Goal: Task Accomplishment & Management: Manage account settings

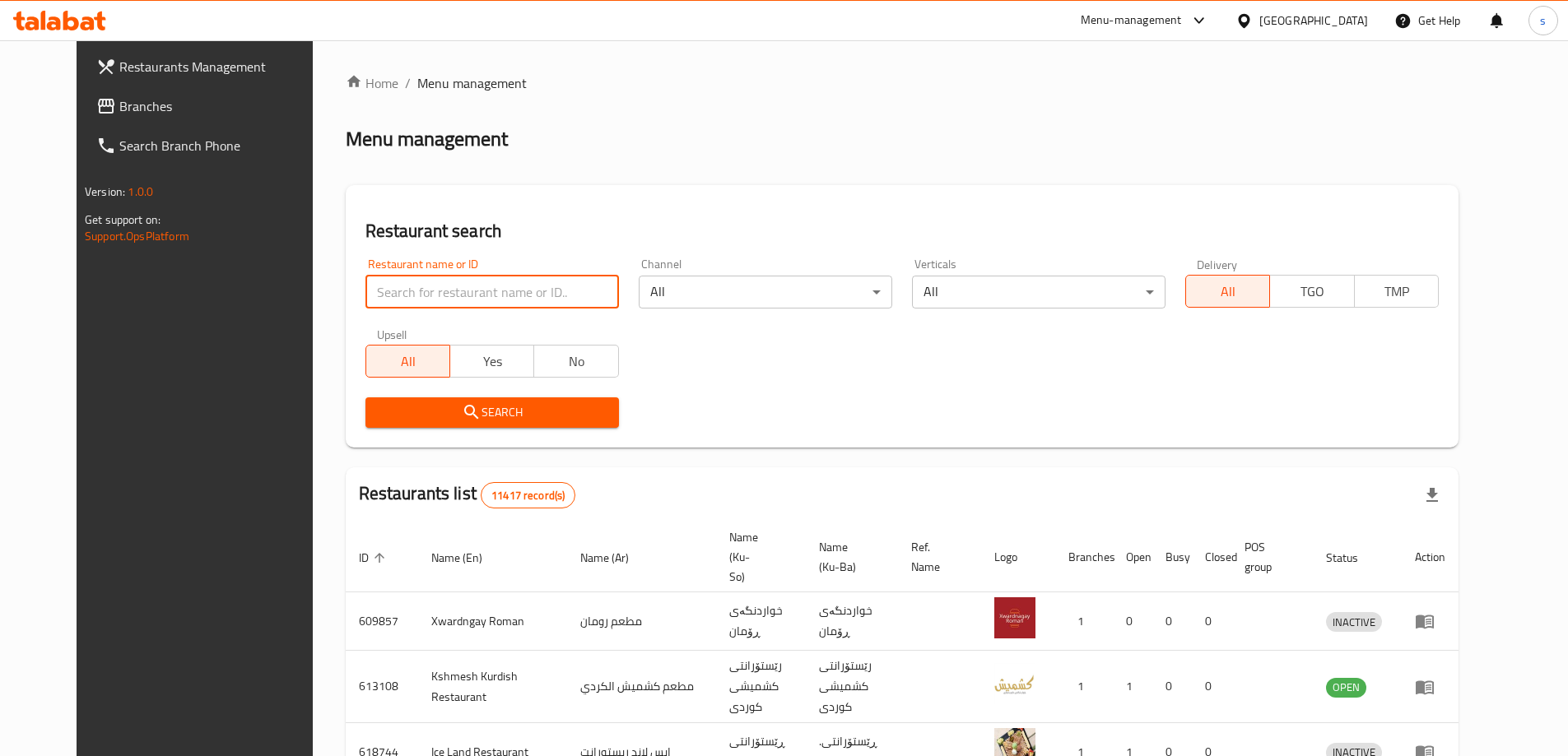
click at [400, 287] on input "search" at bounding box center [492, 292] width 253 height 33
paste input "Yum Box"
click button "Search" at bounding box center [492, 412] width 253 height 30
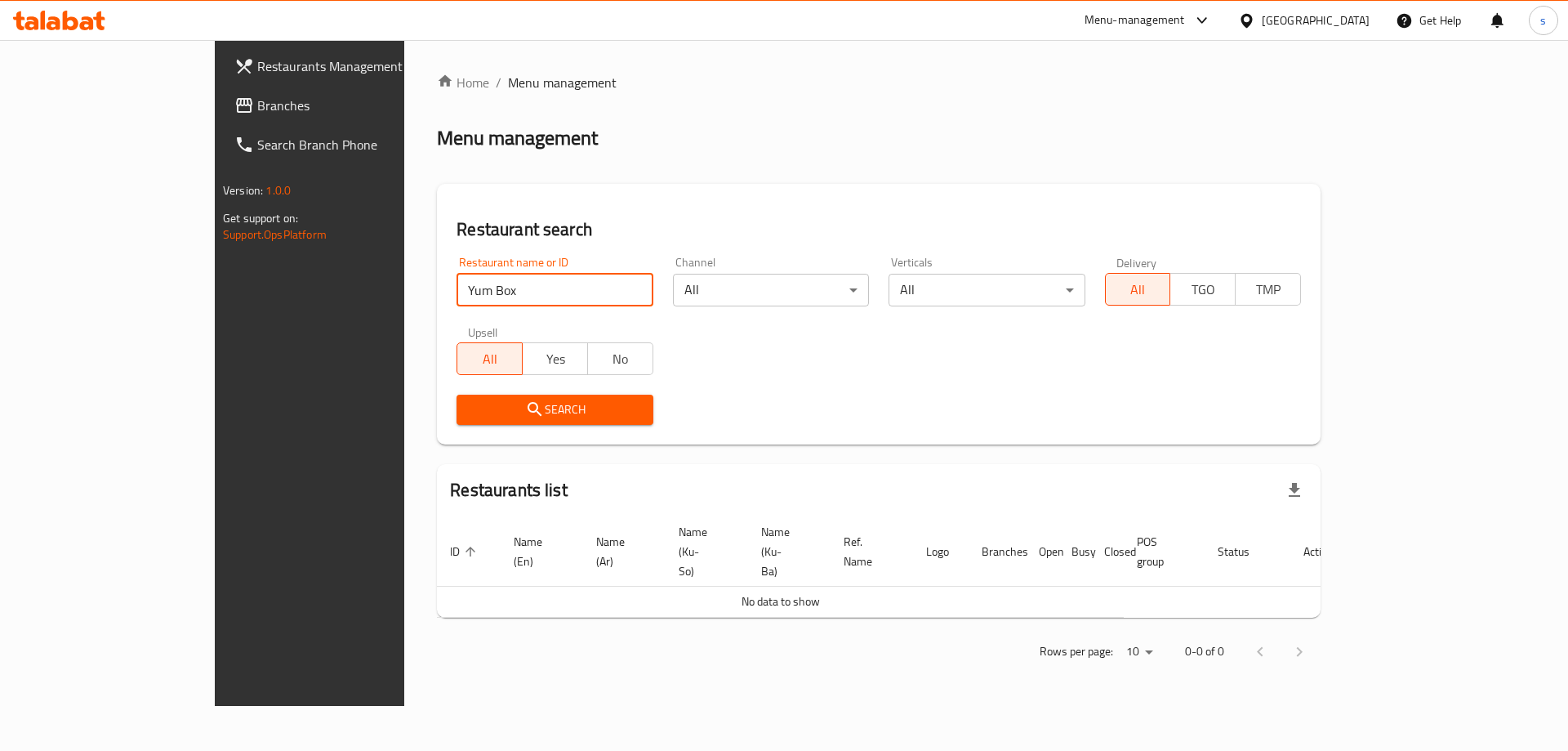
type input "Yum Box"
click button "Search" at bounding box center [554, 409] width 196 height 30
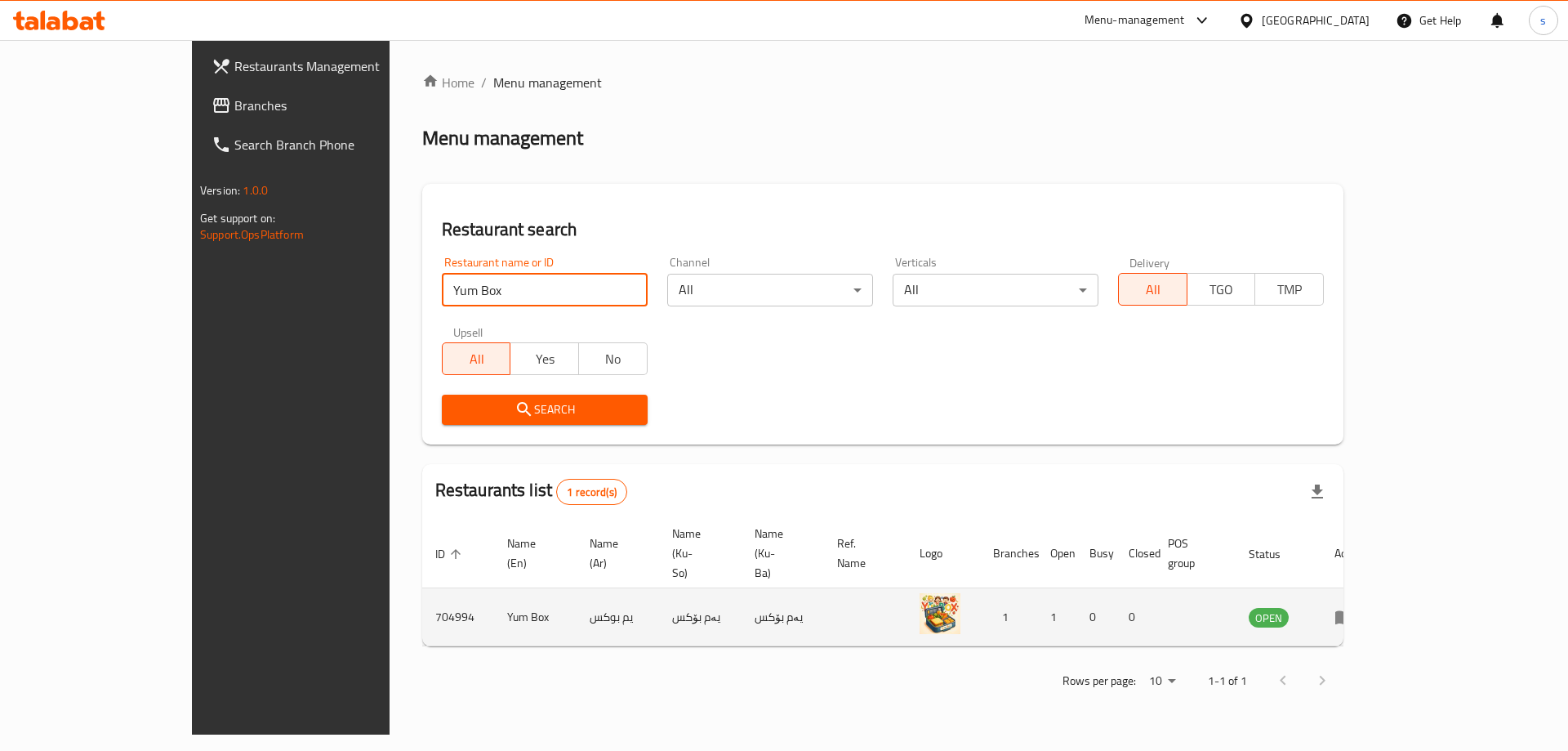
click at [1378, 588] on td "enhanced table" at bounding box center [1349, 617] width 57 height 58
click at [1378, 590] on td "enhanced table" at bounding box center [1349, 617] width 57 height 58
click at [1378, 589] on td "enhanced table" at bounding box center [1349, 617] width 57 height 58
click at [1353, 611] on icon "enhanced table" at bounding box center [1344, 617] width 18 height 14
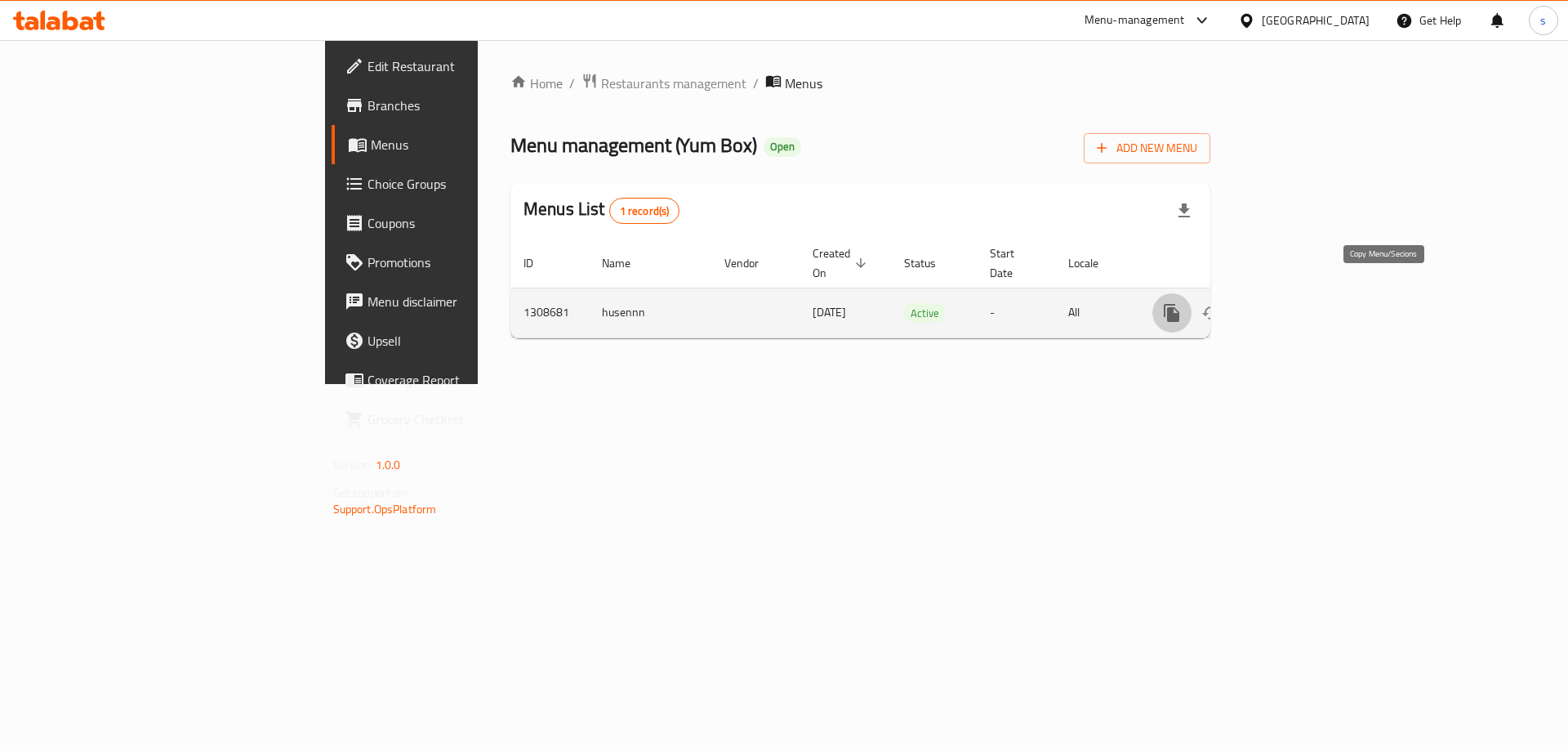
click at [1182, 303] on icon "more" at bounding box center [1171, 312] width 19 height 19
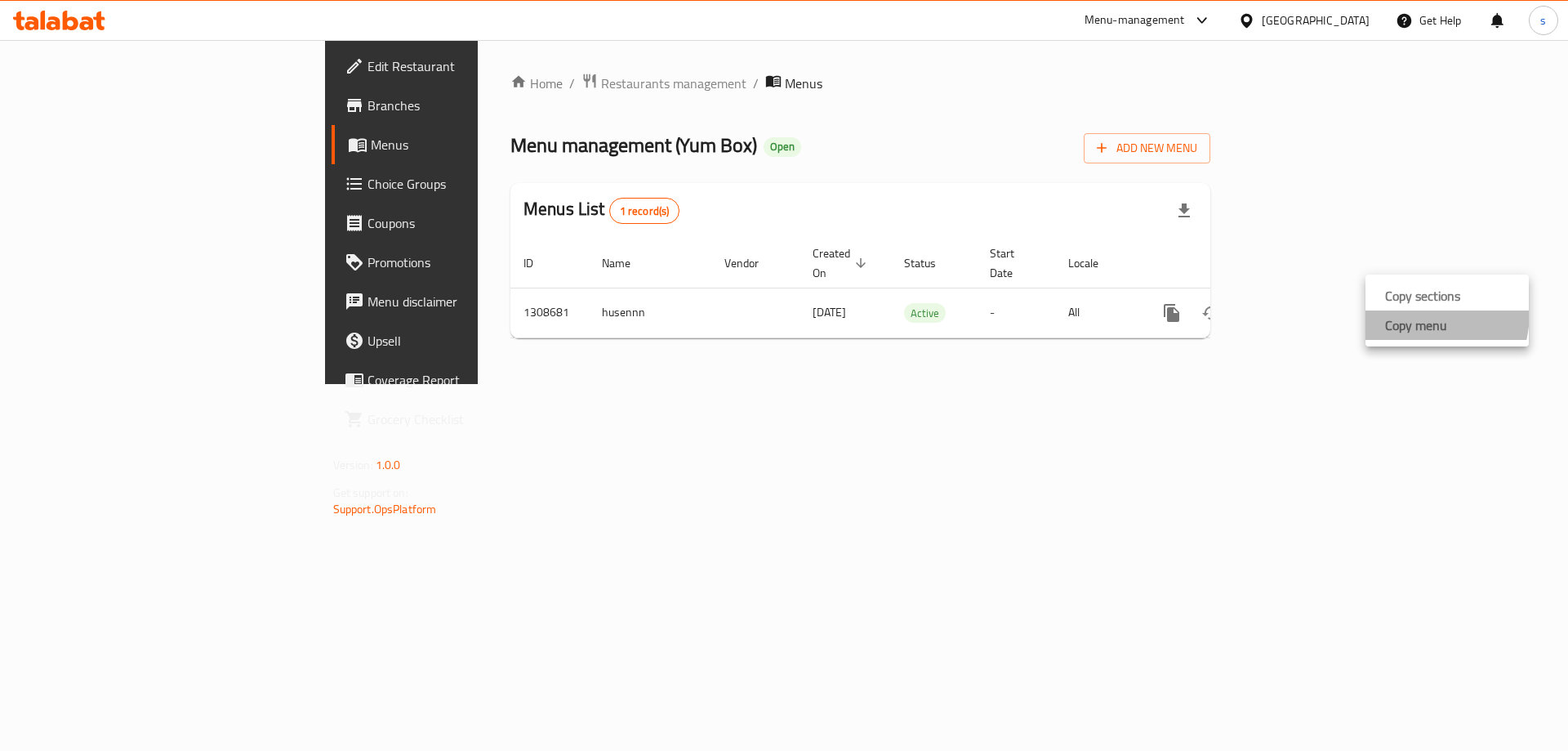
click at [1396, 311] on li "Copy menu" at bounding box center [1447, 325] width 164 height 29
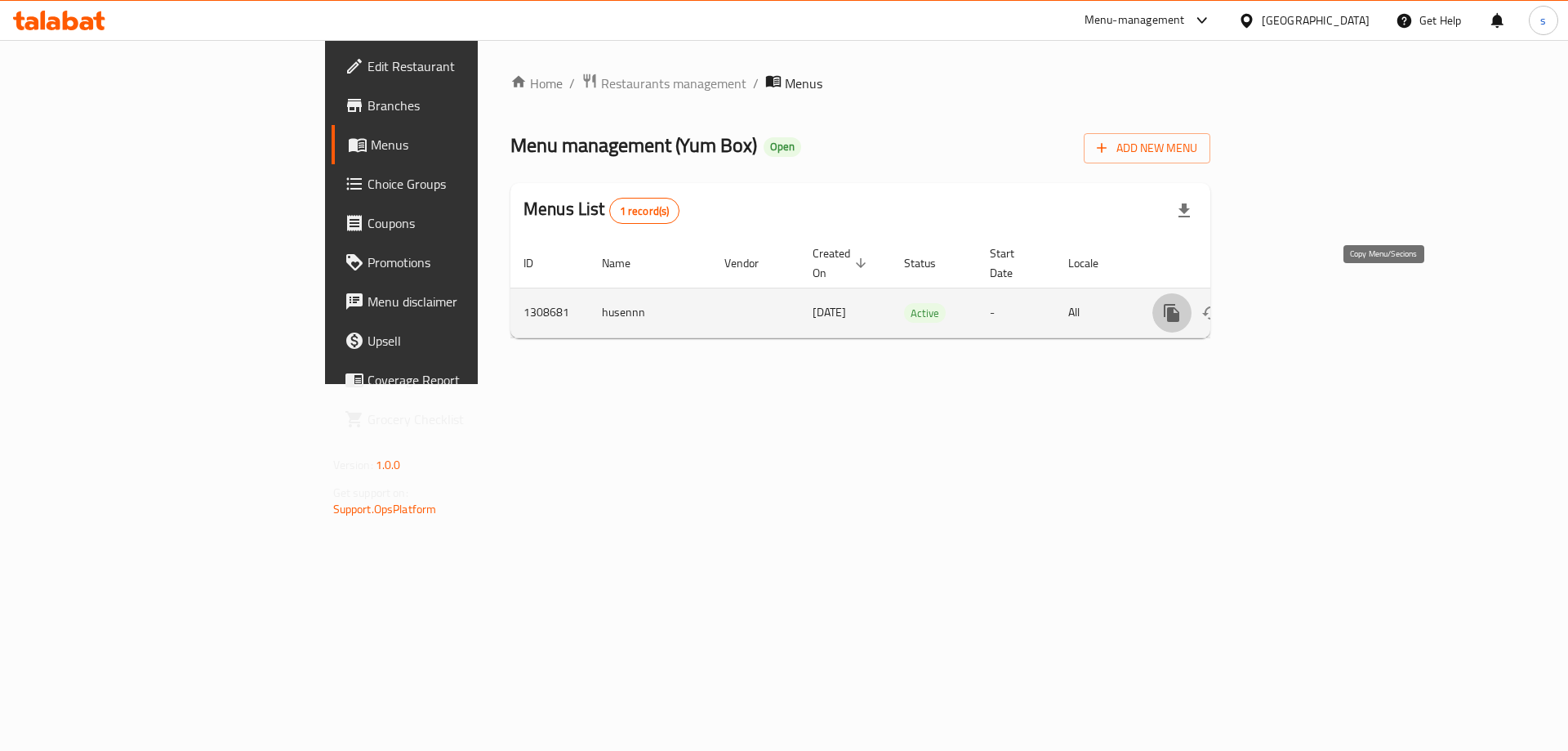
click at [1191, 296] on button "more" at bounding box center [1171, 313] width 39 height 39
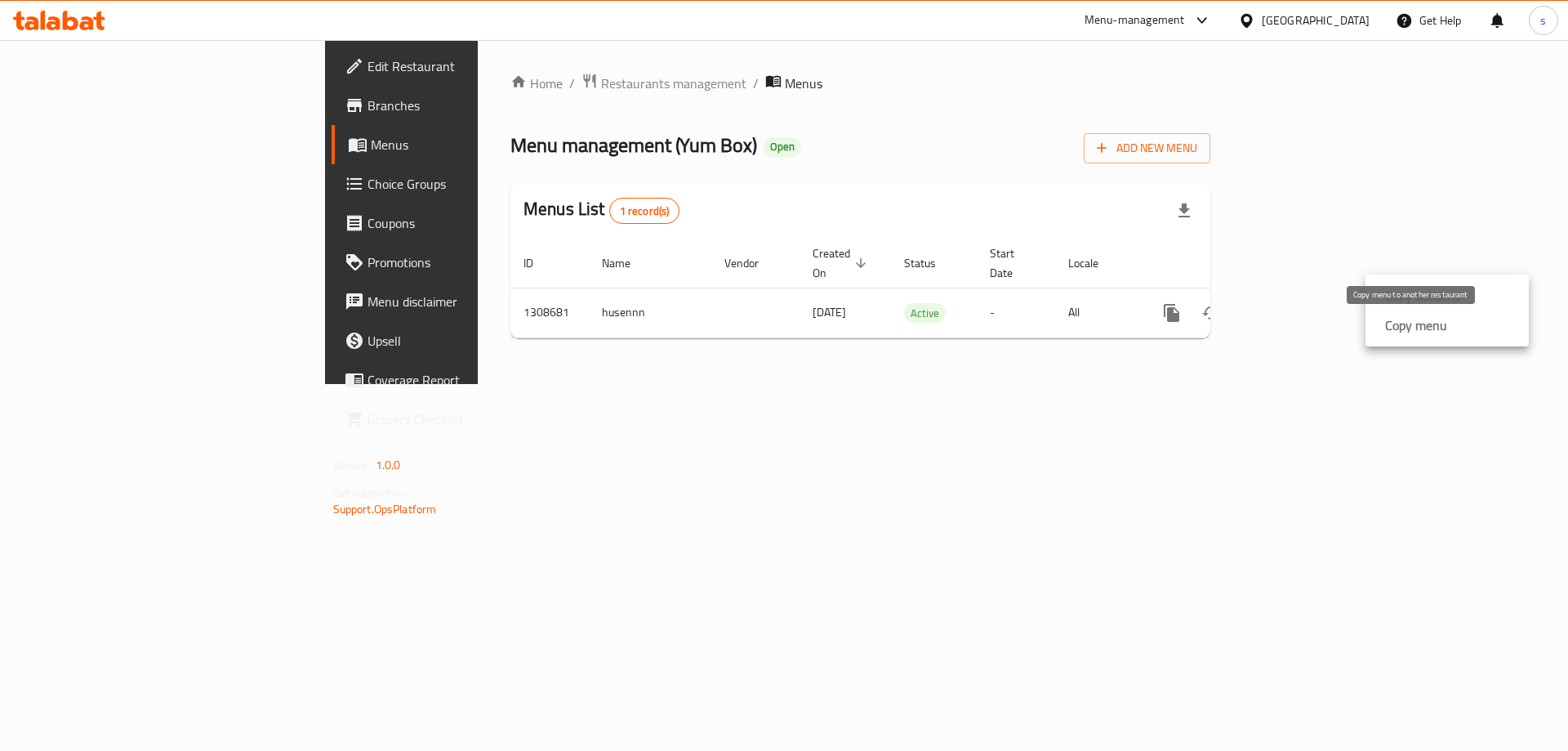
click at [1392, 327] on strong "Copy menu" at bounding box center [1416, 325] width 62 height 19
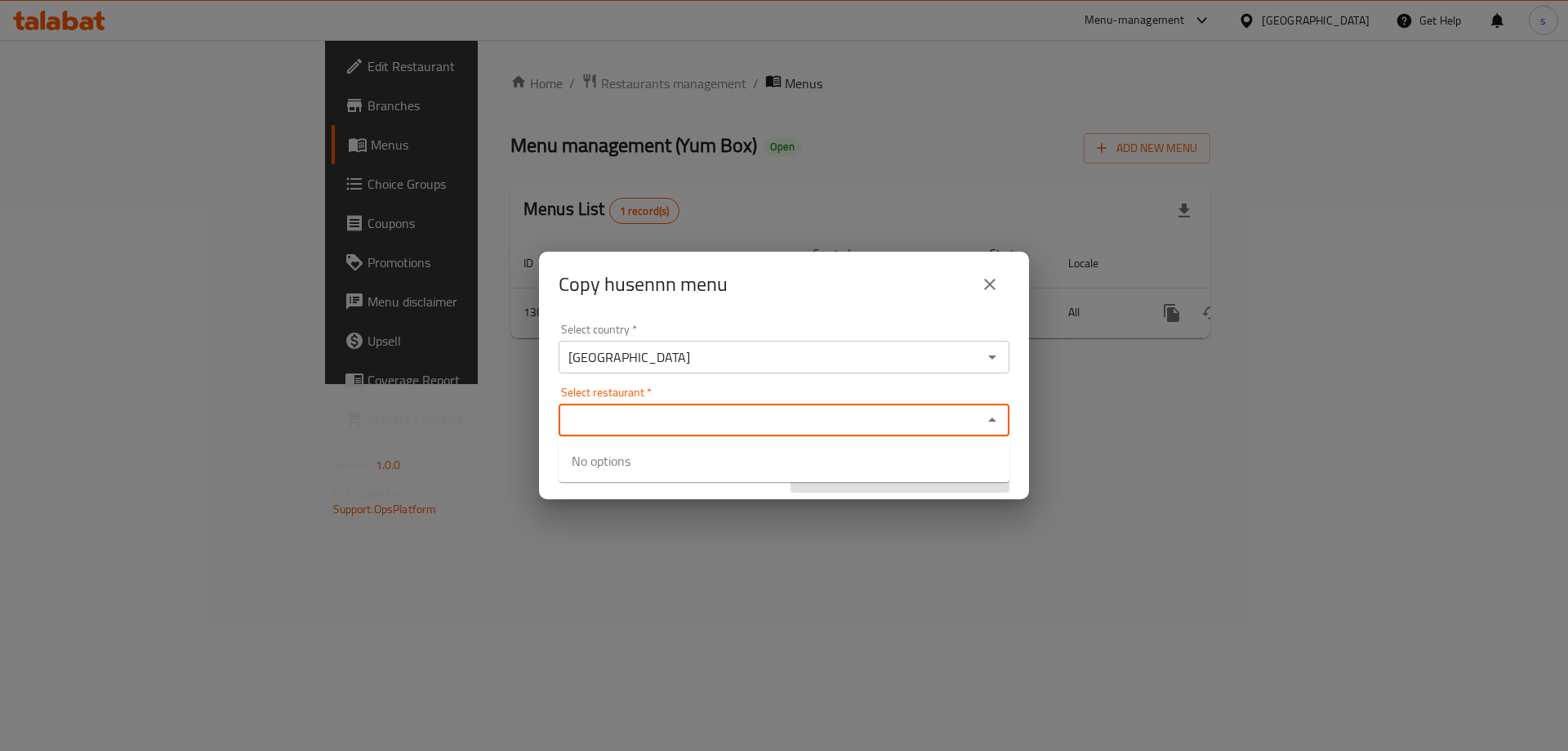
click at [624, 424] on input "Select restaurant   *" at bounding box center [770, 420] width 414 height 23
paste input "Yum Box"
type input "Yum Box"
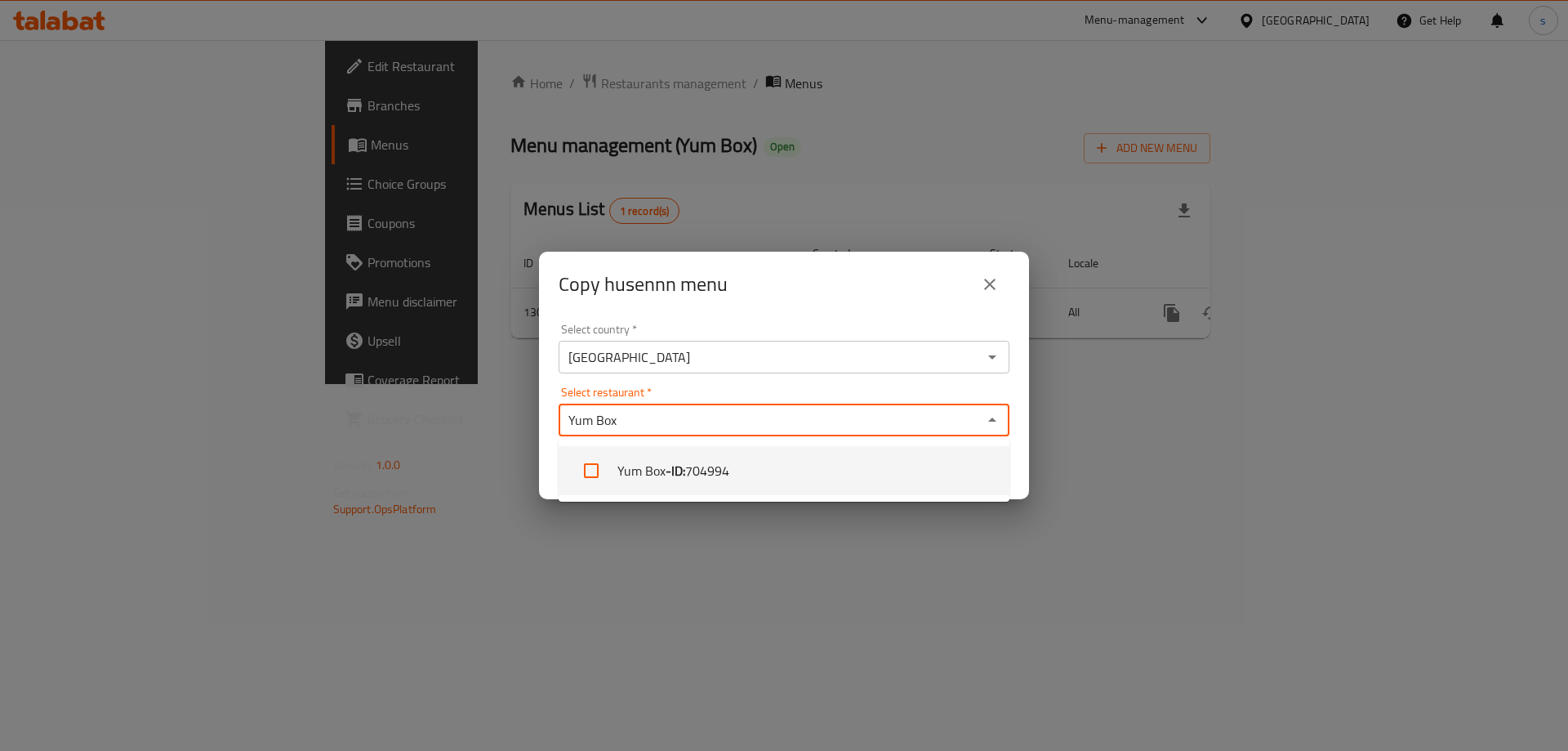
click at [620, 457] on li "Yum Box - ID: 704994" at bounding box center [784, 471] width 451 height 49
checkbox input "true"
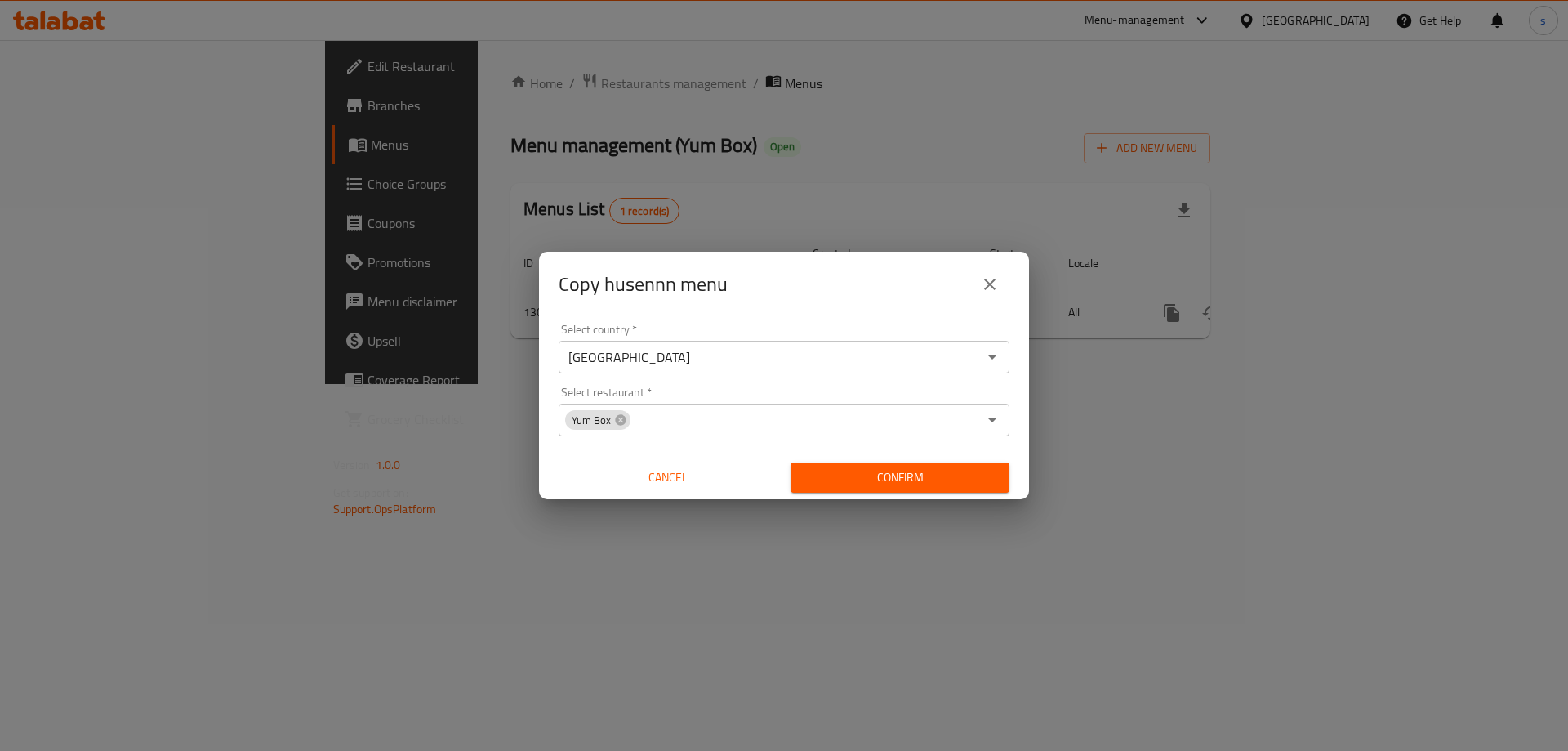
click at [877, 540] on div "Copy husennn menu Select country   * Iraq Select country * Select restaurant   …" at bounding box center [784, 375] width 1568 height 751
click at [901, 474] on span "Confirm" at bounding box center [900, 477] width 193 height 20
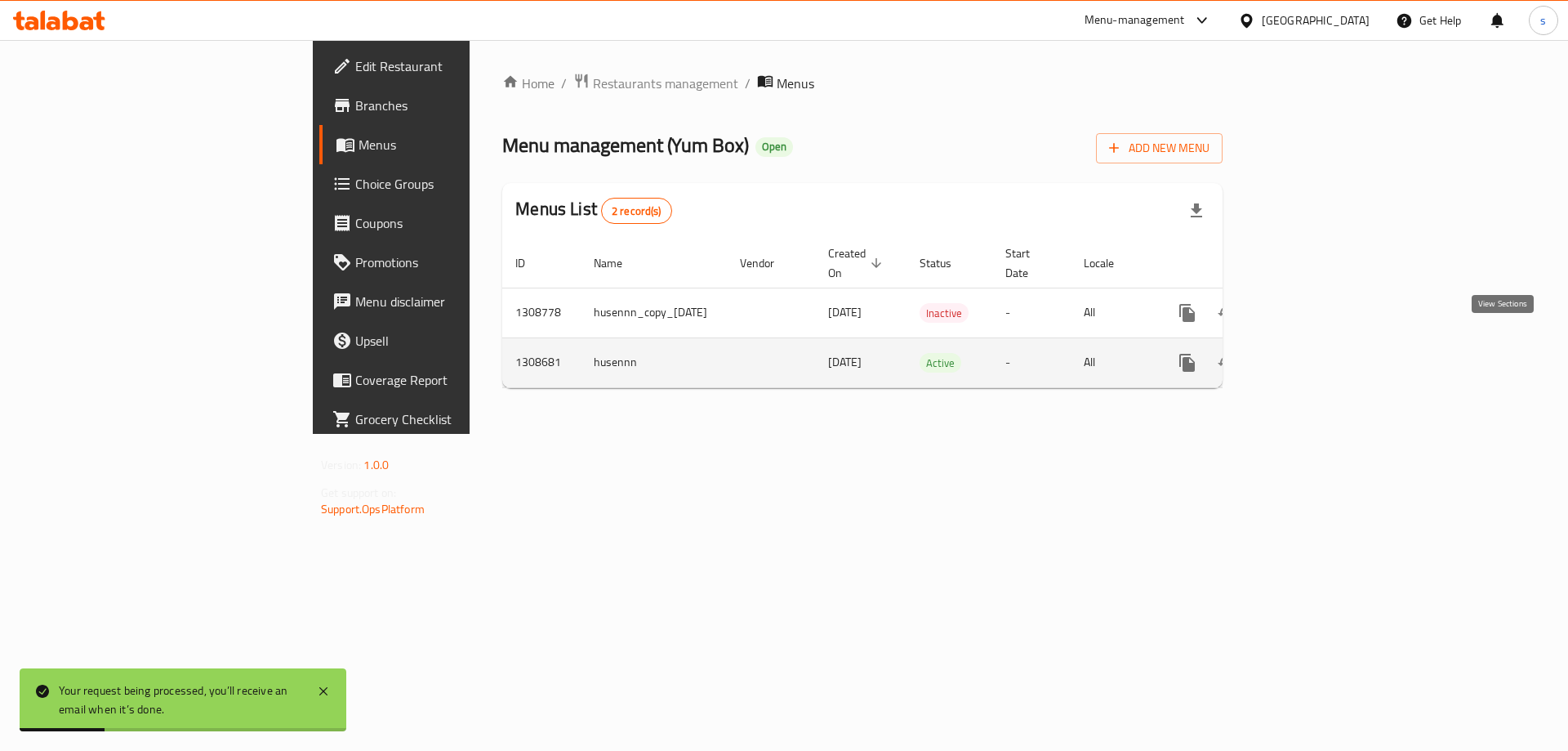
click at [1315, 353] on icon "enhanced table" at bounding box center [1305, 362] width 19 height 19
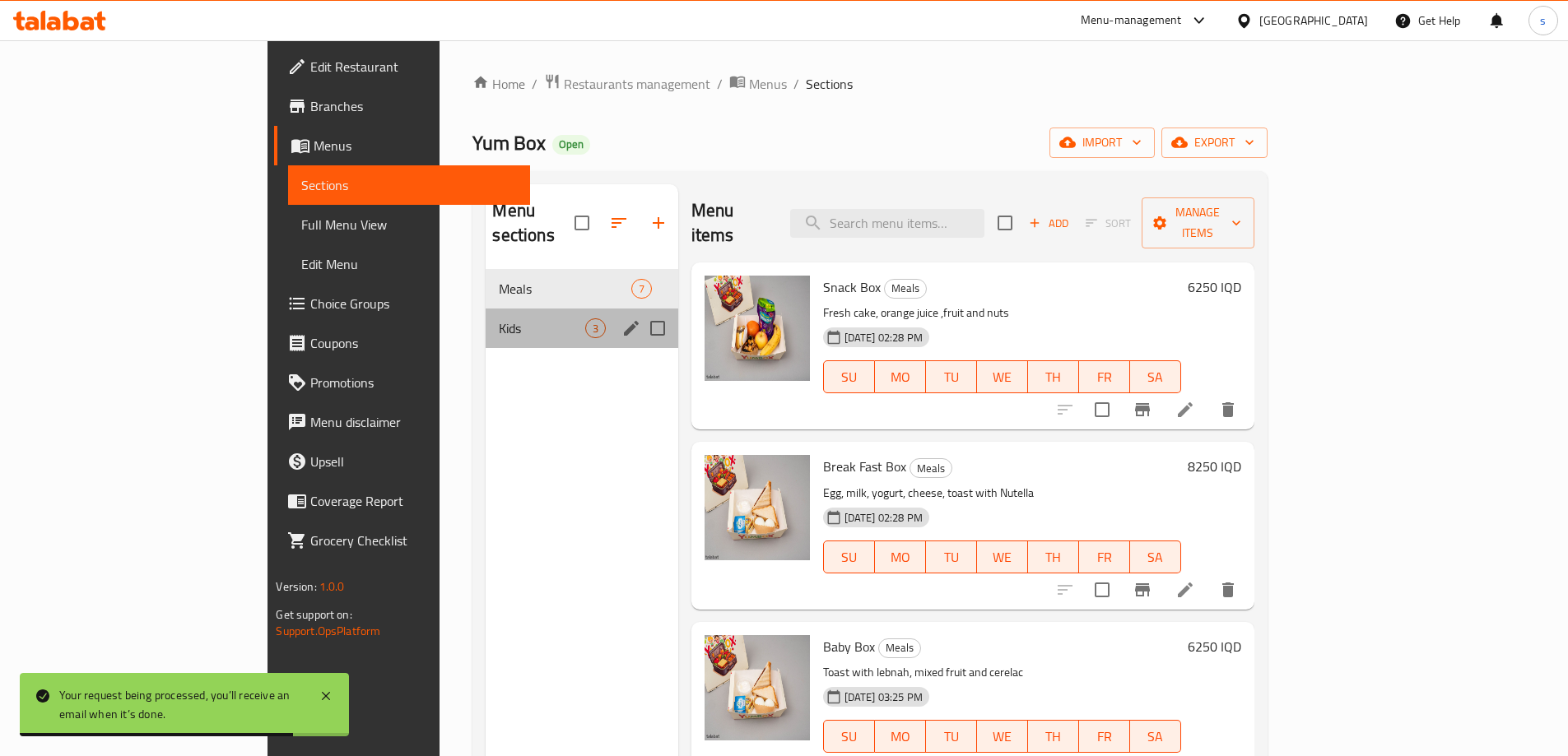
click at [486, 308] on div "Kids 3" at bounding box center [581, 328] width 192 height 40
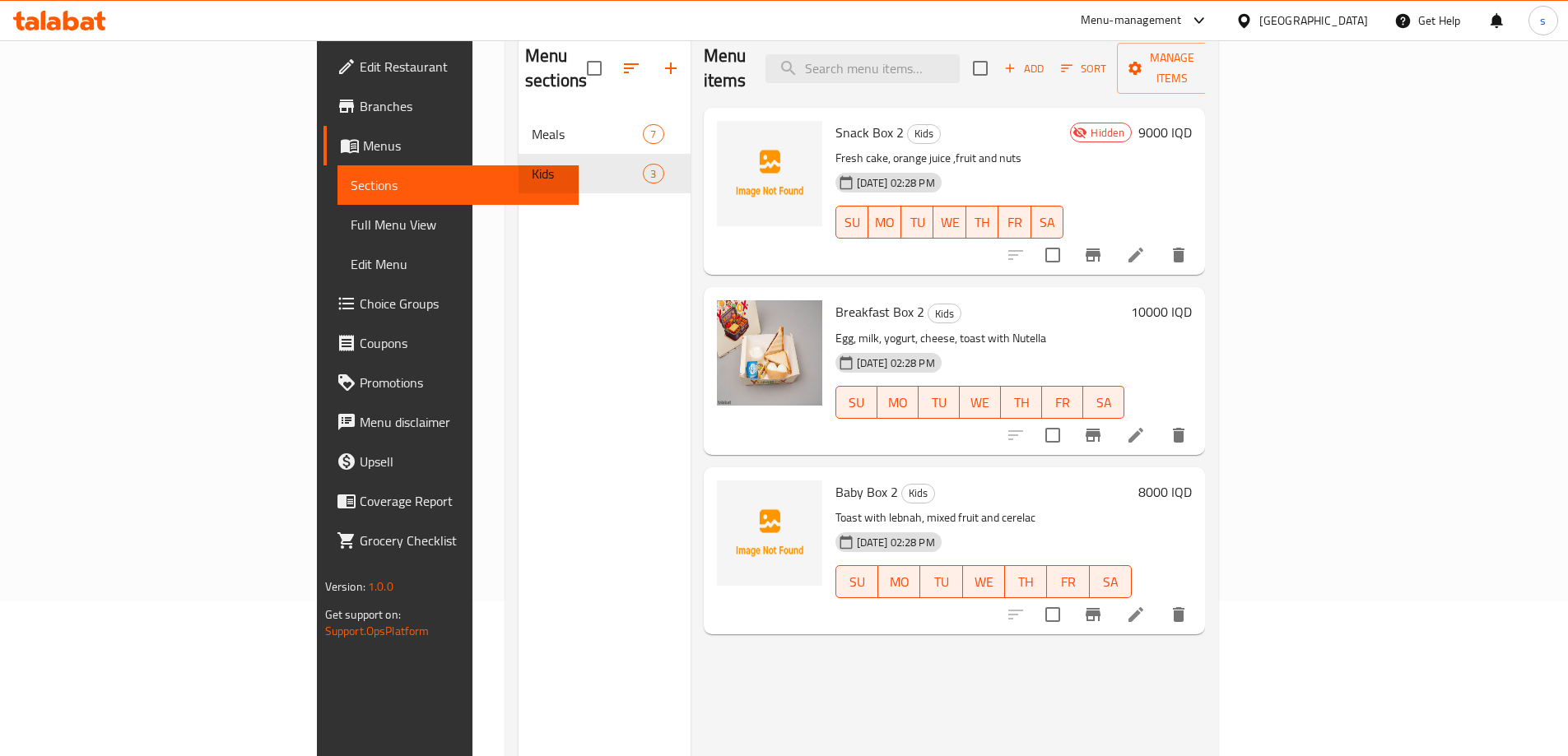
scroll to position [122, 0]
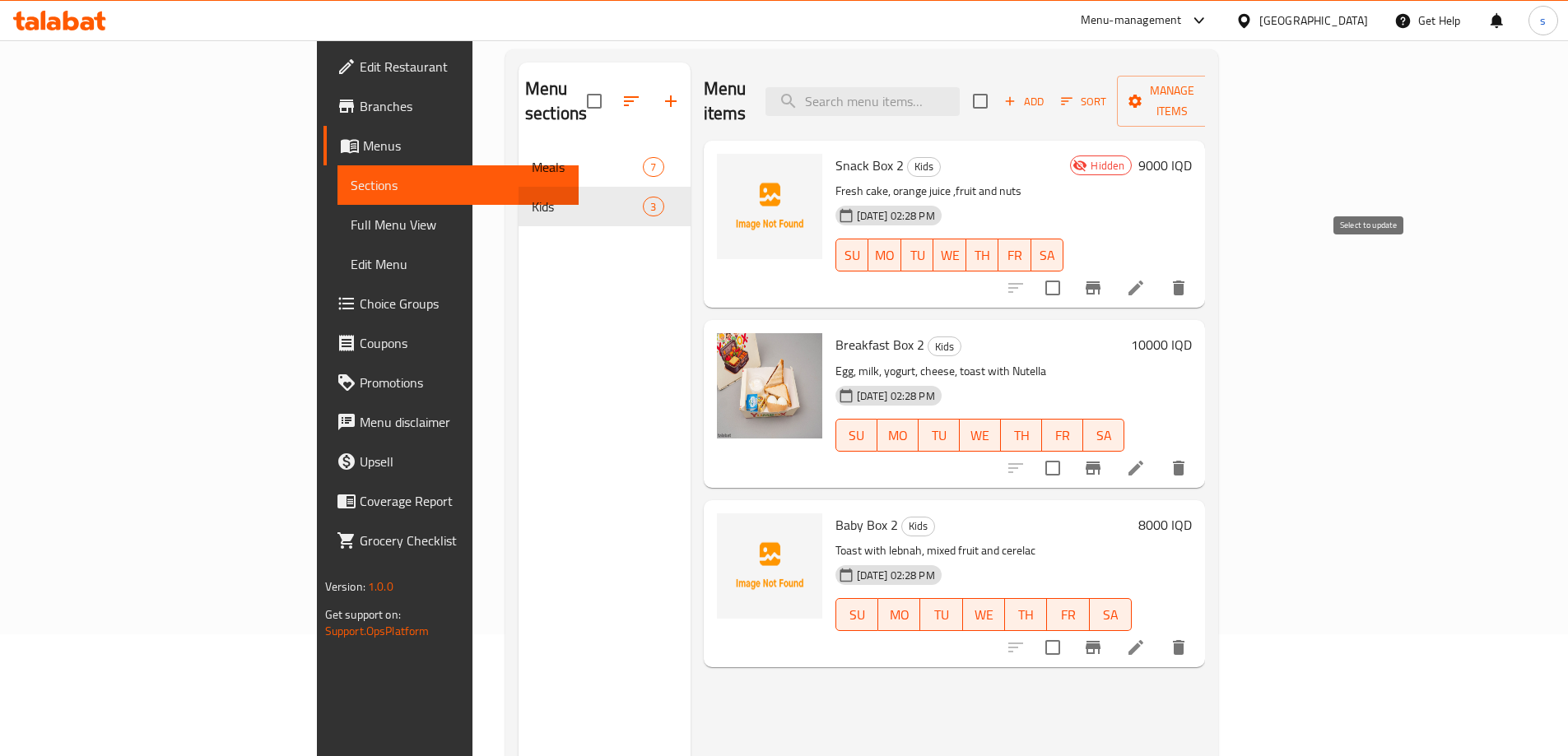
click at [1070, 271] on input "checkbox" at bounding box center [1053, 288] width 35 height 35
checkbox input "true"
click at [1070, 451] on input "checkbox" at bounding box center [1053, 469] width 35 height 35
checkbox input "true"
click at [1070, 630] on input "checkbox" at bounding box center [1053, 647] width 35 height 35
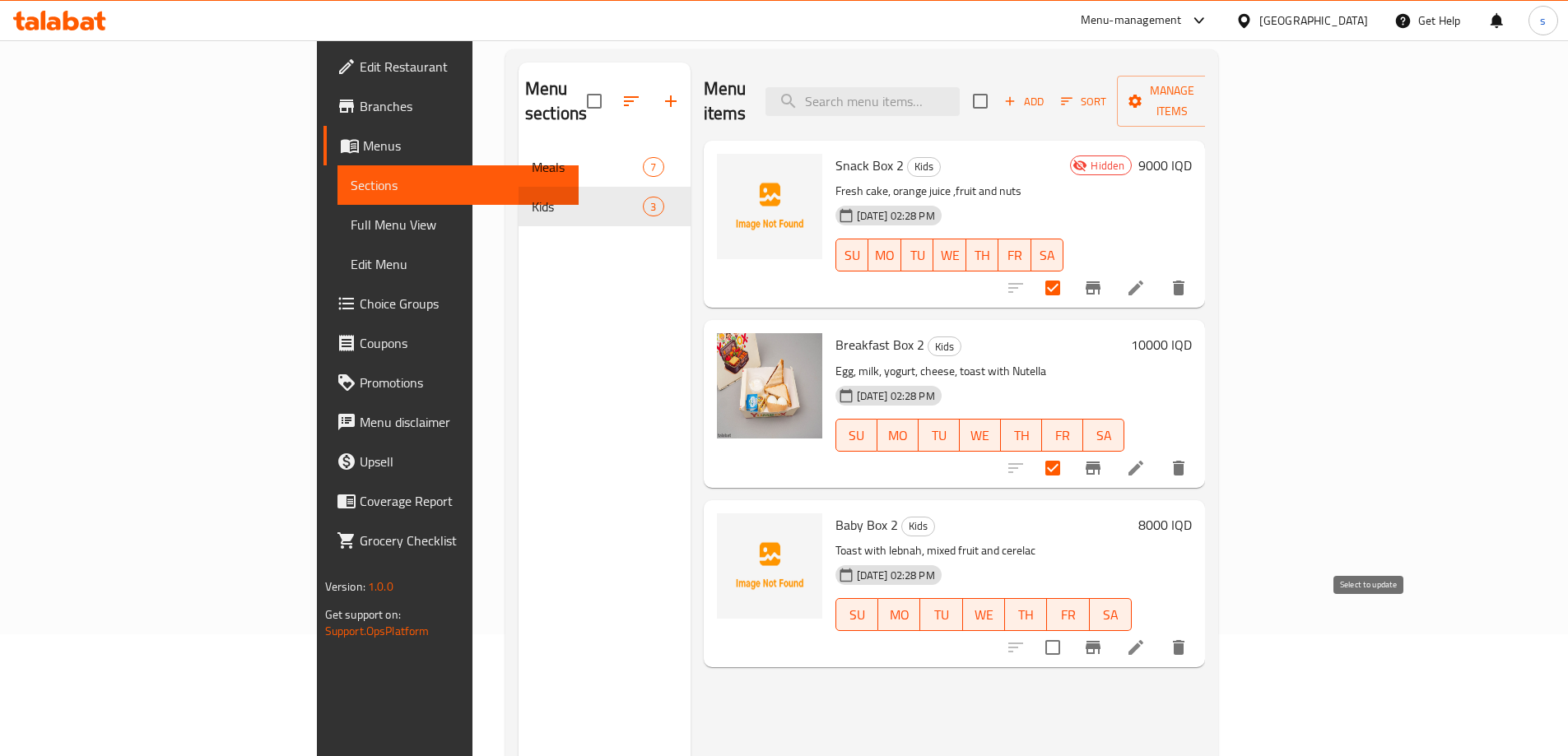
checkbox input "true"
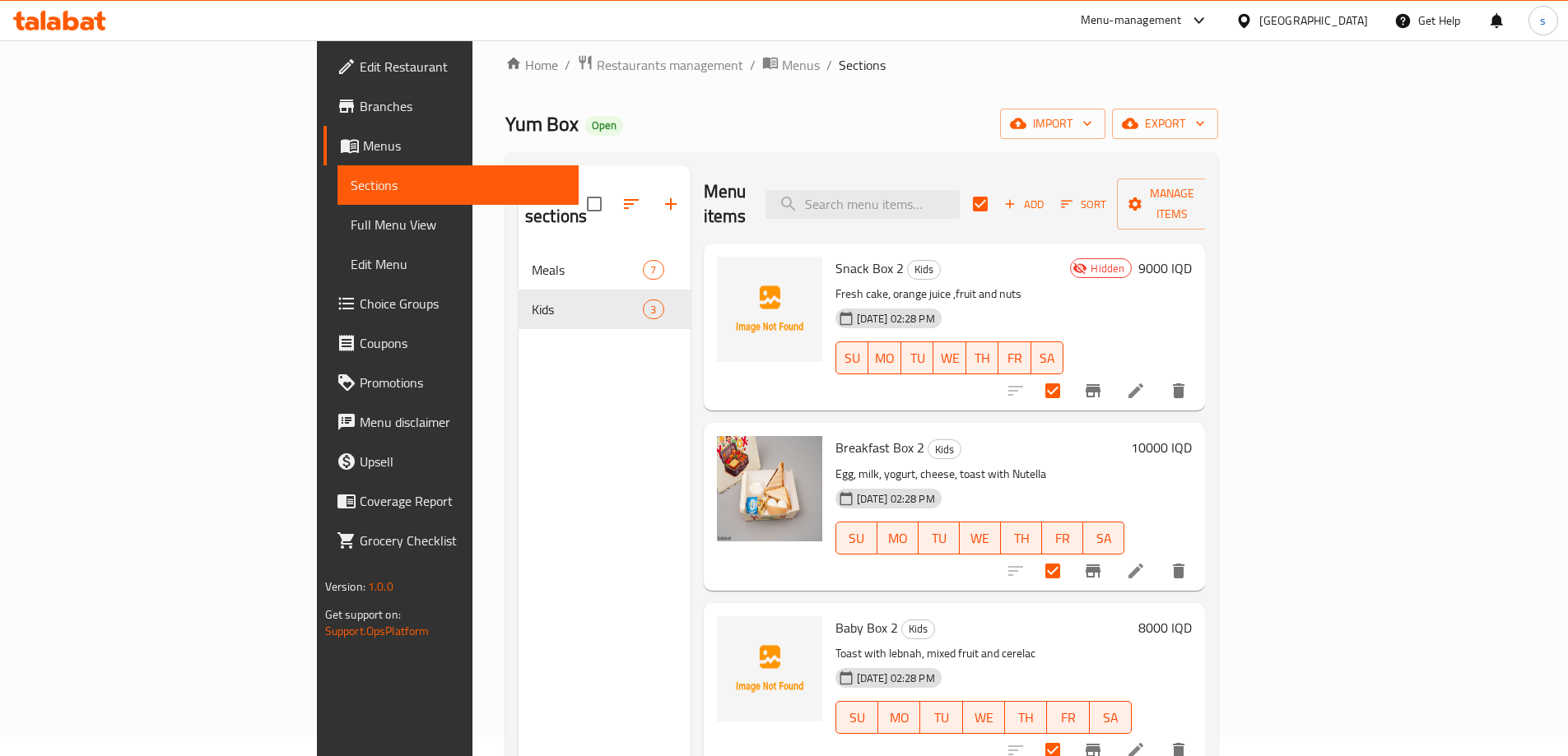
scroll to position [0, 0]
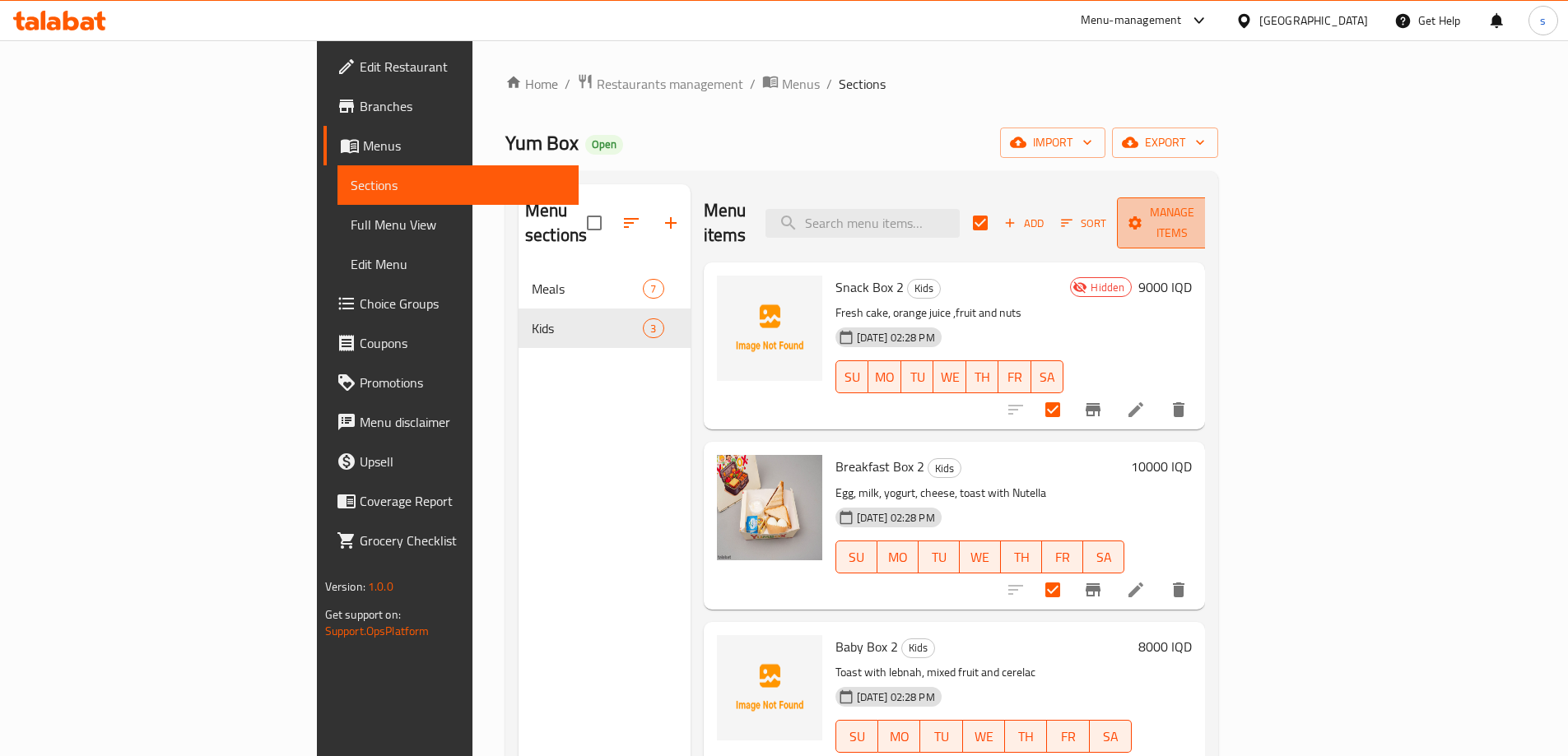
click at [1214, 203] on span "Manage items" at bounding box center [1171, 223] width 84 height 41
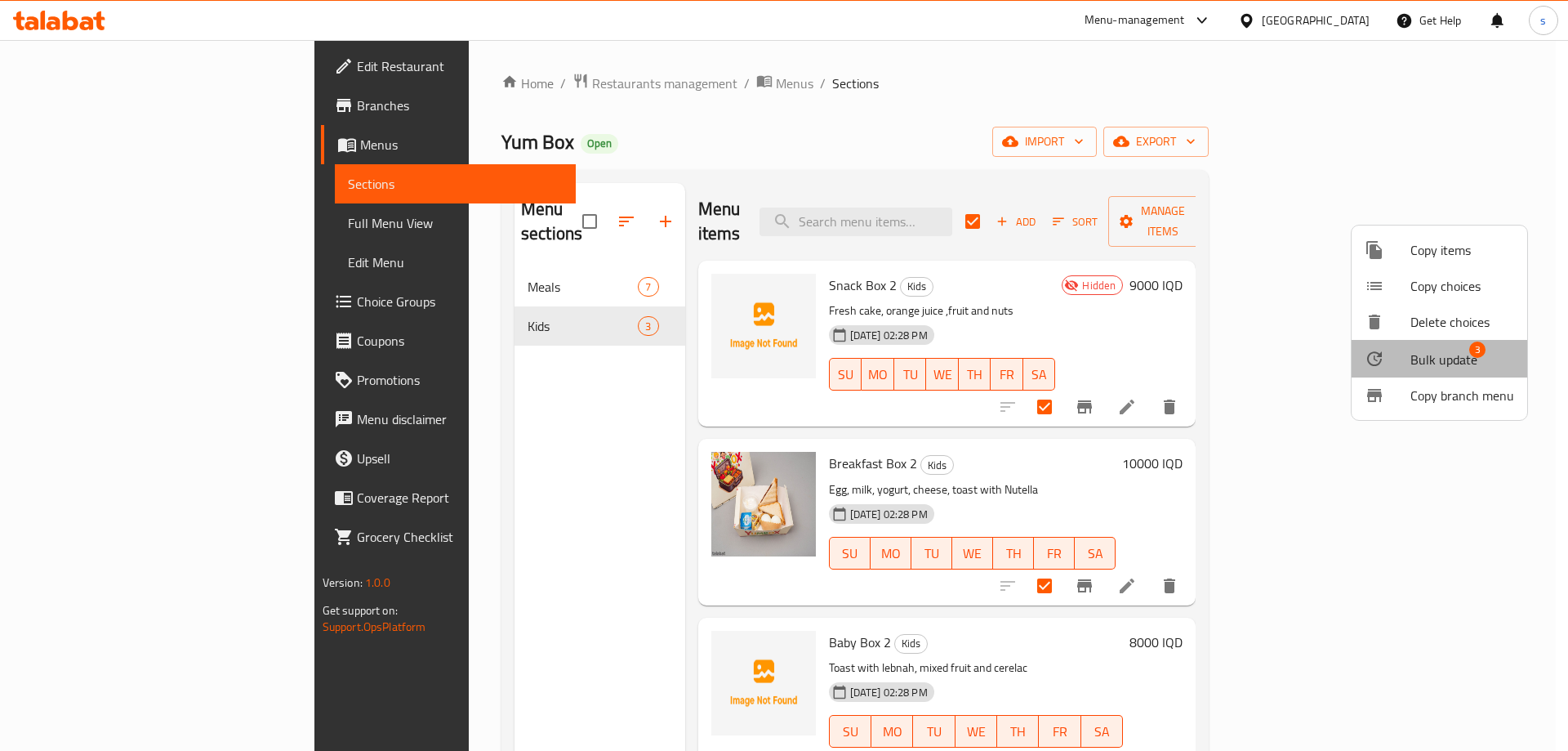
click at [1454, 347] on li "Bulk update 3" at bounding box center [1439, 359] width 176 height 38
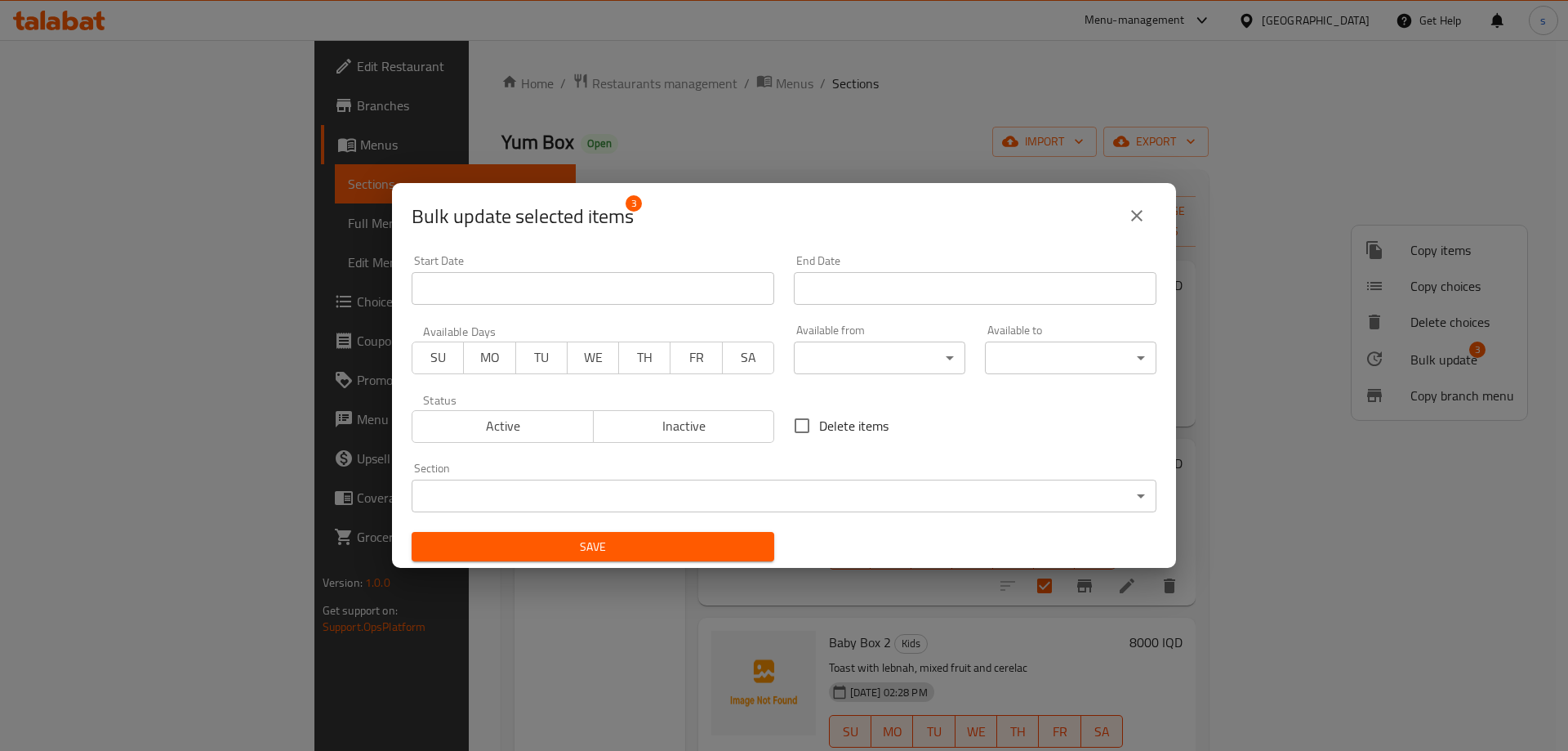
click at [581, 492] on body "​ Menu-management Iraq Get Help s Edit Restaurant Branches Menus Sections Full …" at bounding box center [784, 395] width 1568 height 711
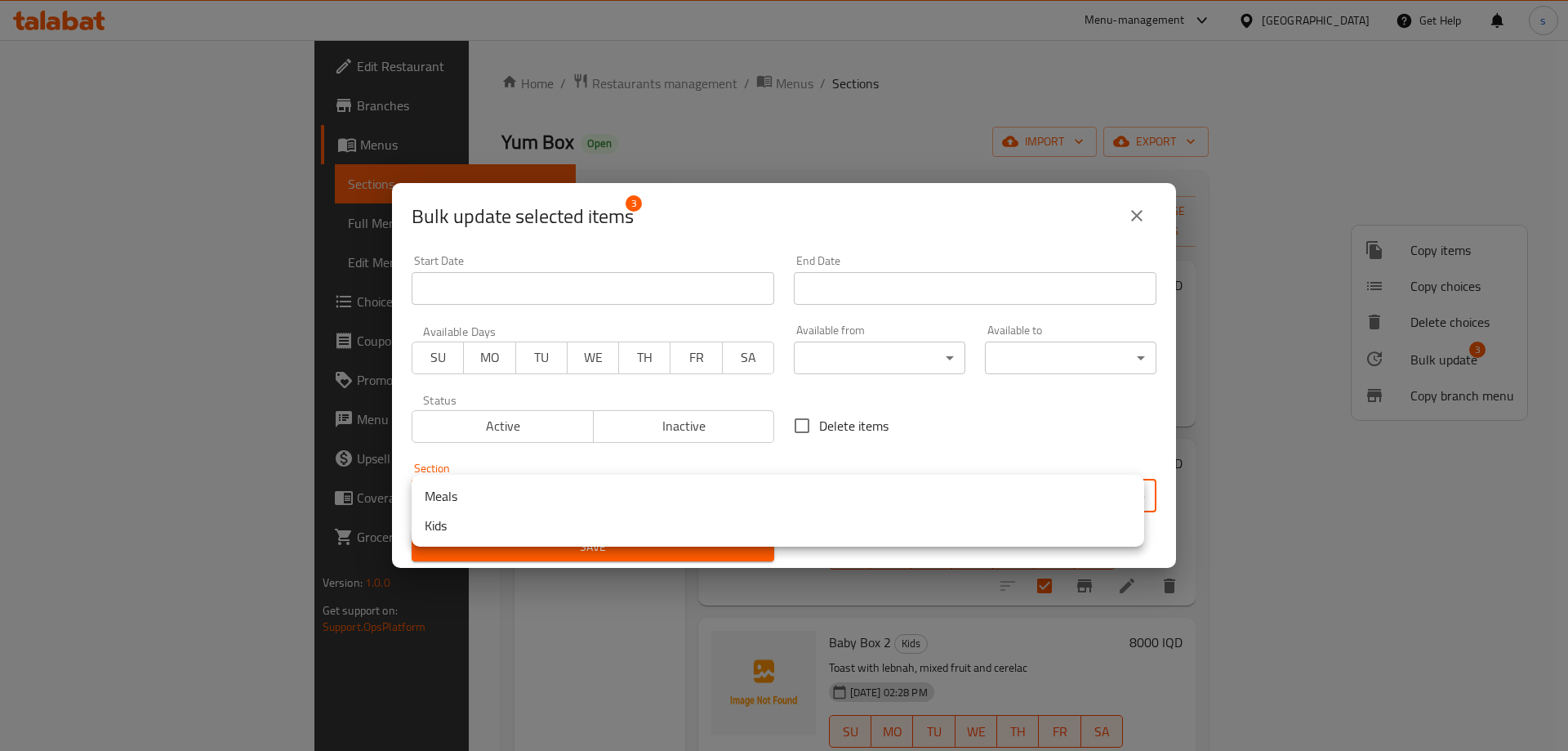
click at [560, 489] on li "Meals" at bounding box center [777, 496] width 732 height 29
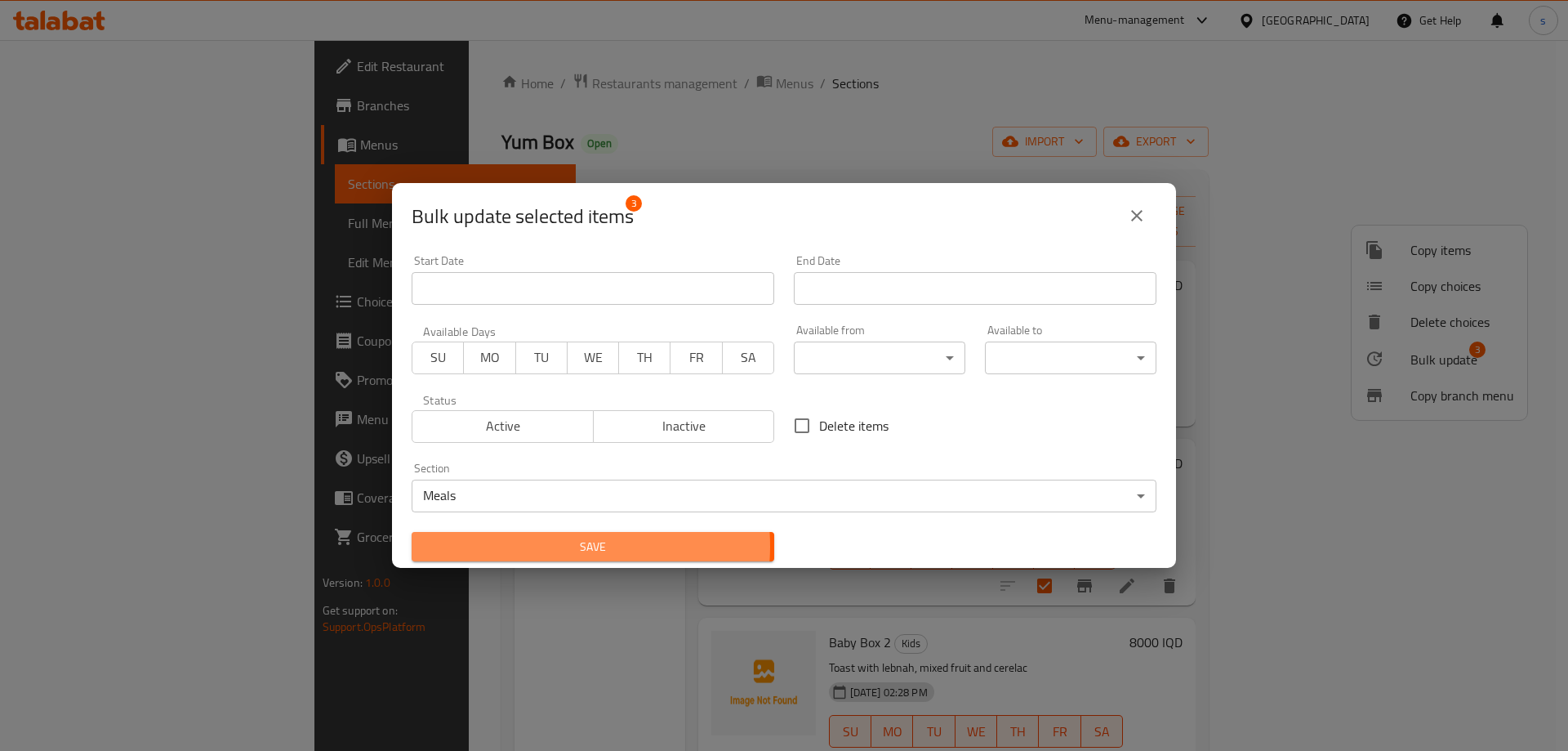
click at [560, 546] on span "Save" at bounding box center [593, 547] width 336 height 20
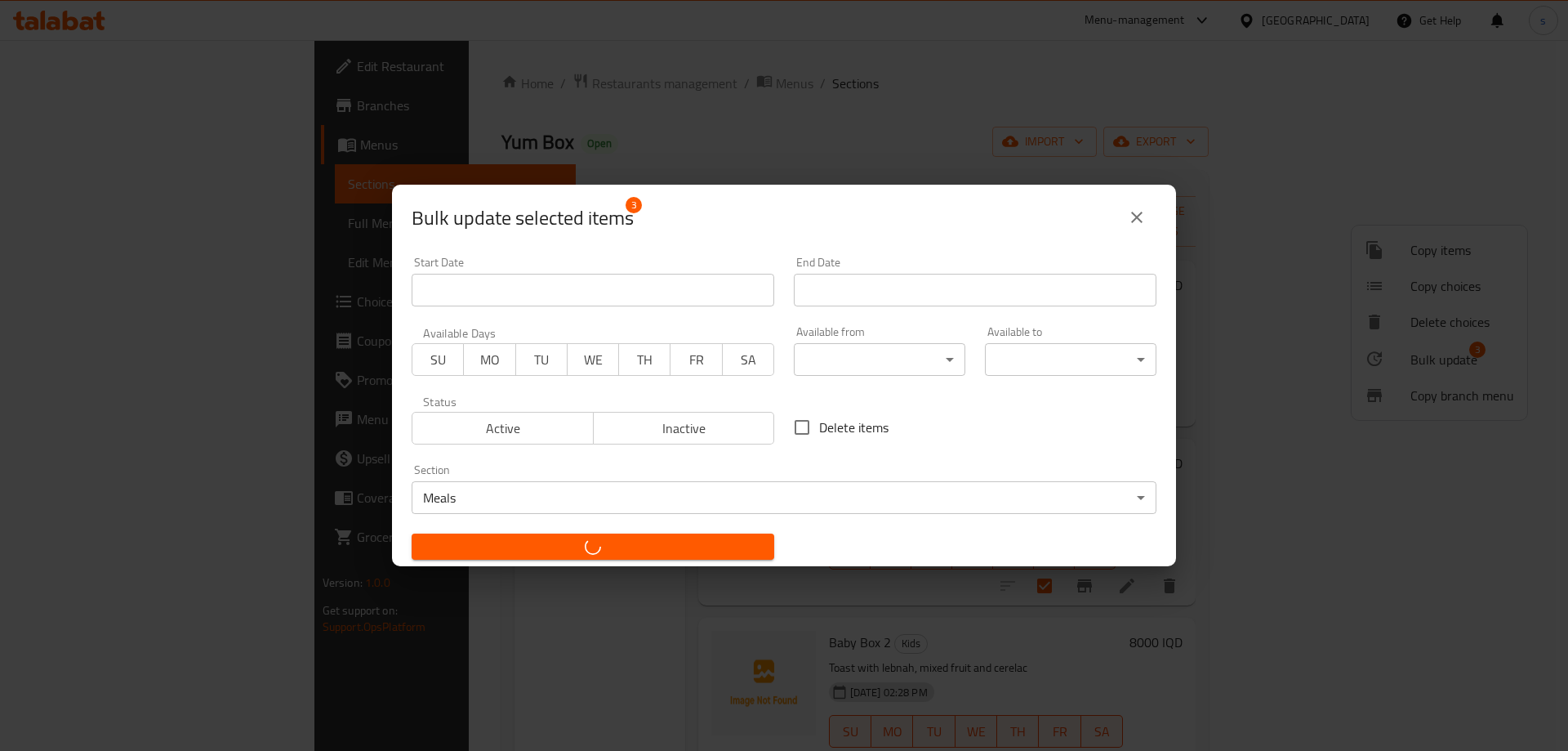
checkbox input "false"
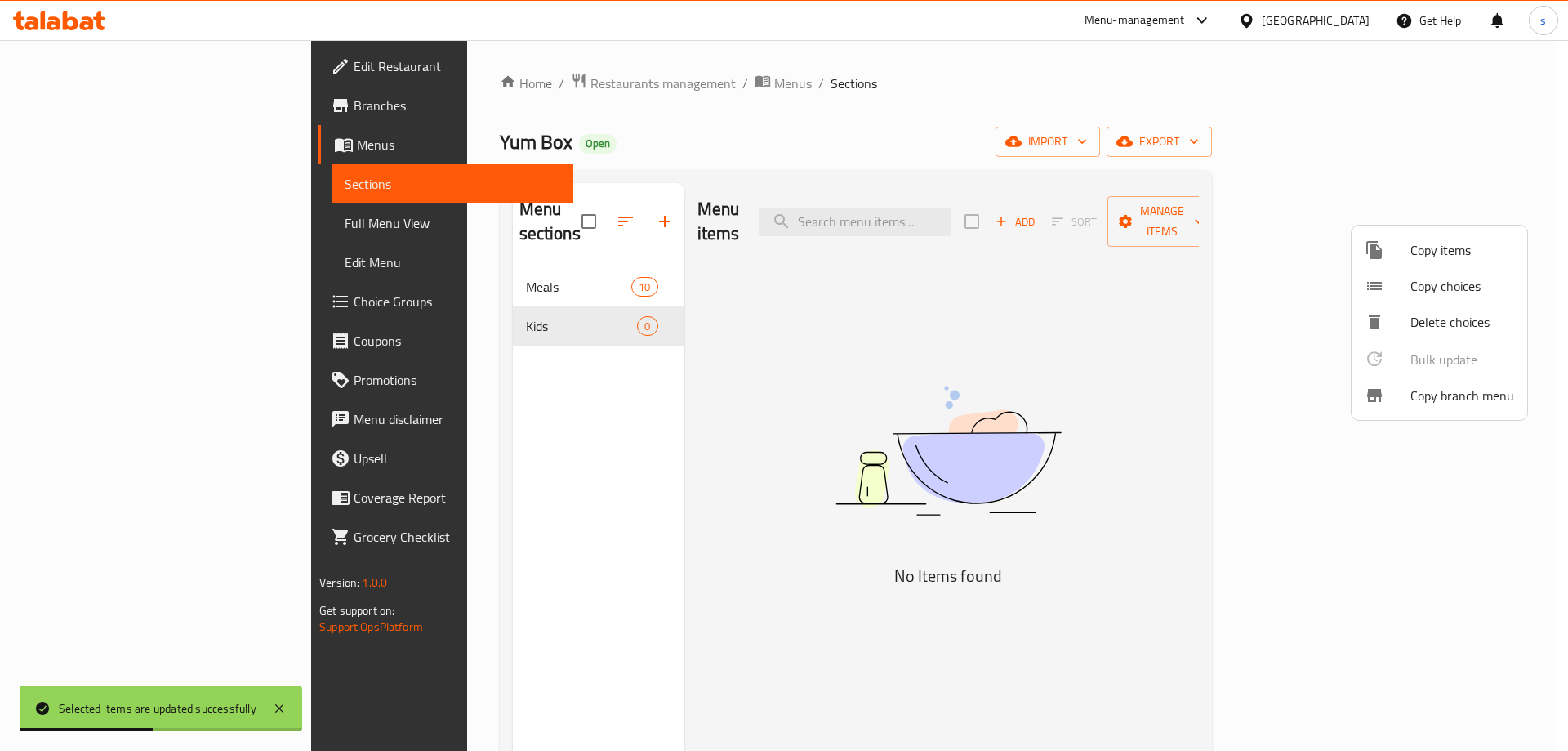
click at [491, 520] on div at bounding box center [784, 375] width 1568 height 751
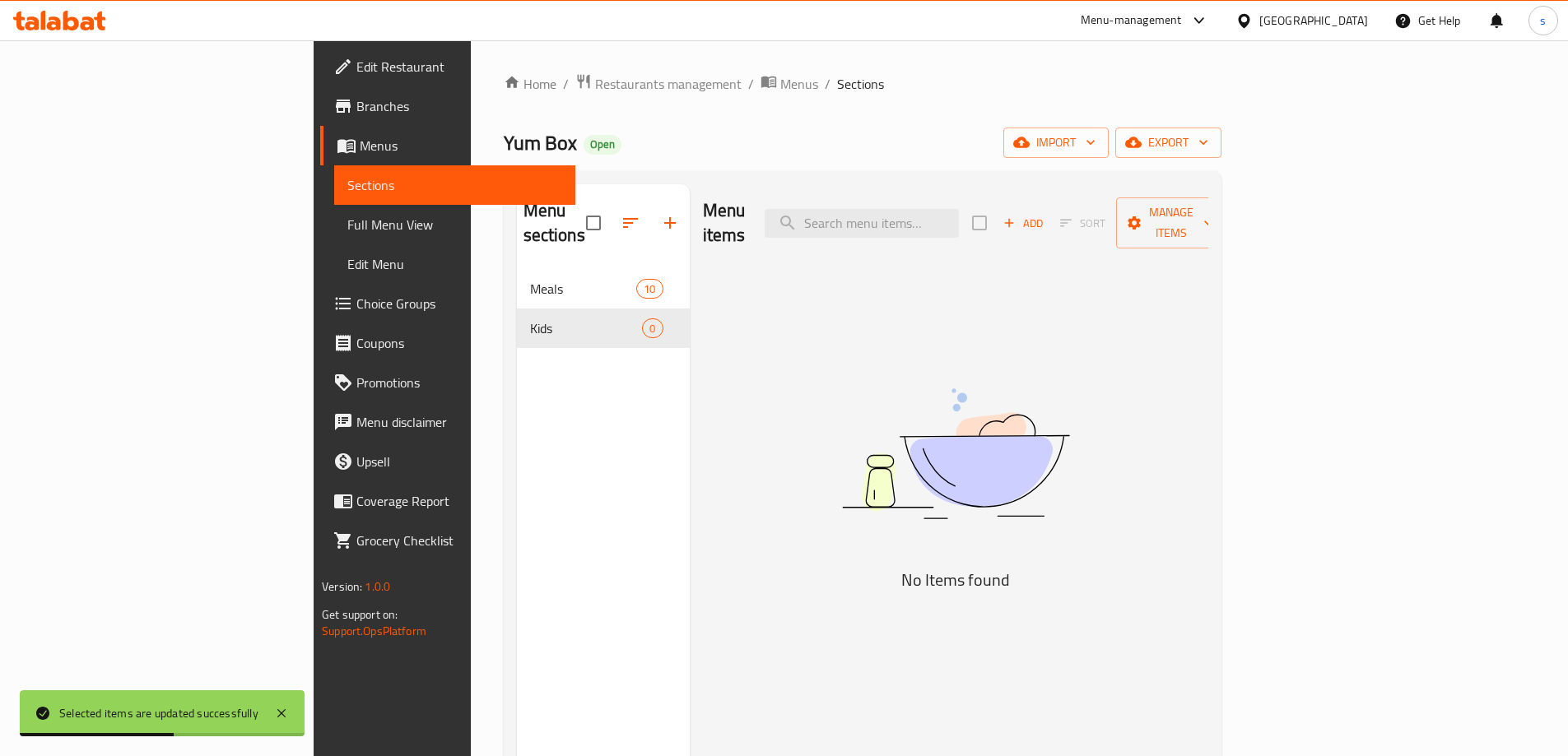
click at [820, 282] on div "Menu items Add Sort Manage items No Items found" at bounding box center [949, 562] width 519 height 756
click at [699, 107] on div "Home / Restaurants management / Menus / Sections Yum Box Open import export Men…" at bounding box center [862, 514] width 718 height 880
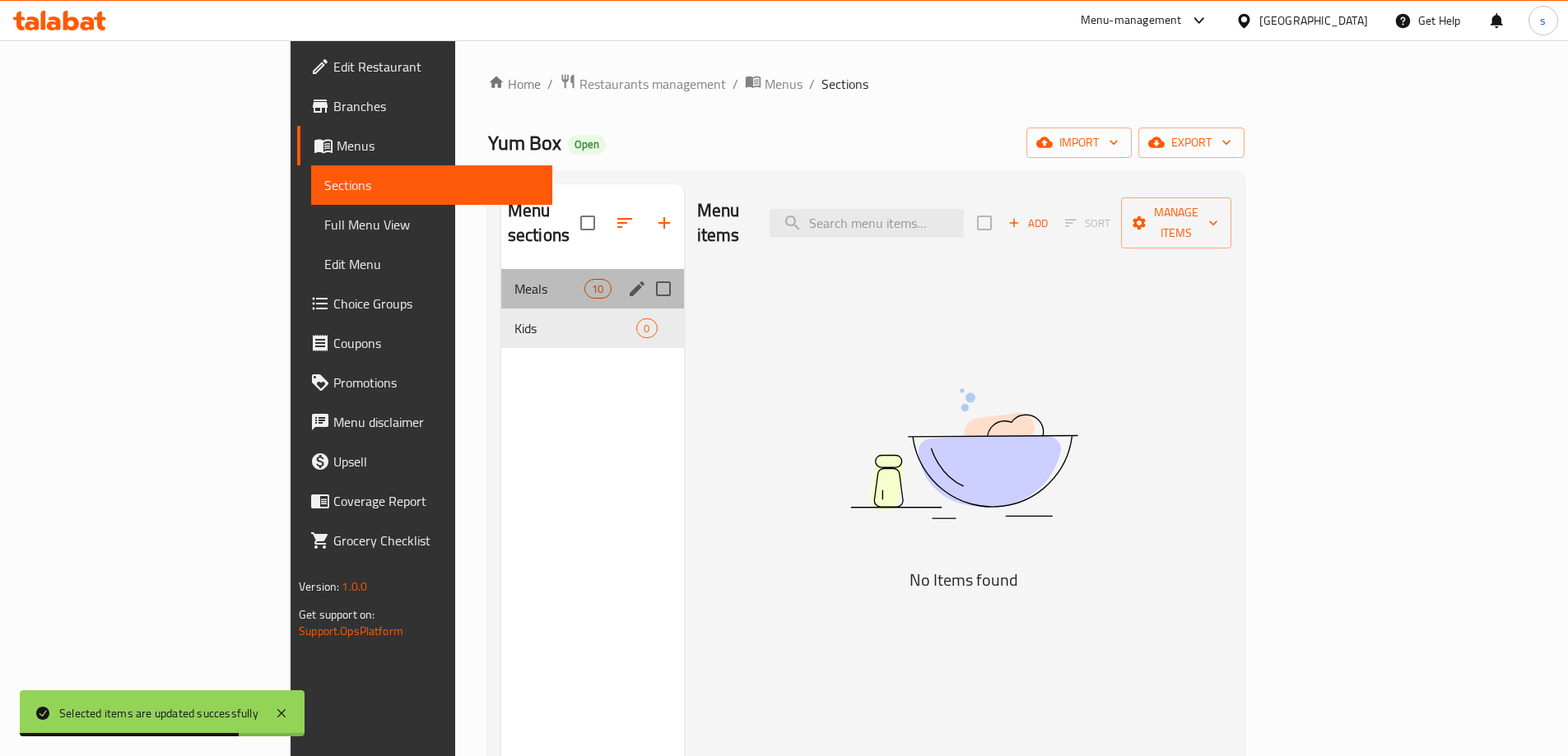
click at [520, 269] on div "Meals 10" at bounding box center [592, 288] width 182 height 40
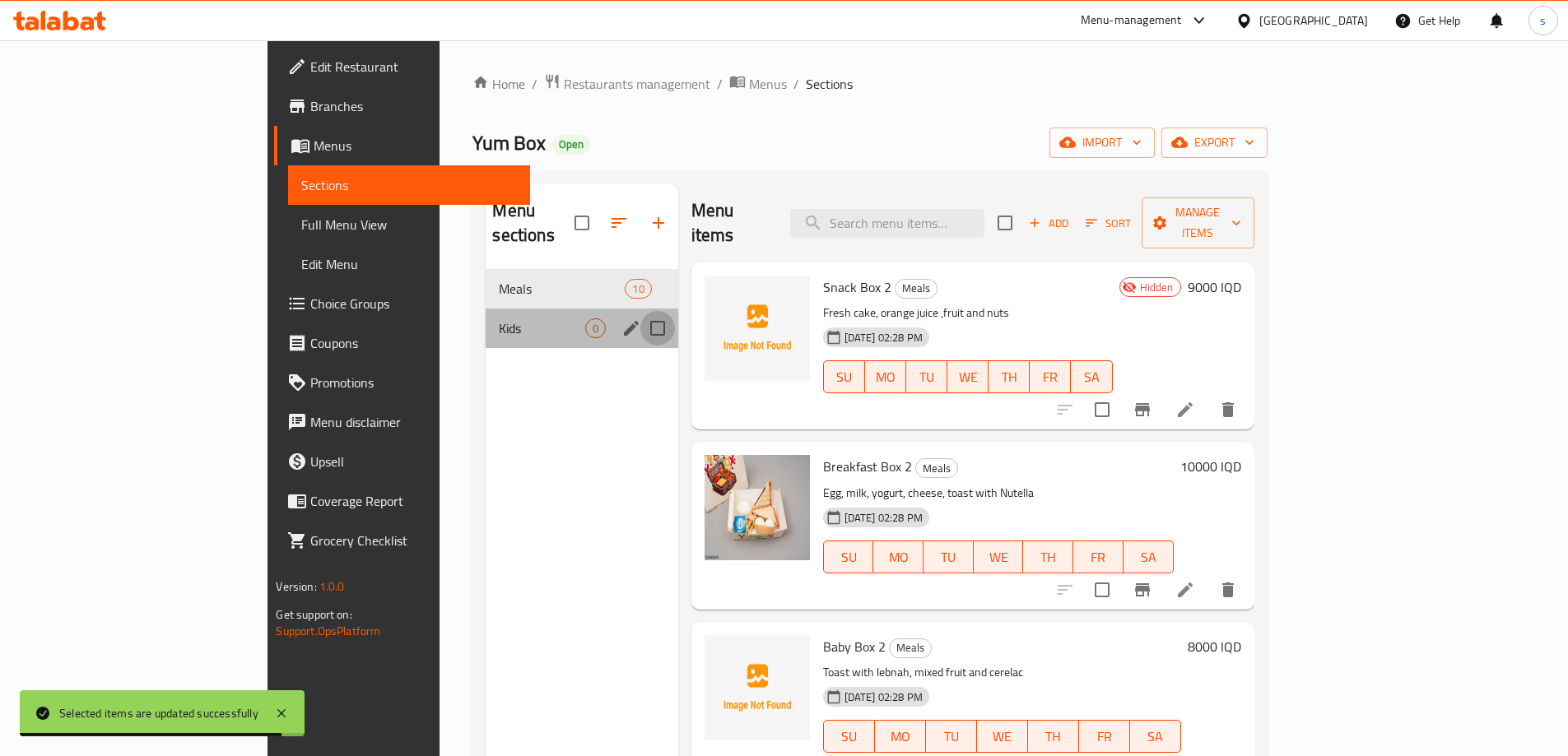
click at [640, 311] on input "Menu sections" at bounding box center [658, 329] width 35 height 35
checkbox input "true"
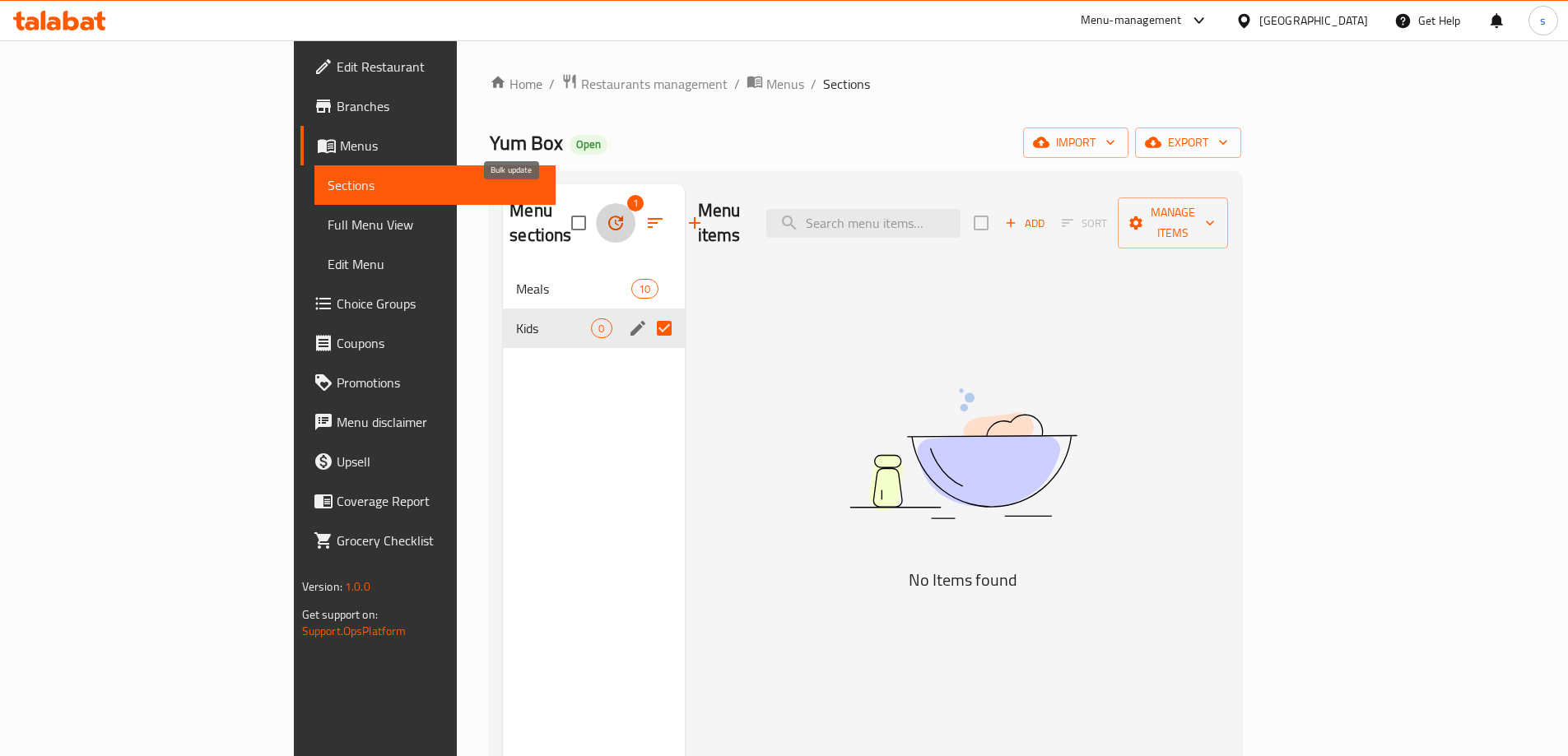
click at [605, 213] on icon "button" at bounding box center [614, 222] width 19 height 19
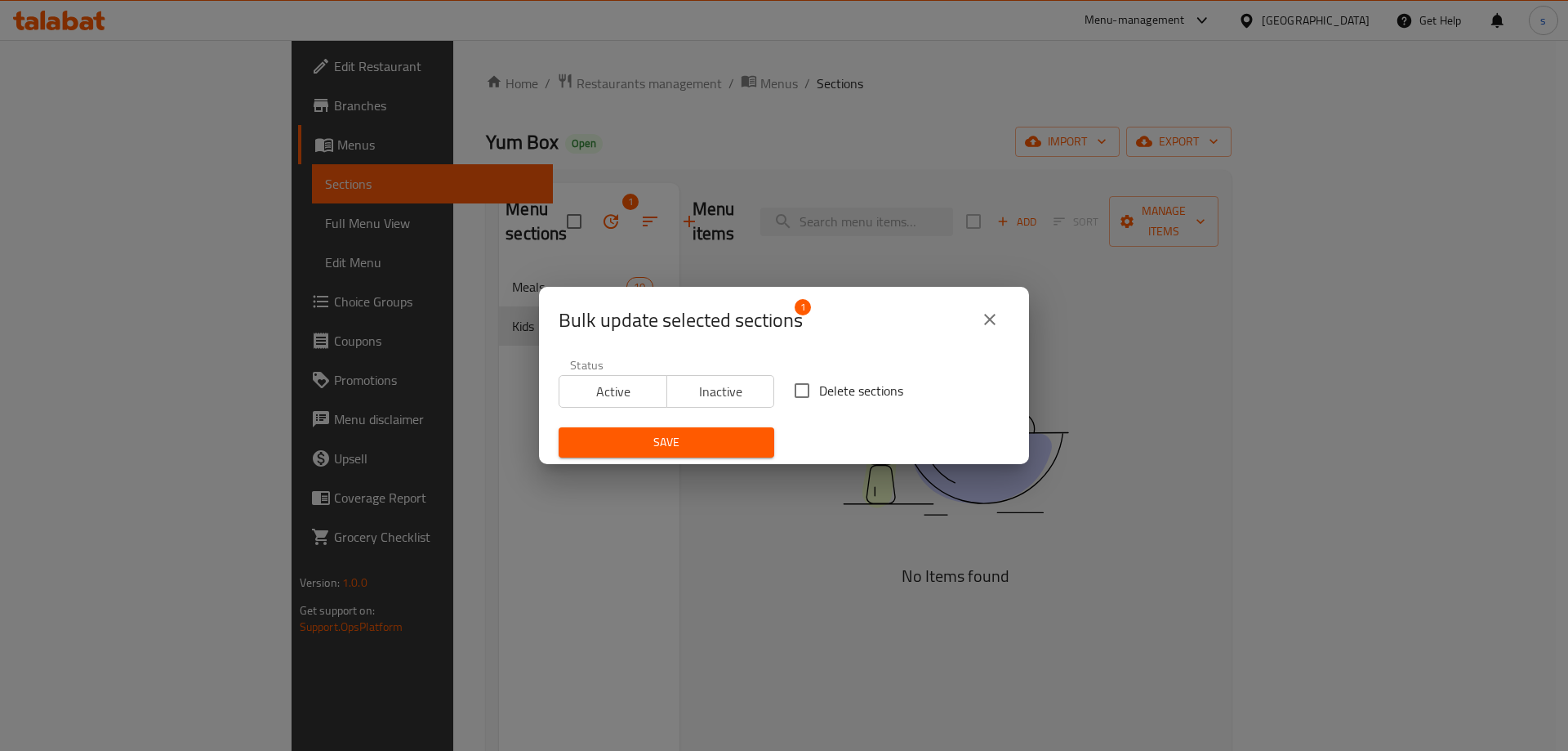
click at [796, 386] on input "Delete sections" at bounding box center [802, 391] width 35 height 35
checkbox input "true"
click at [676, 442] on span "Save" at bounding box center [666, 443] width 189 height 20
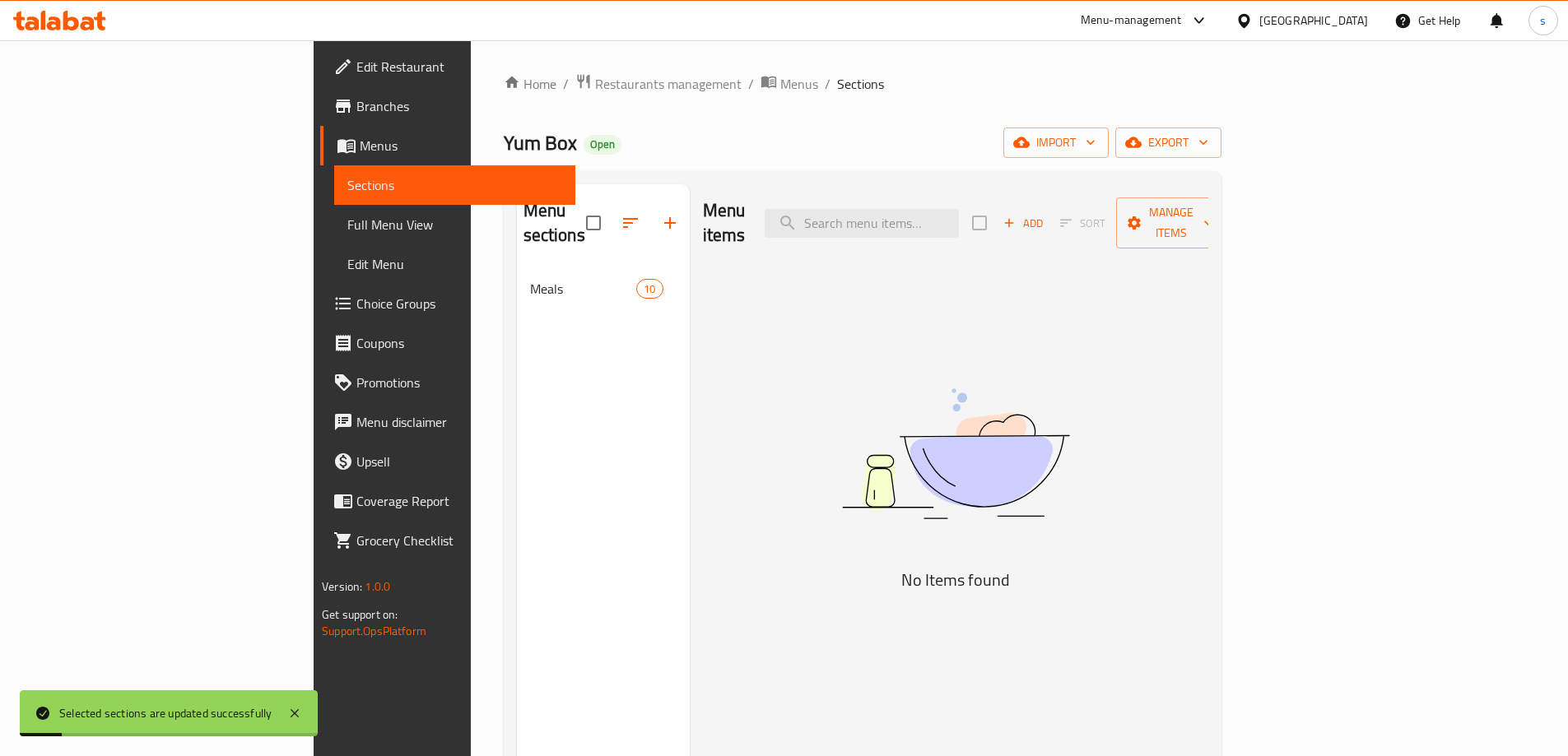
click at [334, 205] on link "Full Menu View" at bounding box center [455, 224] width 241 height 40
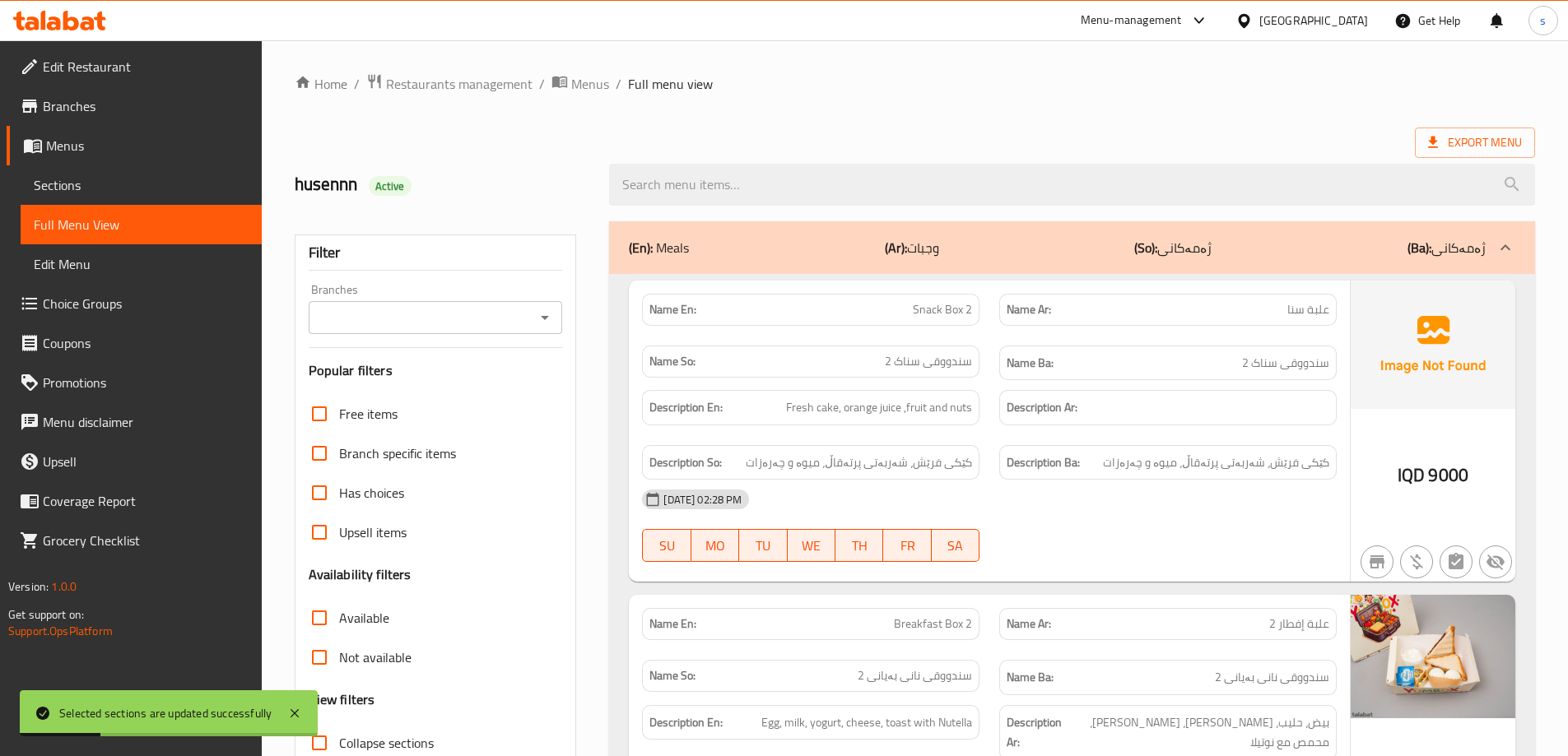
click at [553, 315] on icon "Open" at bounding box center [544, 317] width 19 height 19
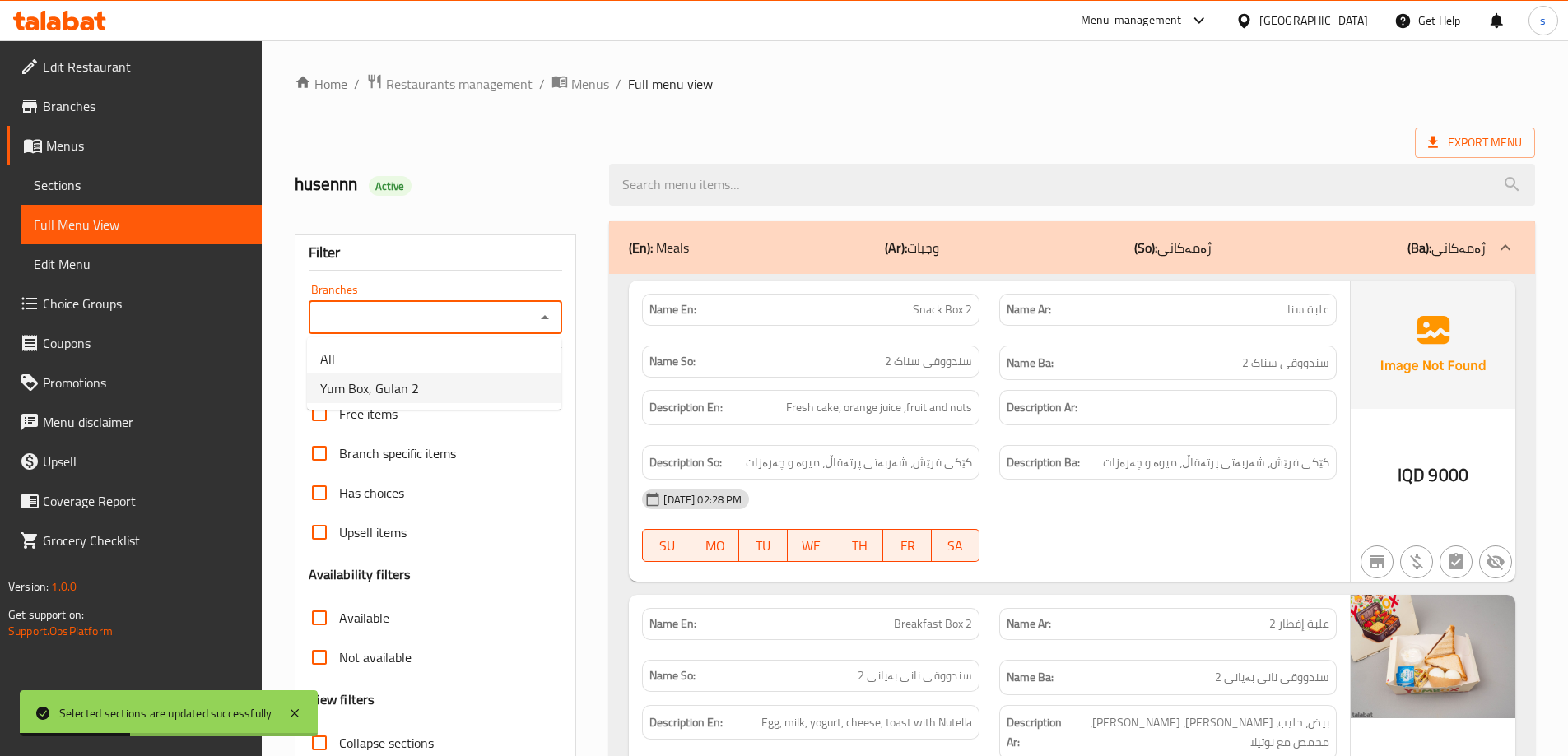
click at [538, 380] on li "Yum Box, Gulan 2" at bounding box center [434, 389] width 254 height 29
type input "Yum Box, Gulan 2"
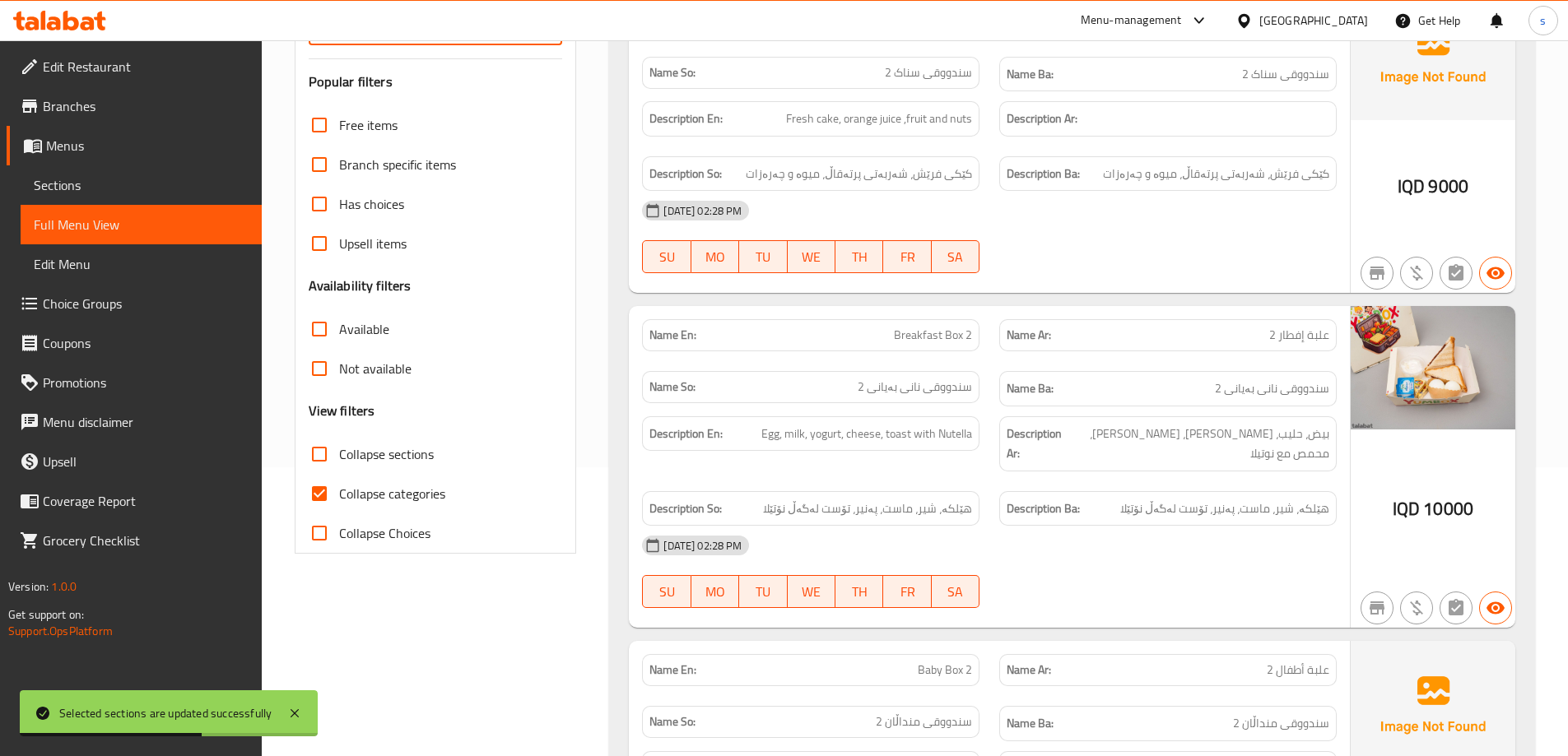
scroll to position [371, 0]
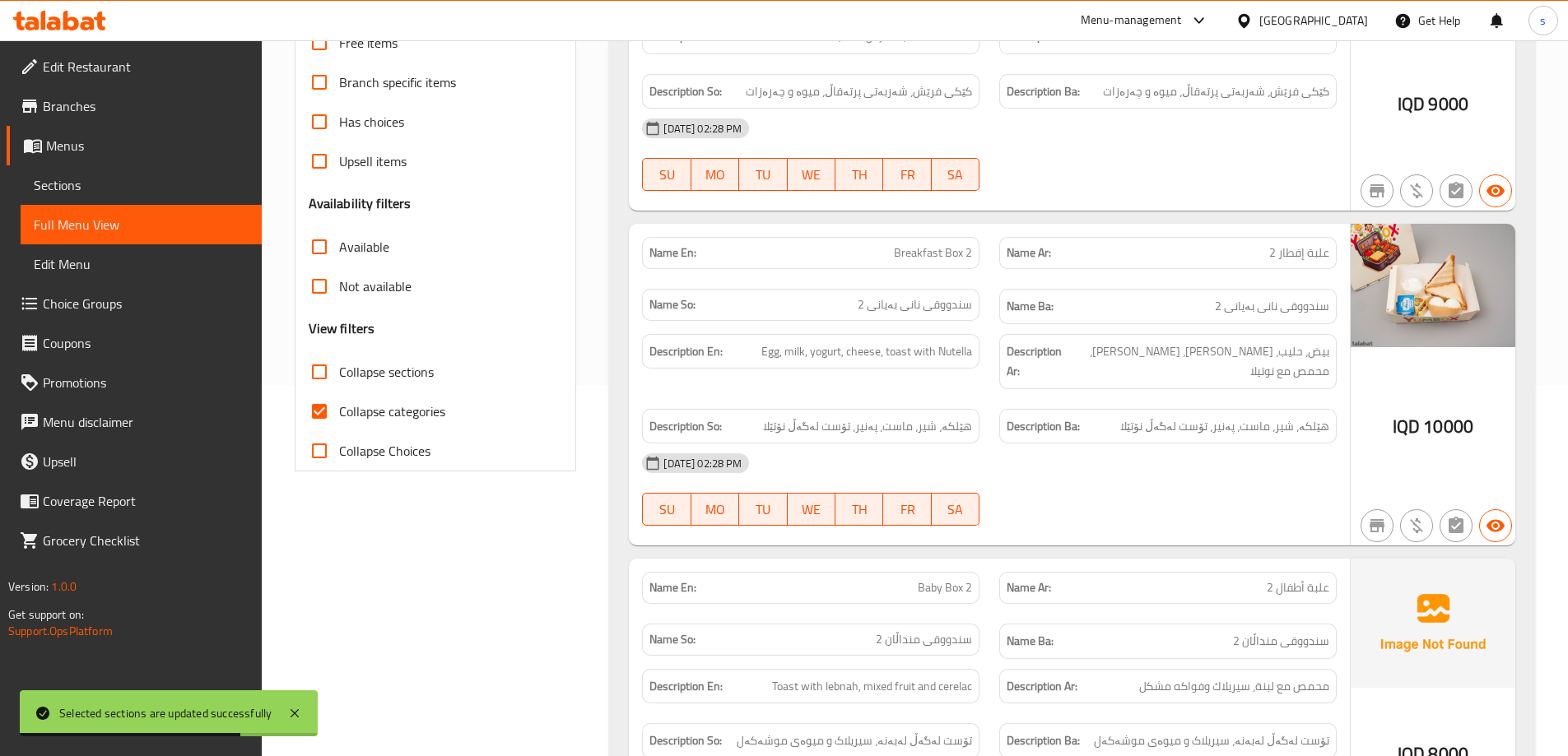
click at [325, 419] on input "Collapse categories" at bounding box center [319, 411] width 40 height 40
checkbox input "false"
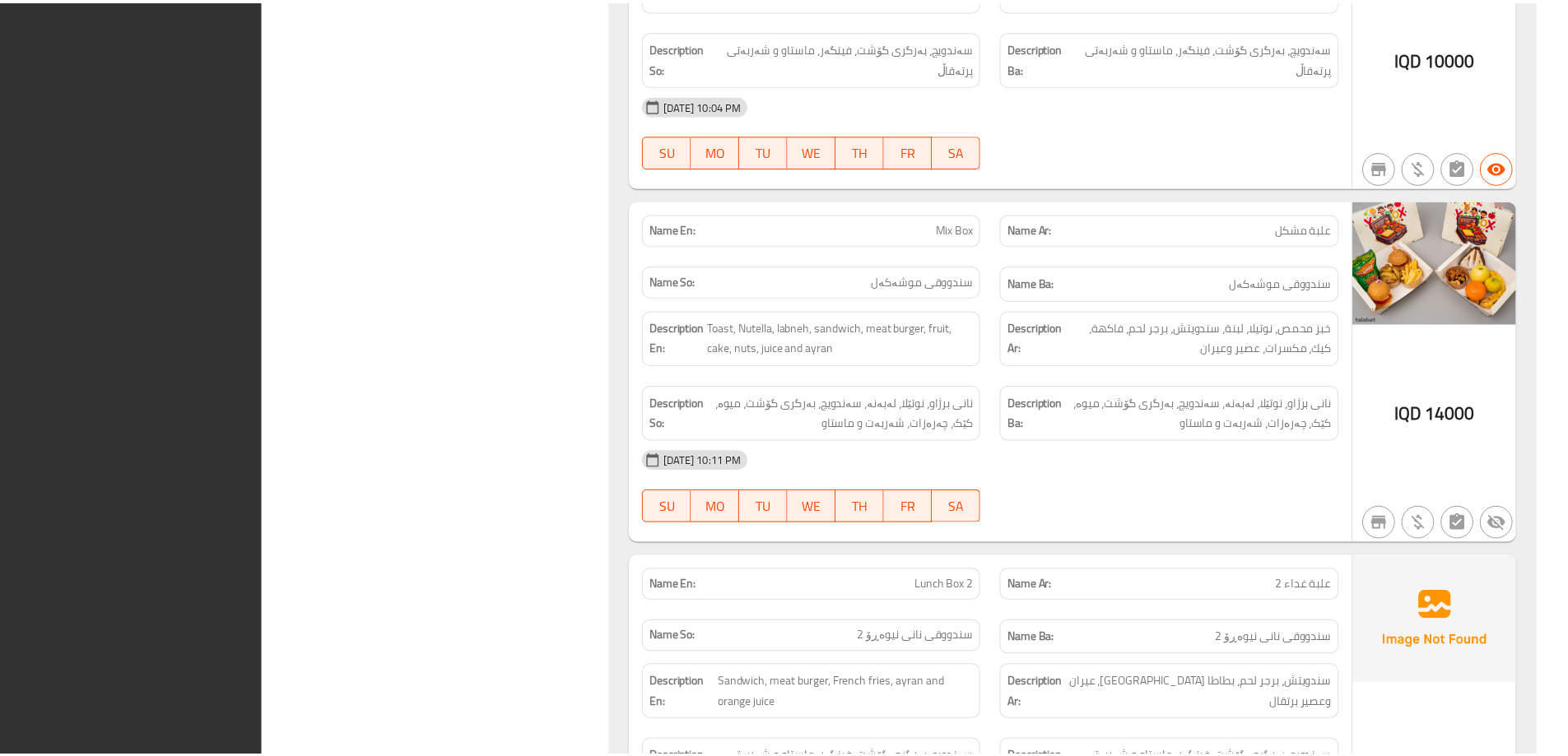
scroll to position [2885, 0]
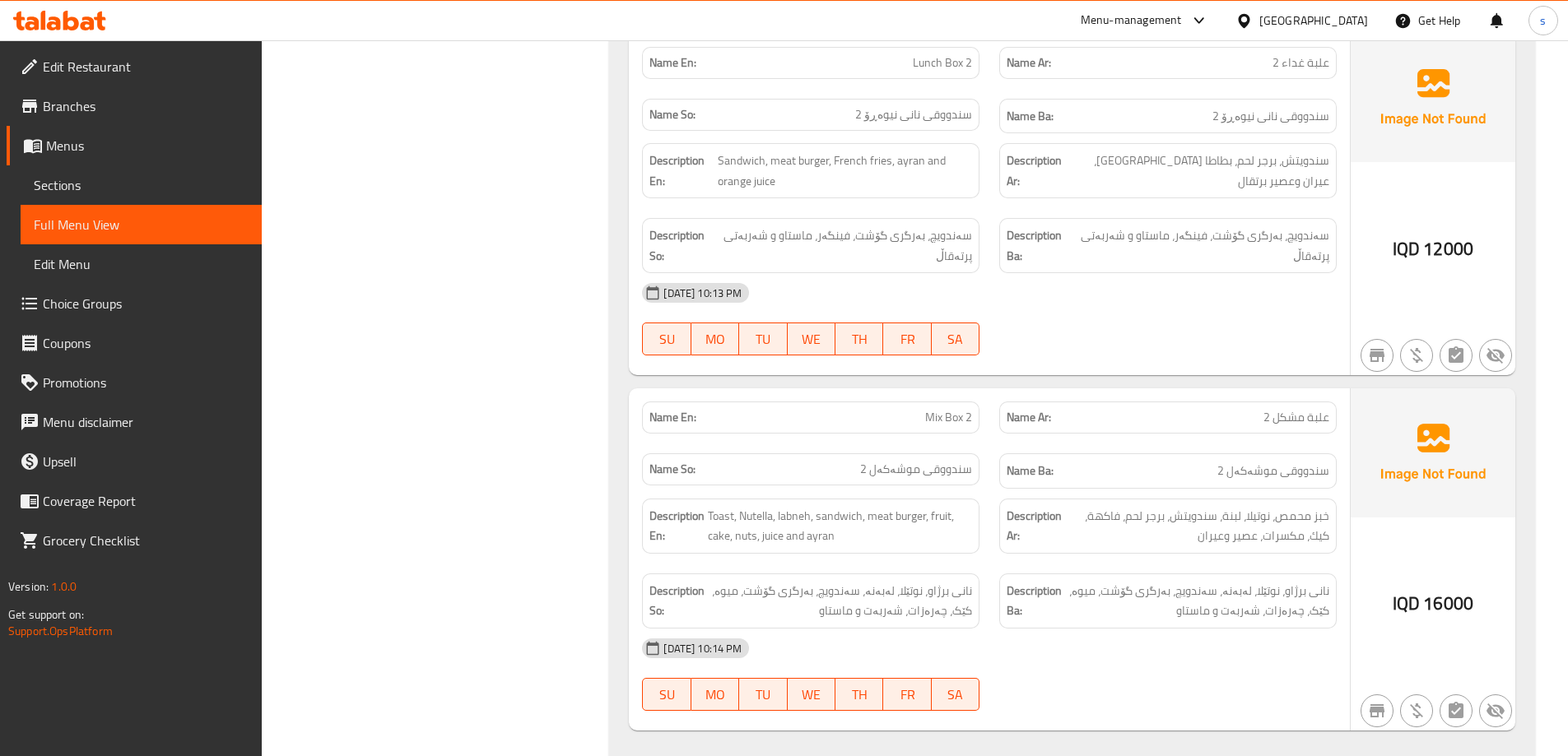
click at [75, 189] on span "Sections" at bounding box center [141, 184] width 215 height 19
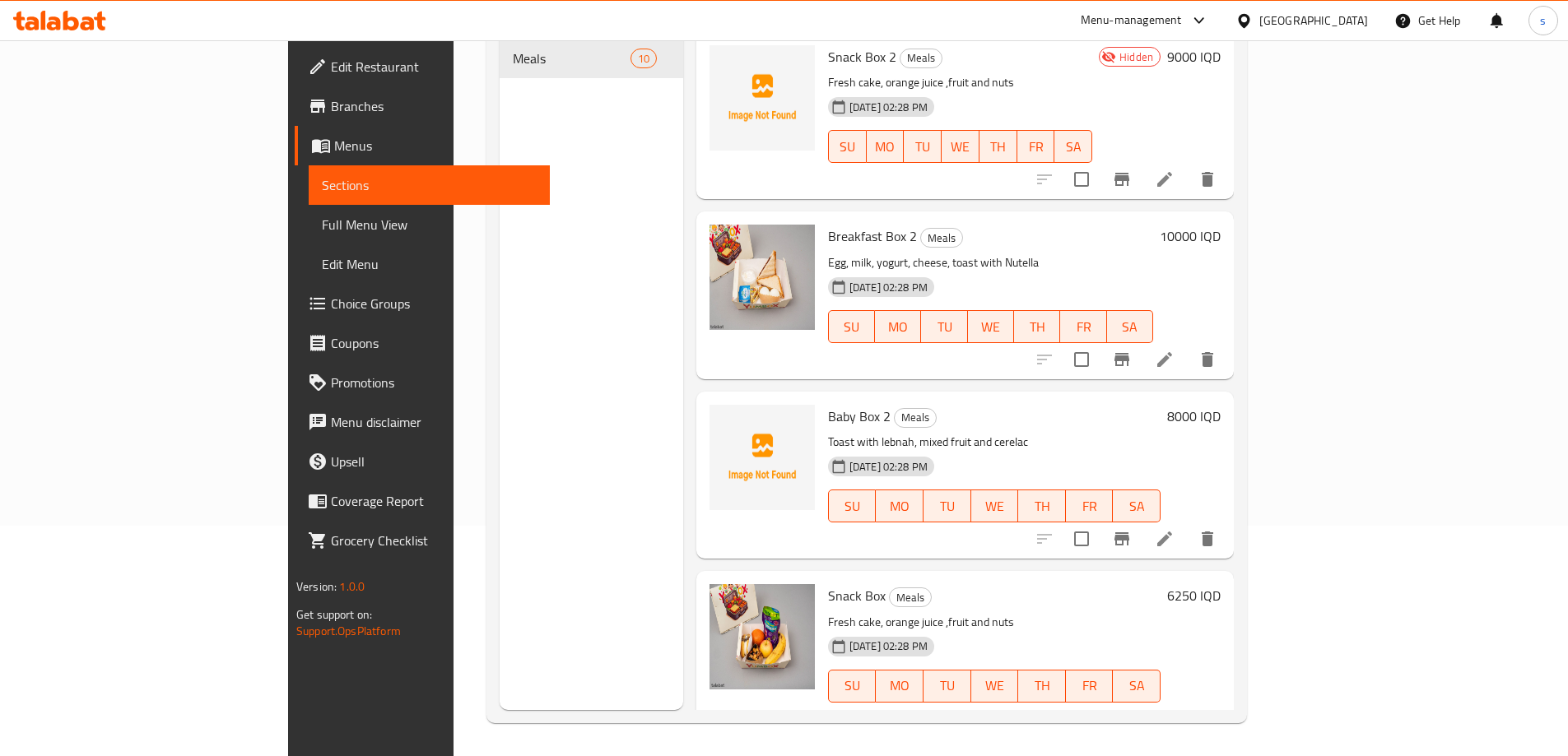
scroll to position [230, 0]
click at [334, 138] on span "Menus" at bounding box center [436, 145] width 203 height 19
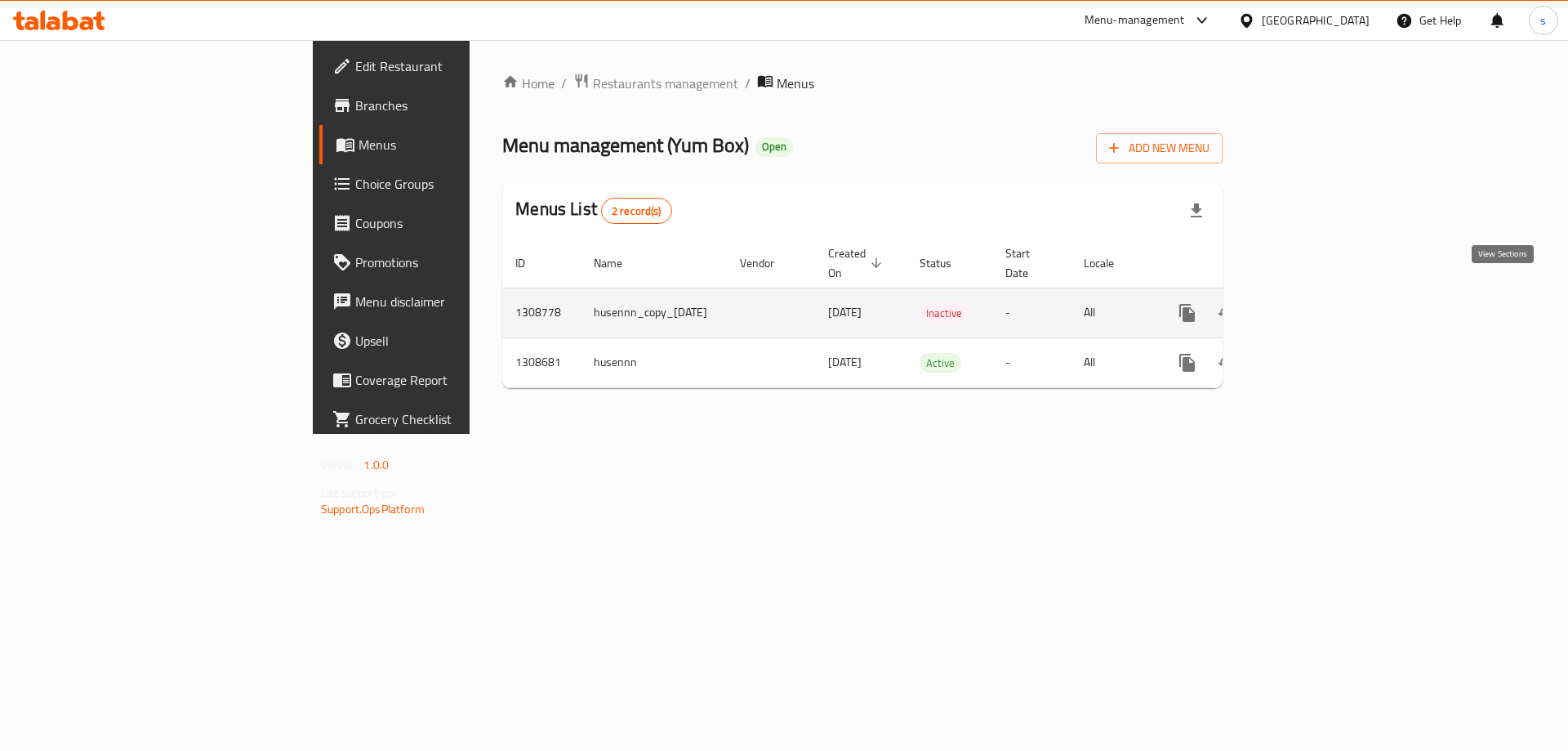
click at [1315, 303] on icon "enhanced table" at bounding box center [1305, 312] width 19 height 19
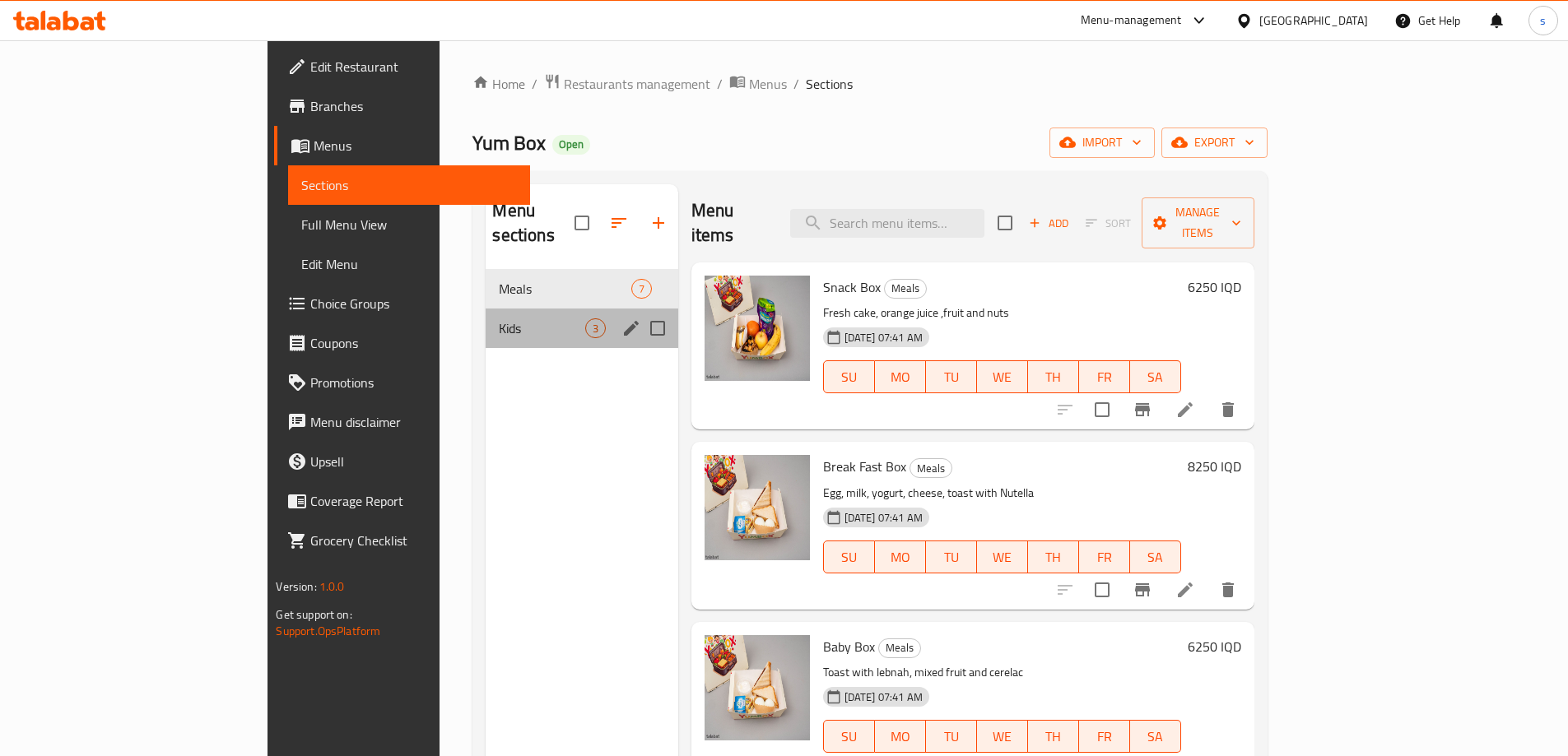
click at [486, 308] on div "Kids 3" at bounding box center [581, 328] width 192 height 40
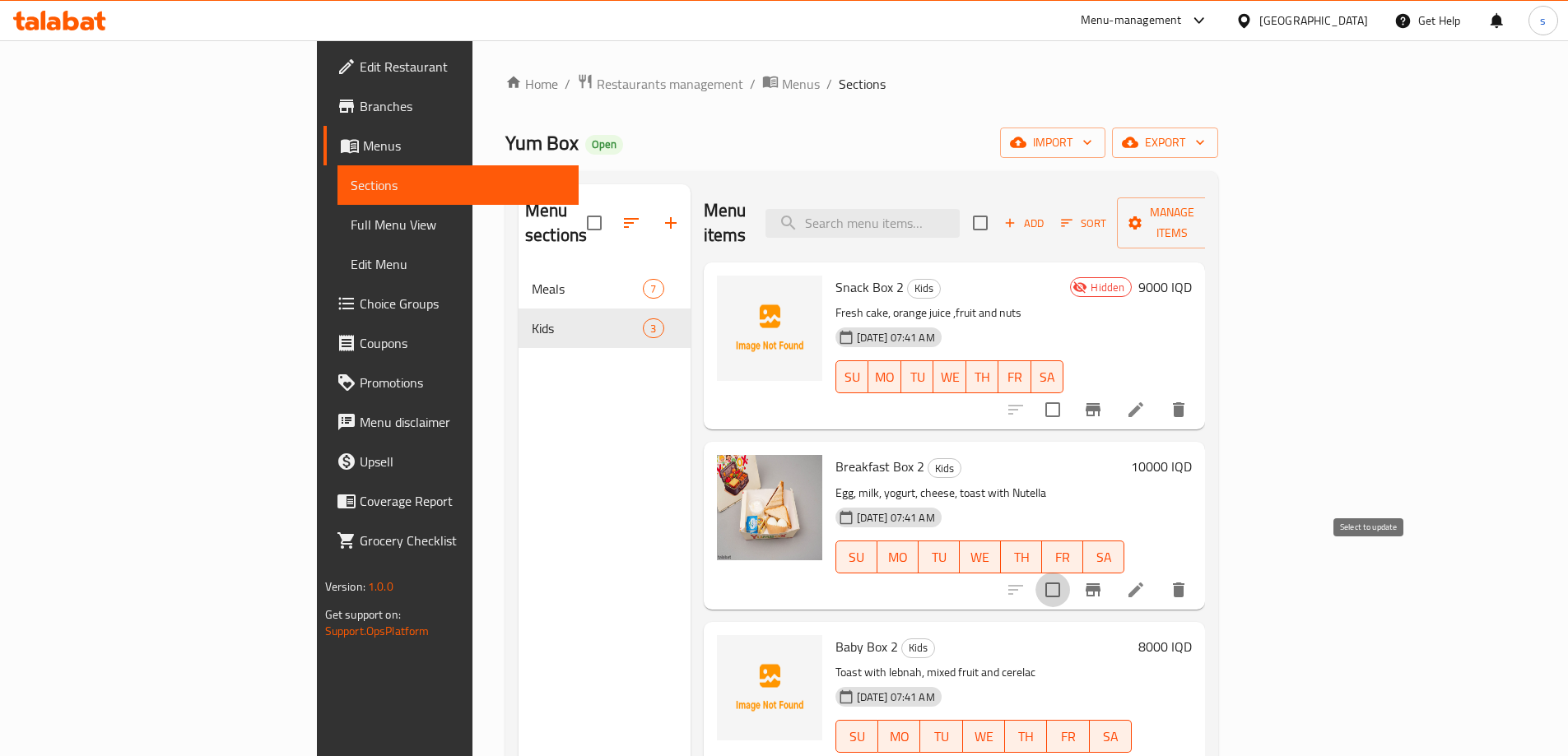
click at [1070, 573] on input "checkbox" at bounding box center [1053, 590] width 35 height 35
checkbox input "true"
click at [1070, 751] on input "checkbox" at bounding box center [1053, 769] width 35 height 35
checkbox input "true"
click at [1214, 219] on span "Manage items" at bounding box center [1171, 223] width 84 height 41
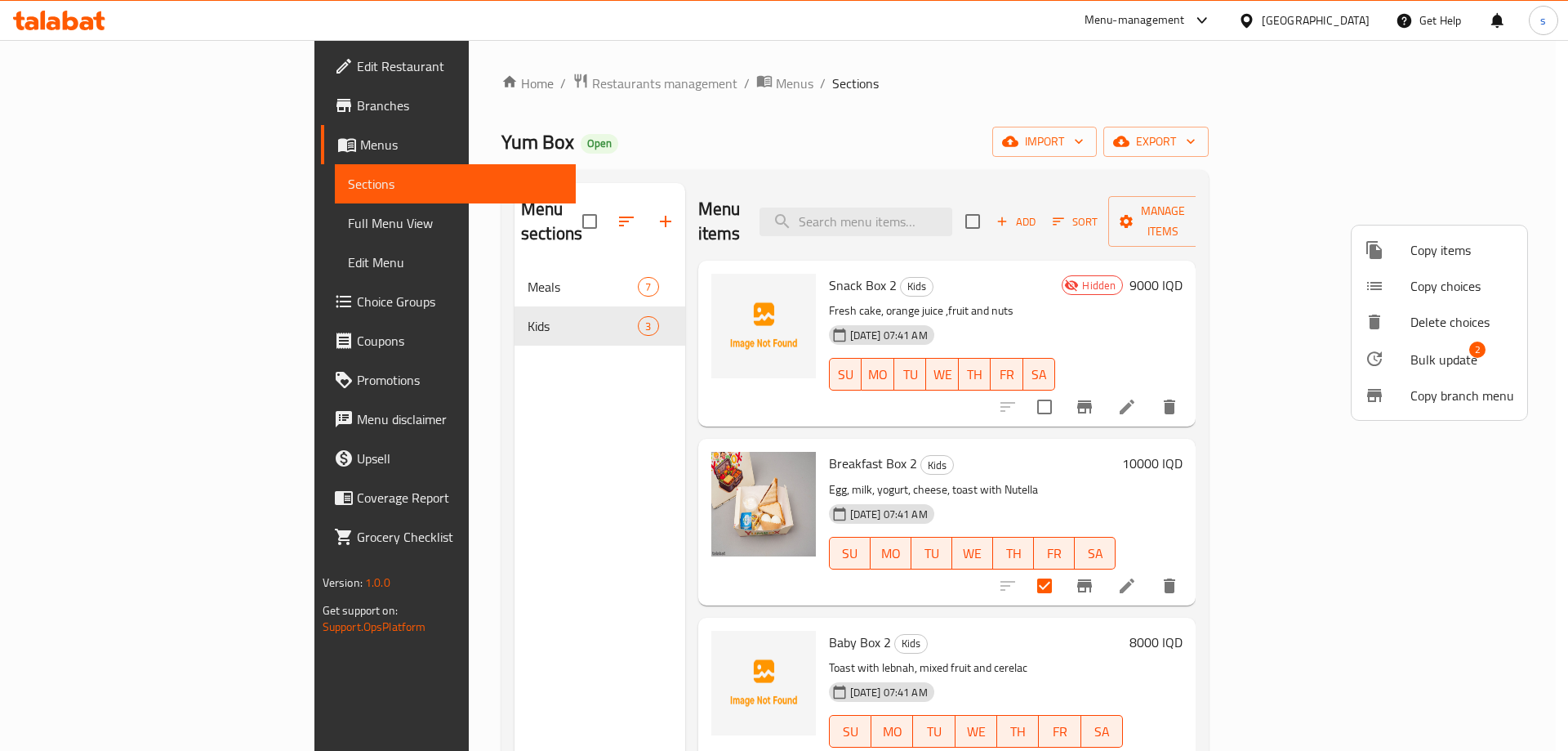
click at [1467, 353] on span "Bulk update" at bounding box center [1444, 359] width 67 height 19
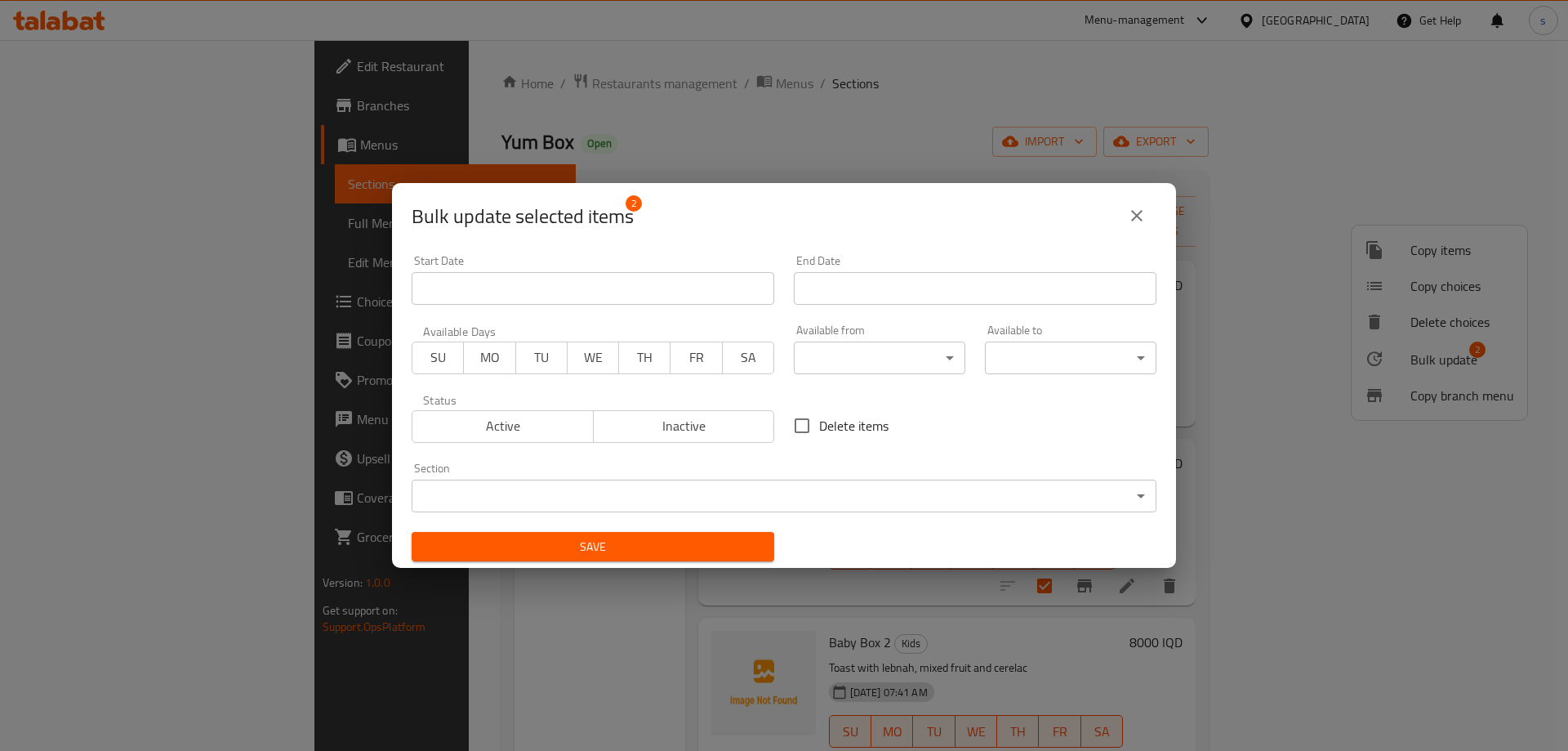
click at [688, 488] on body "​ Menu-management Iraq Get Help s Edit Restaurant Branches Menus Sections Full …" at bounding box center [784, 395] width 1568 height 711
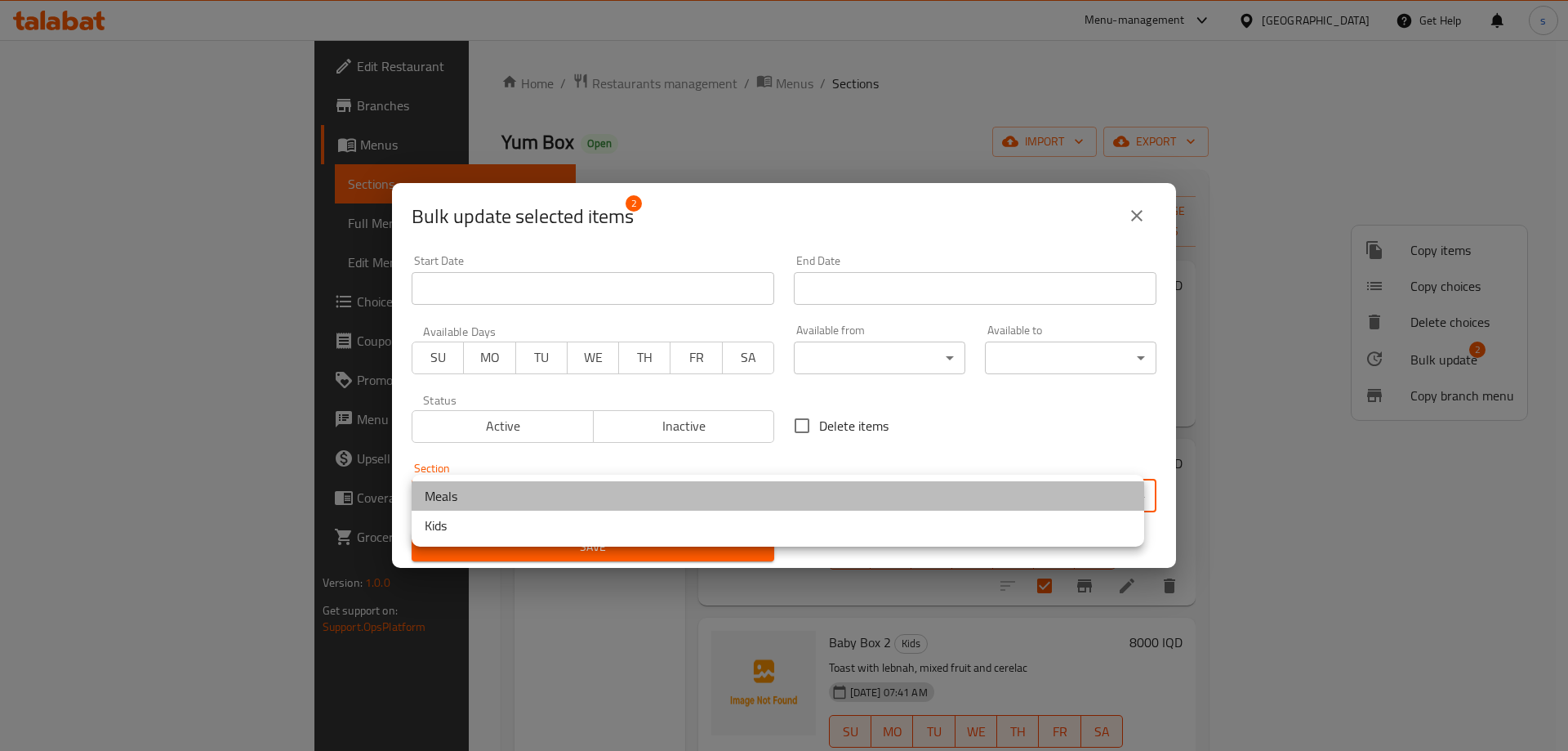
click at [565, 501] on li "Meals" at bounding box center [777, 496] width 732 height 29
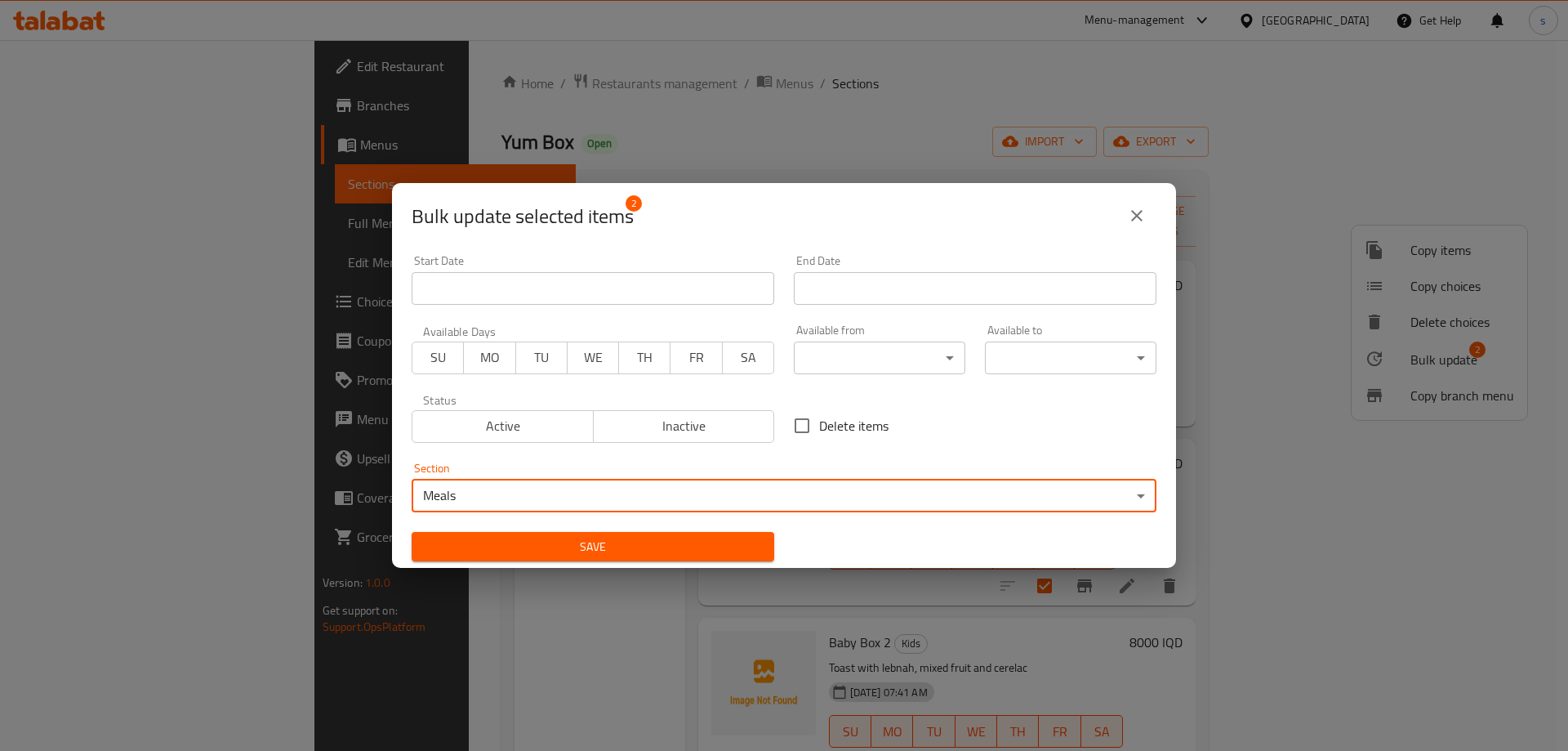
click at [566, 544] on span "Save" at bounding box center [593, 547] width 336 height 20
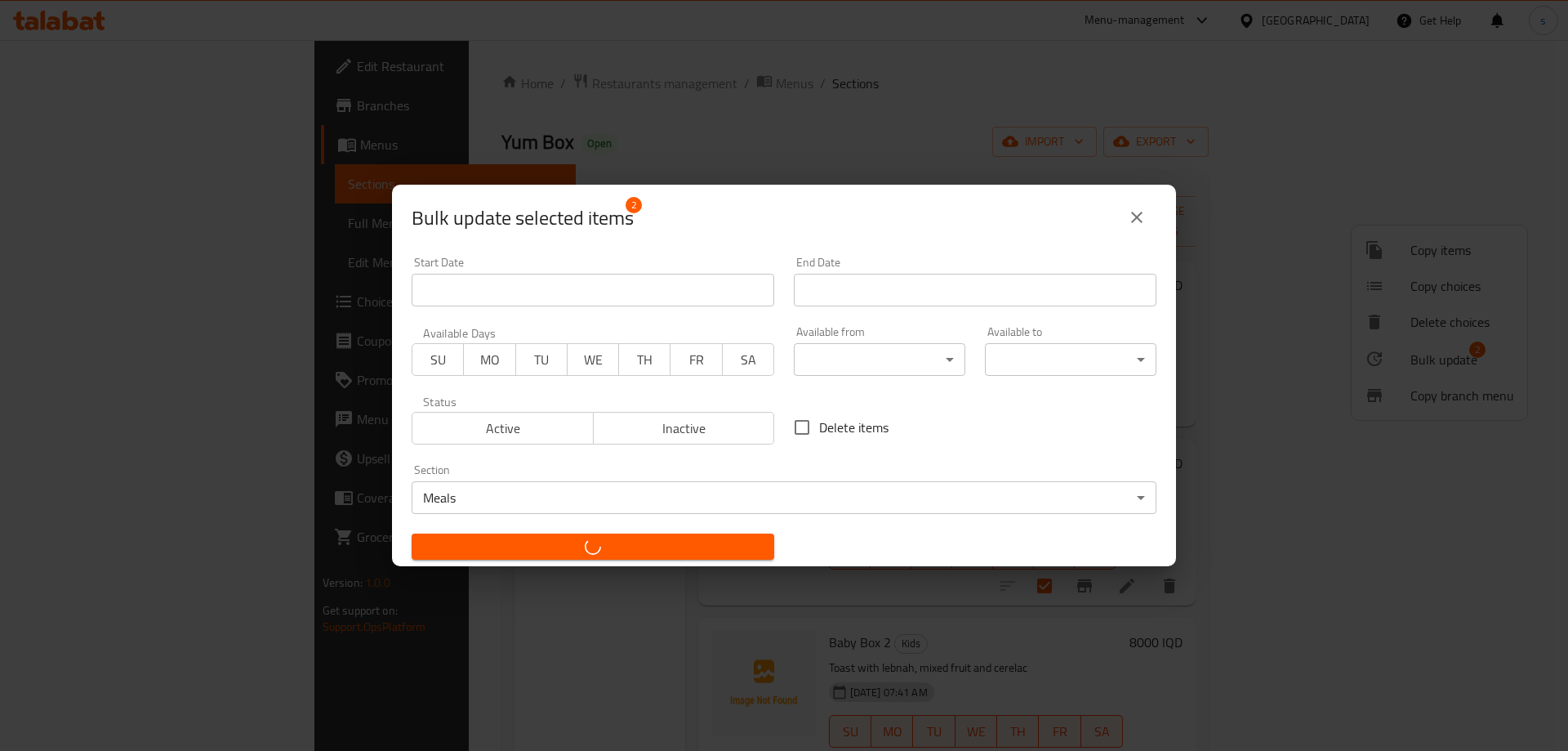
checkbox input "false"
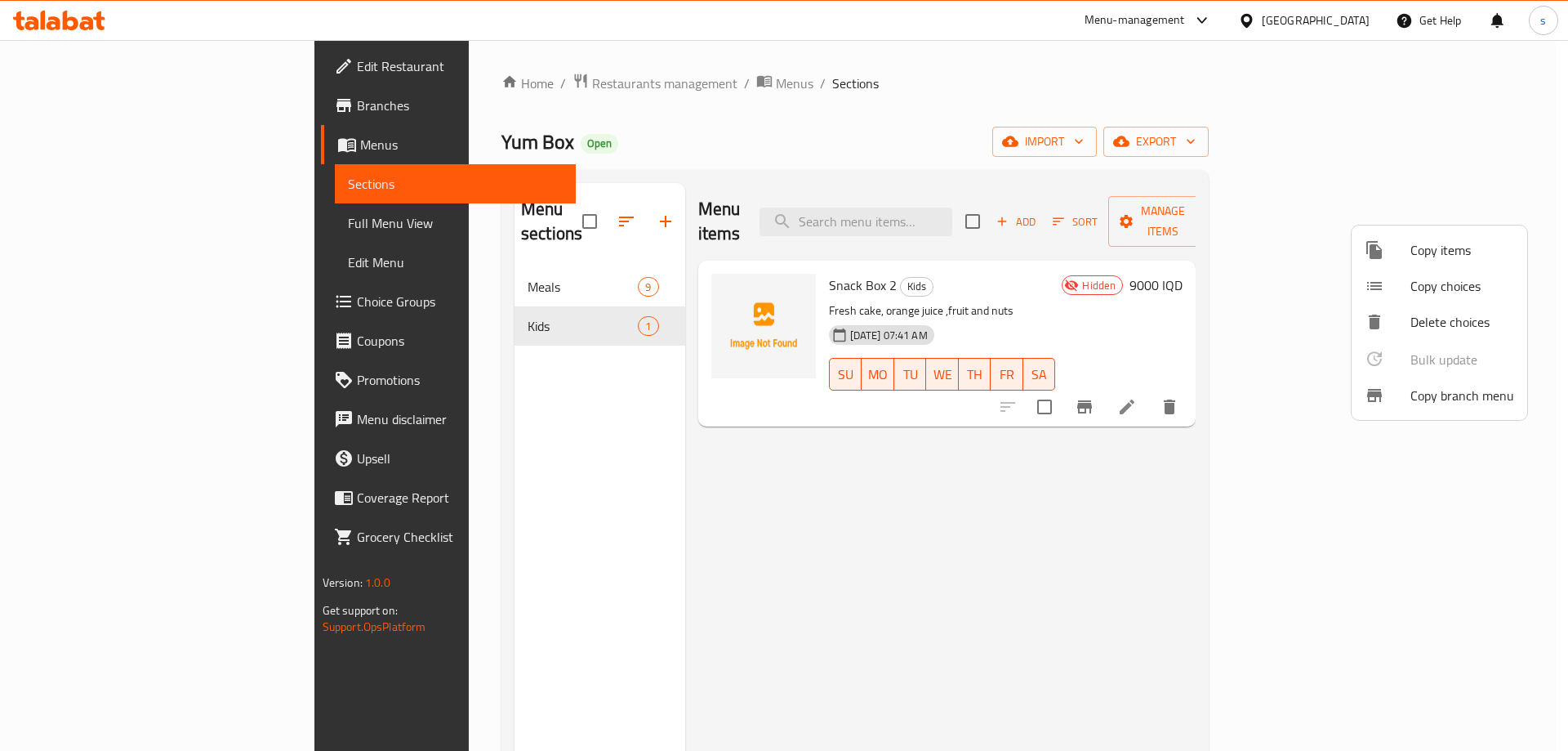
click at [457, 278] on div at bounding box center [784, 375] width 1568 height 751
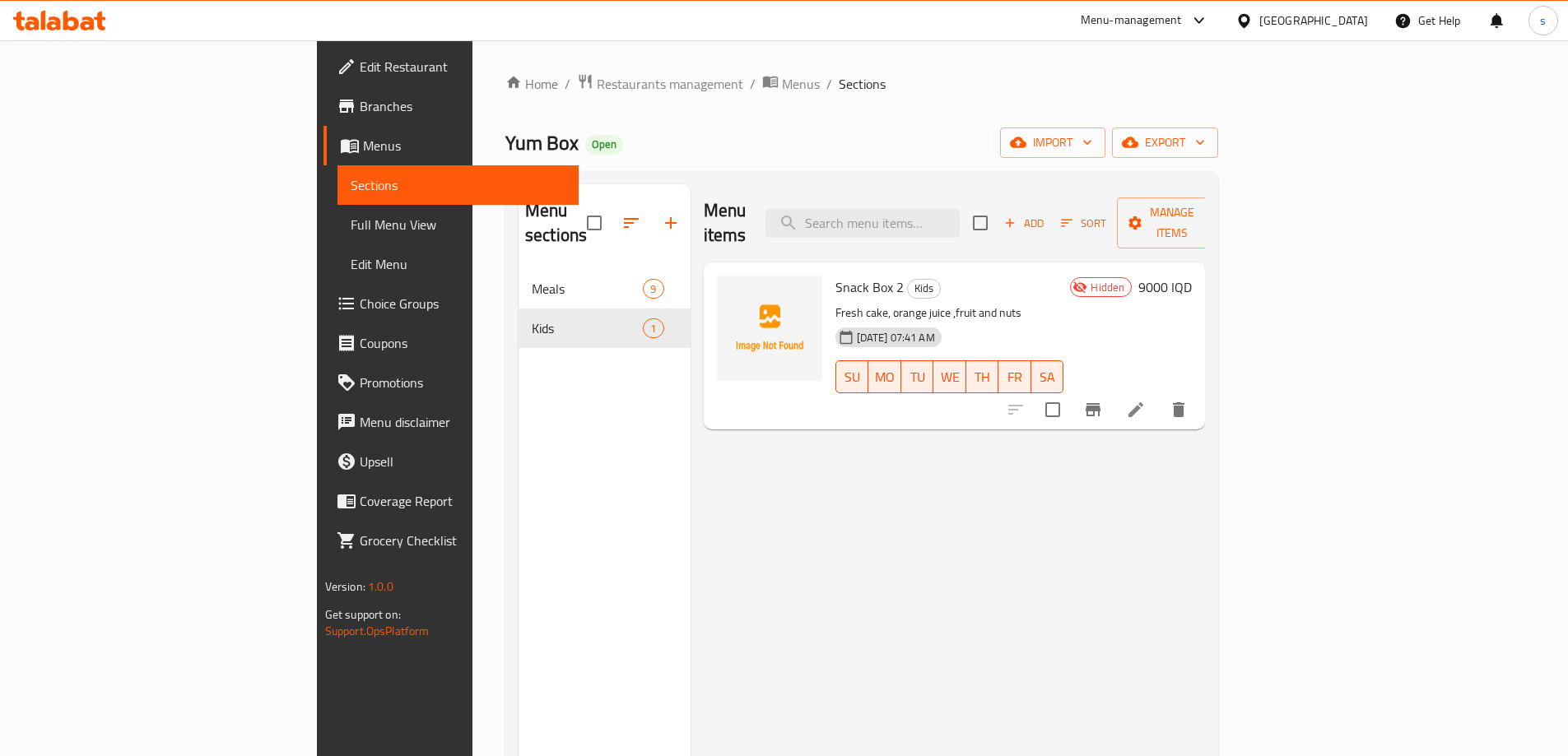
click at [532, 279] on span "Meals" at bounding box center [587, 288] width 111 height 19
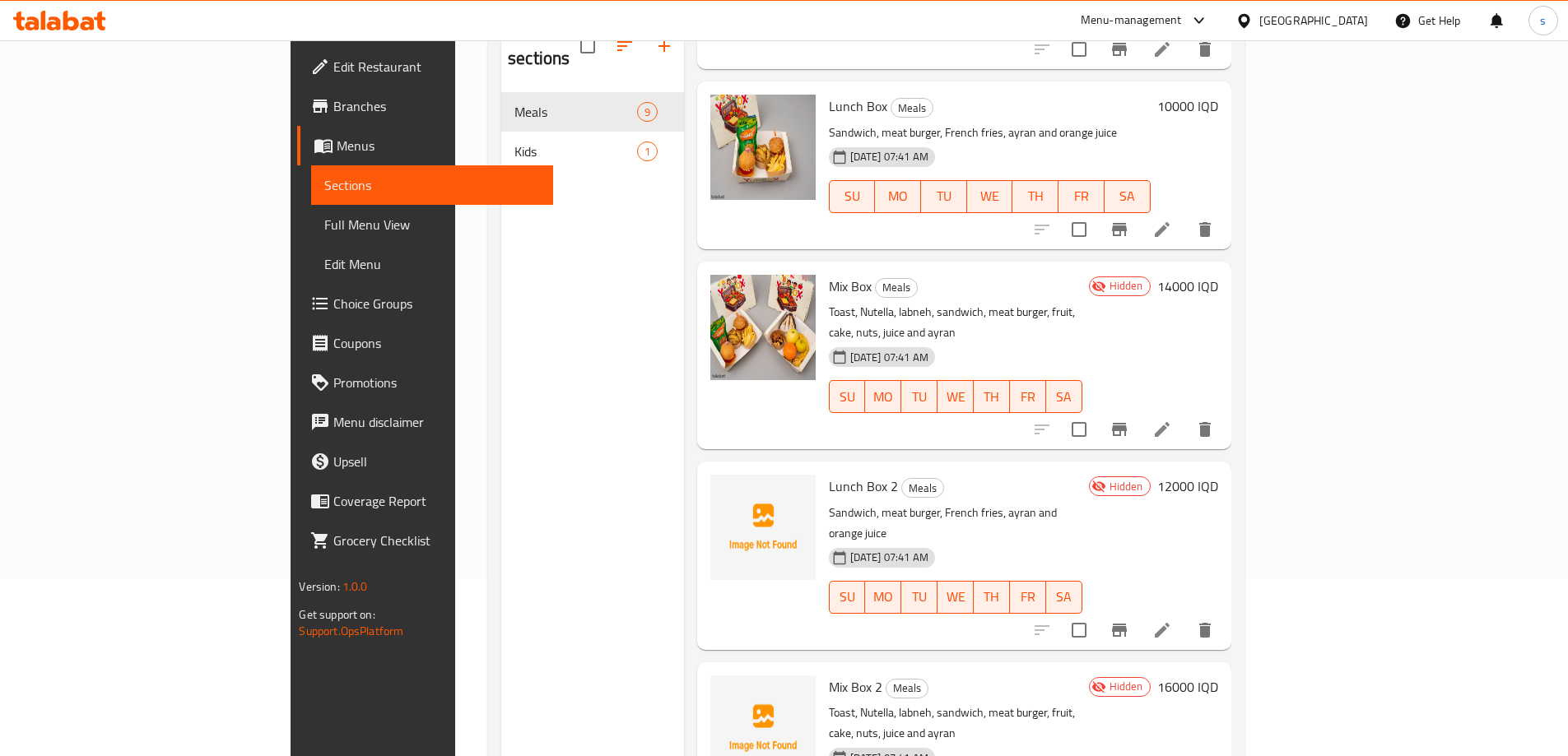
scroll to position [230, 0]
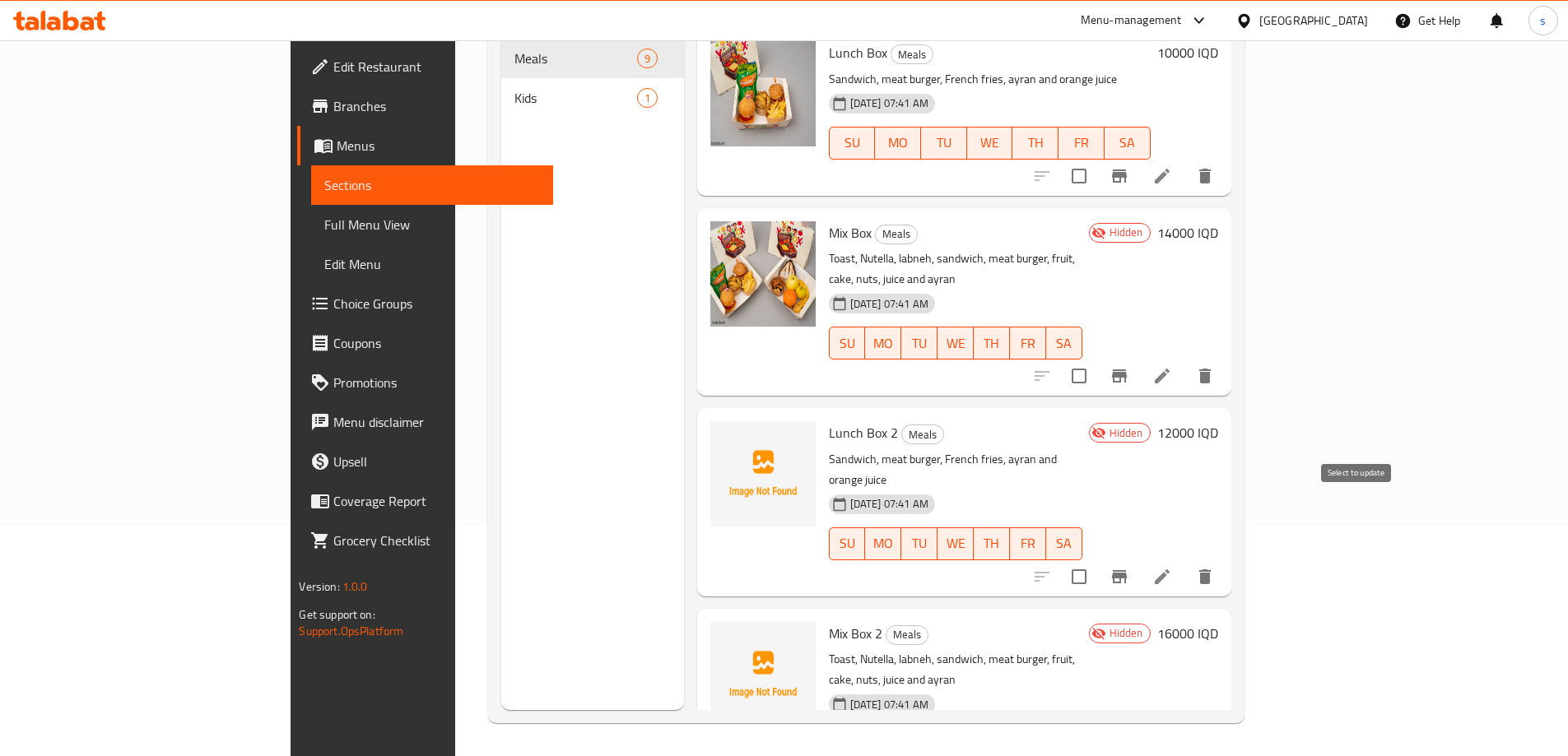
click at [1096, 559] on input "checkbox" at bounding box center [1079, 576] width 35 height 35
checkbox input "true"
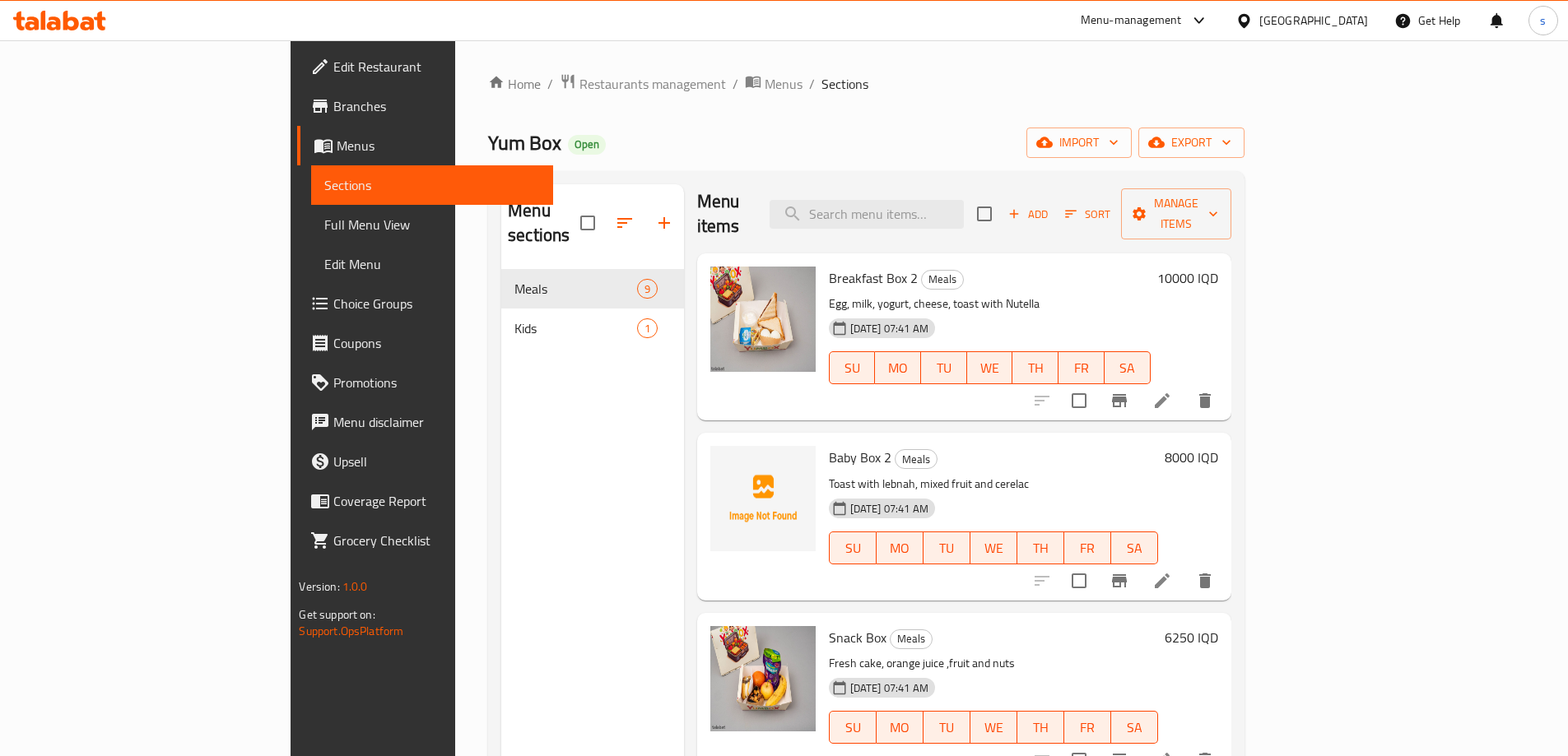
scroll to position [0, 0]
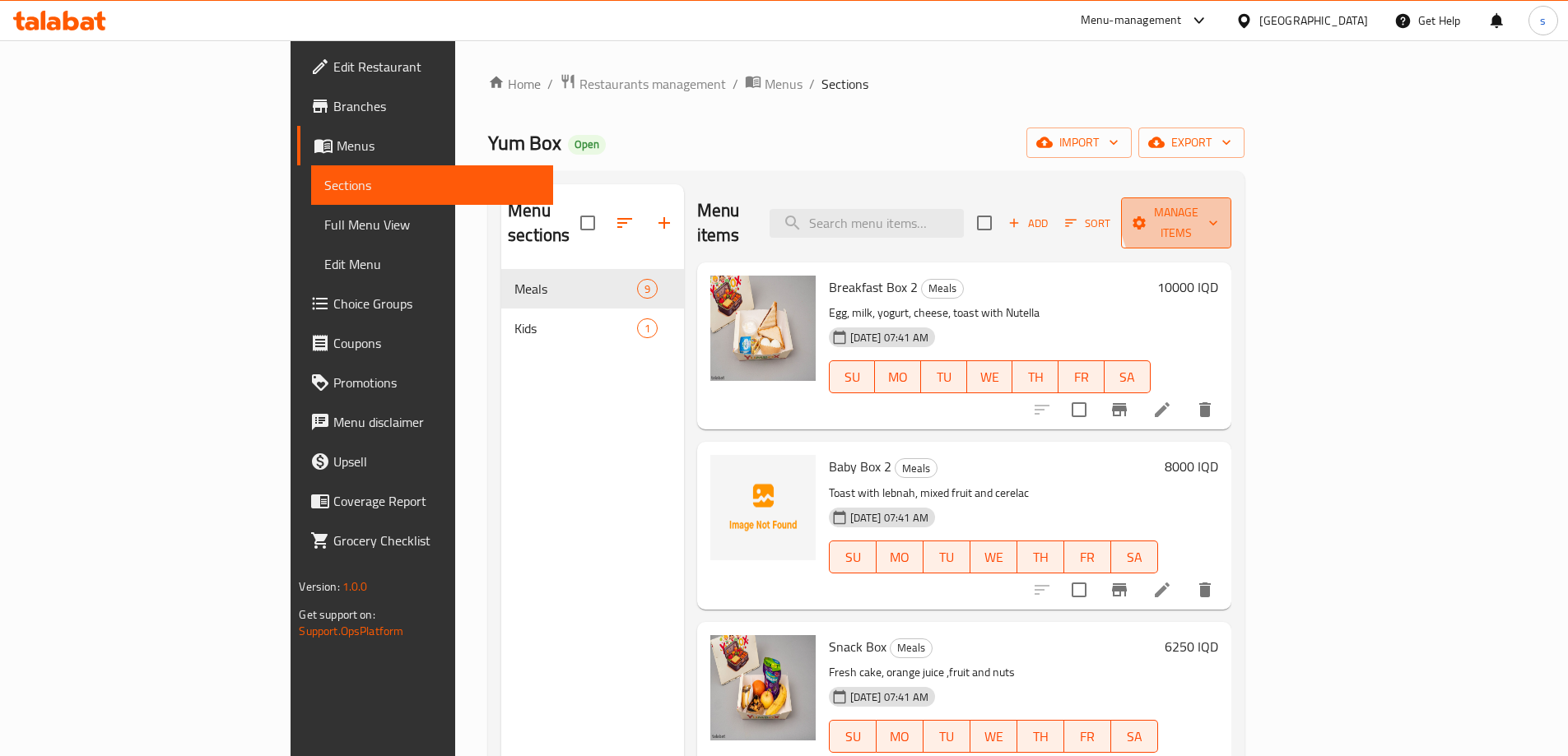
click at [1218, 203] on span "Manage items" at bounding box center [1176, 223] width 84 height 41
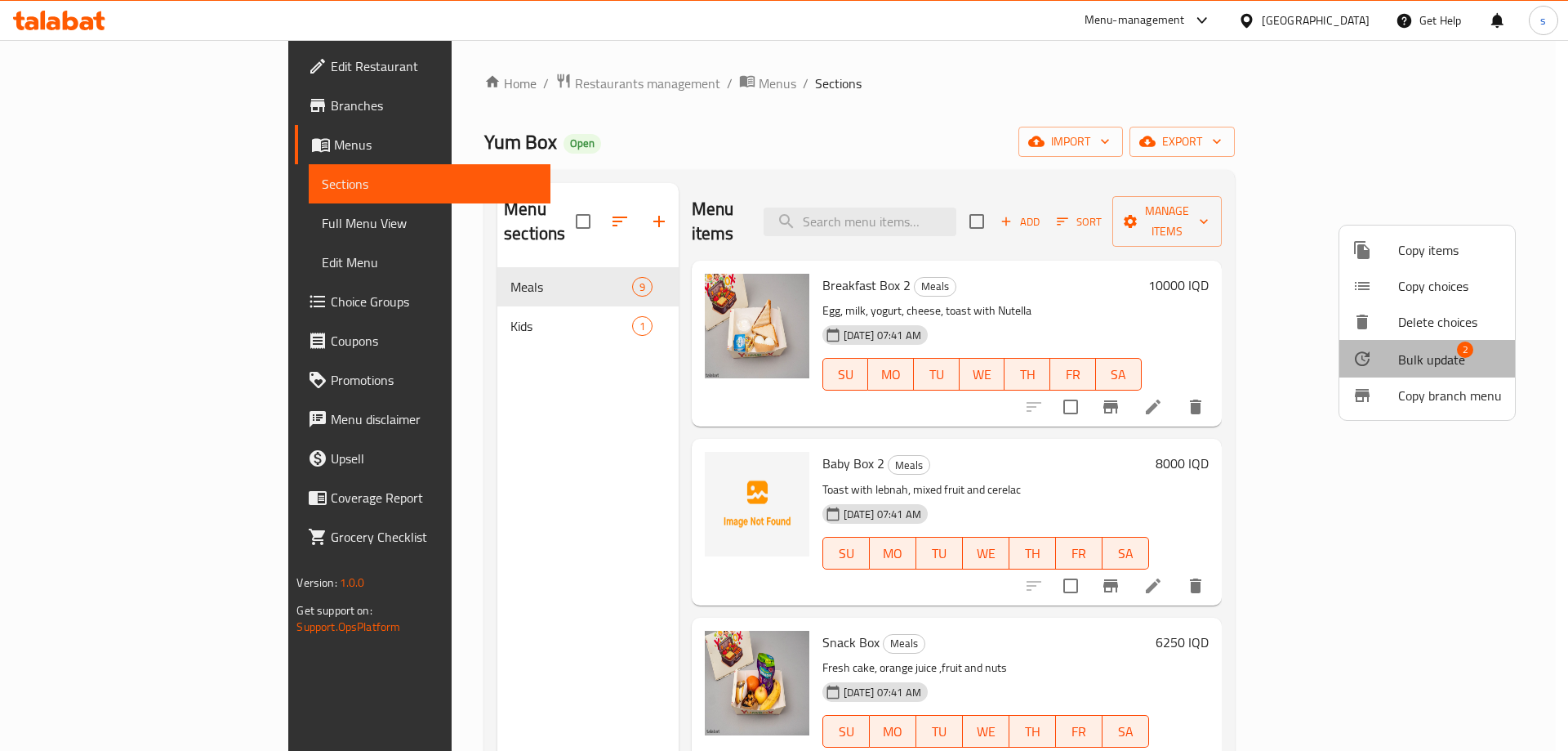
click at [1448, 357] on span "Bulk update" at bounding box center [1431, 359] width 67 height 19
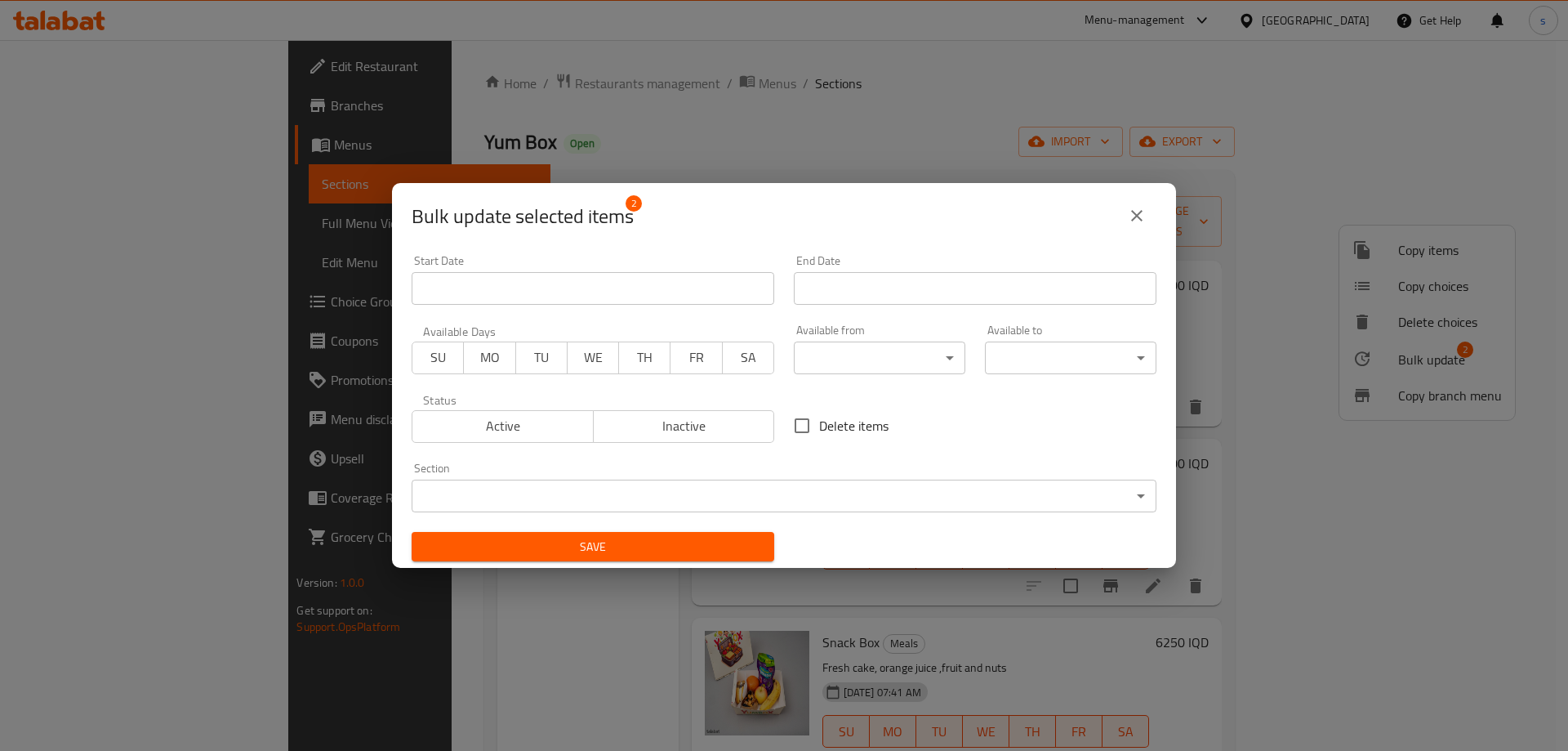
click at [823, 499] on body "​ Menu-management Iraq Get Help s Edit Restaurant Branches Menus Sections Full …" at bounding box center [784, 395] width 1568 height 711
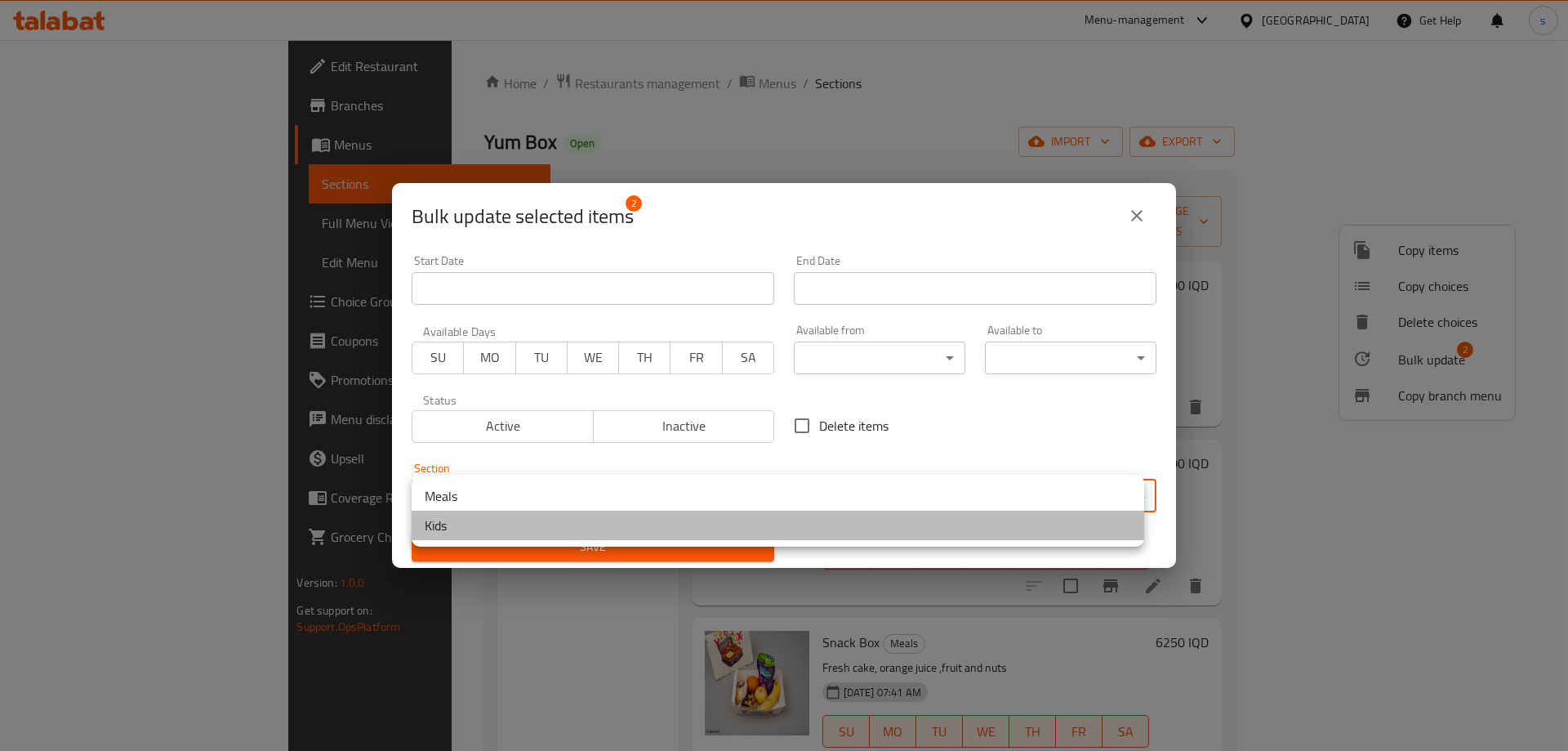
click at [566, 526] on li "Kids" at bounding box center [777, 525] width 732 height 29
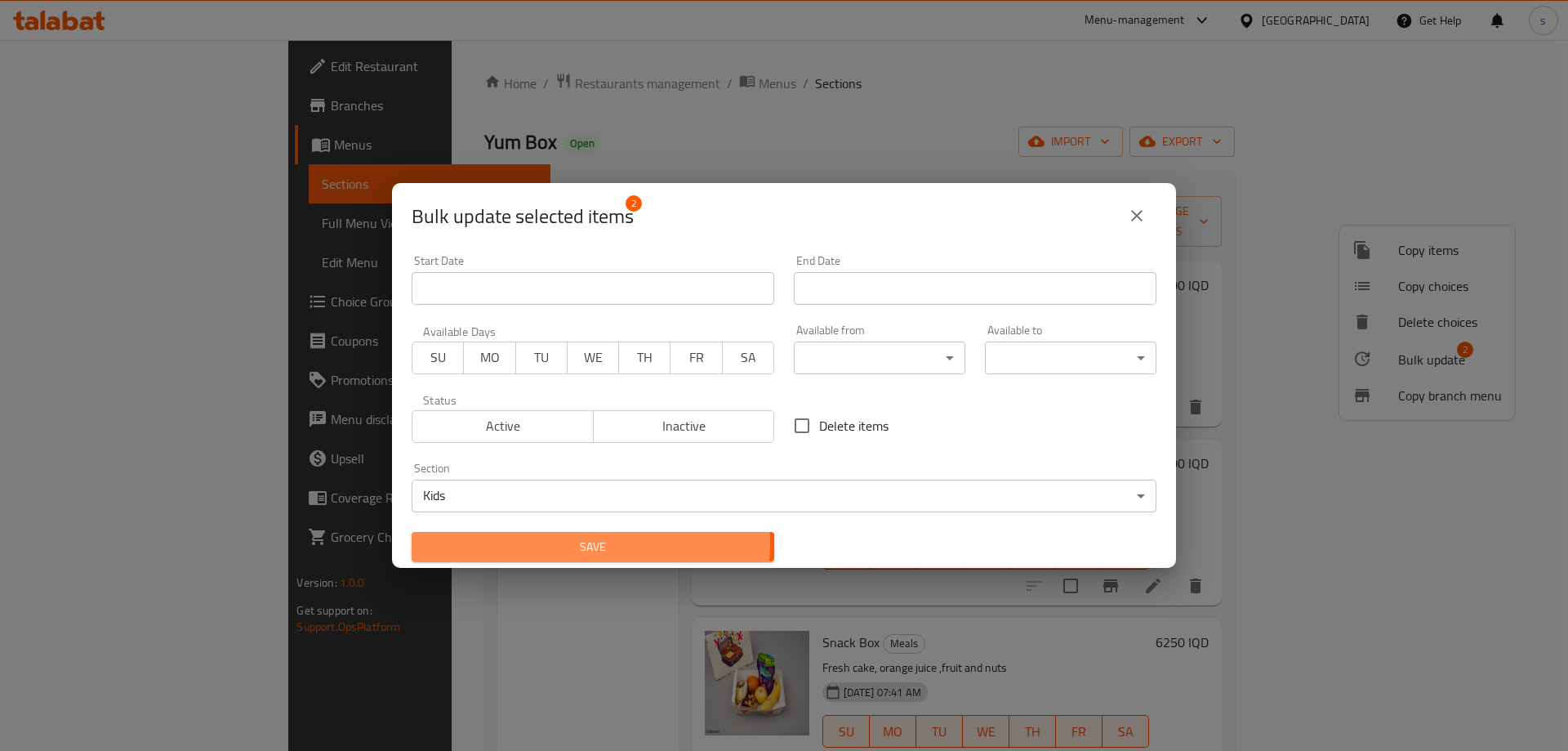
click at [562, 543] on span "Save" at bounding box center [593, 547] width 336 height 20
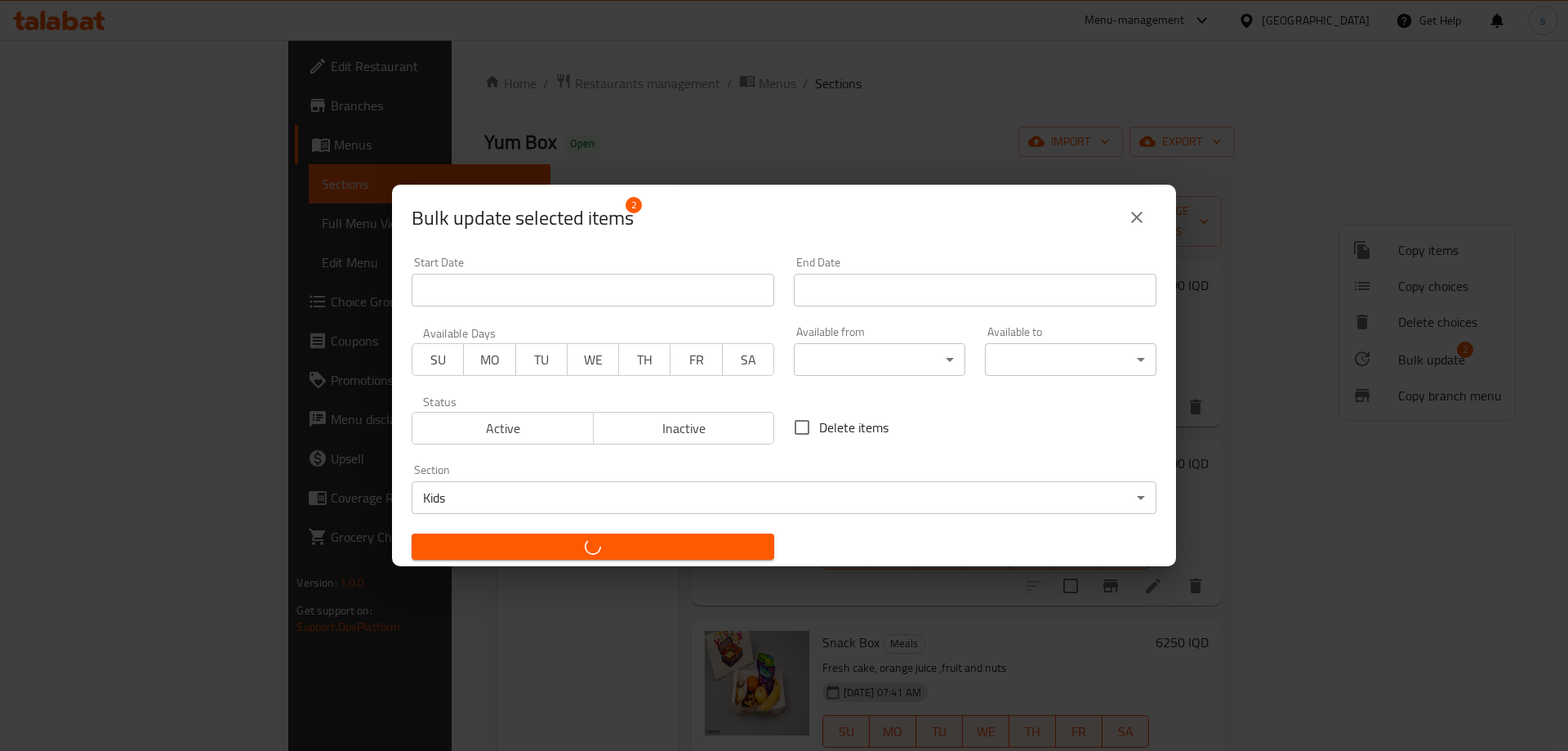
checkbox input "false"
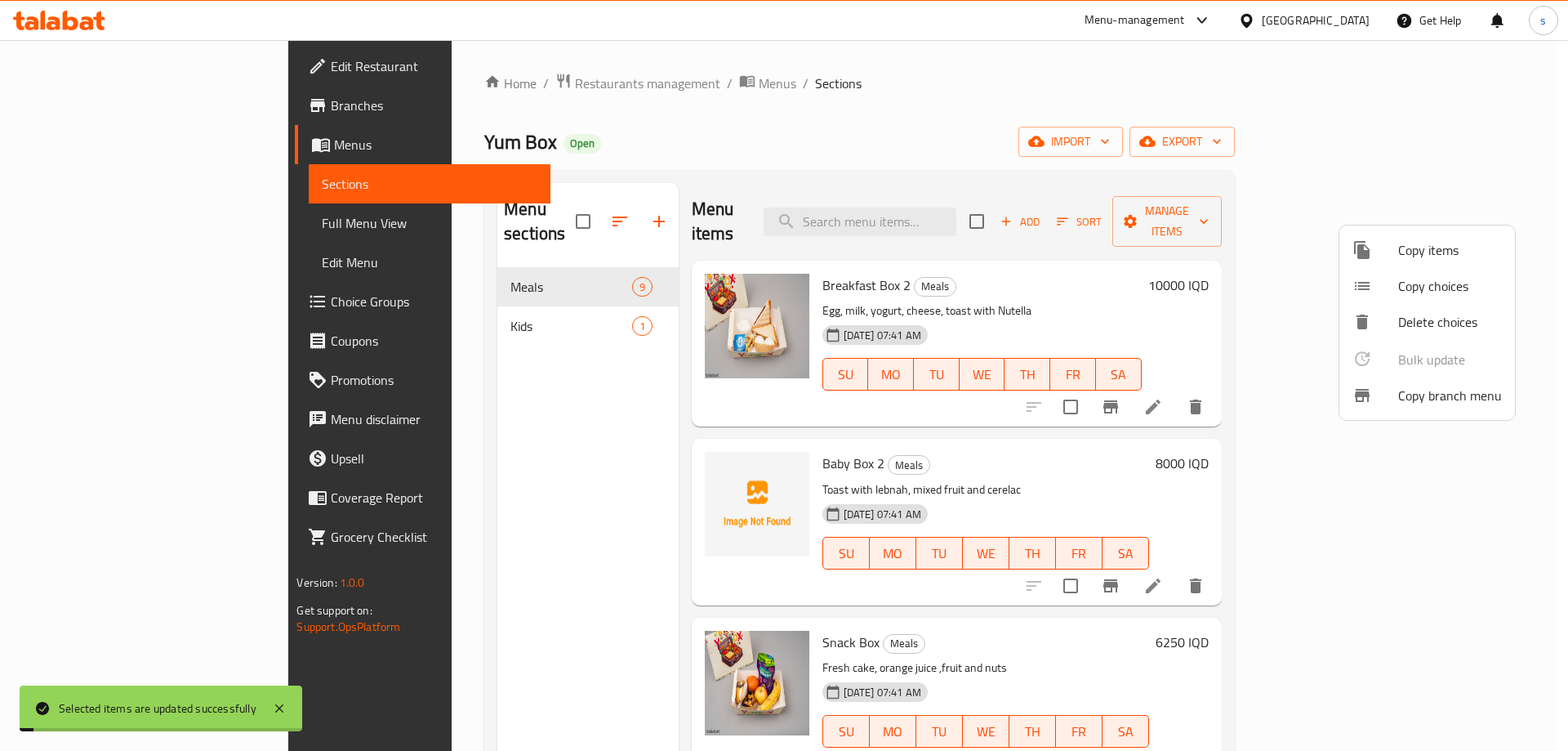
click at [379, 310] on div at bounding box center [784, 375] width 1568 height 751
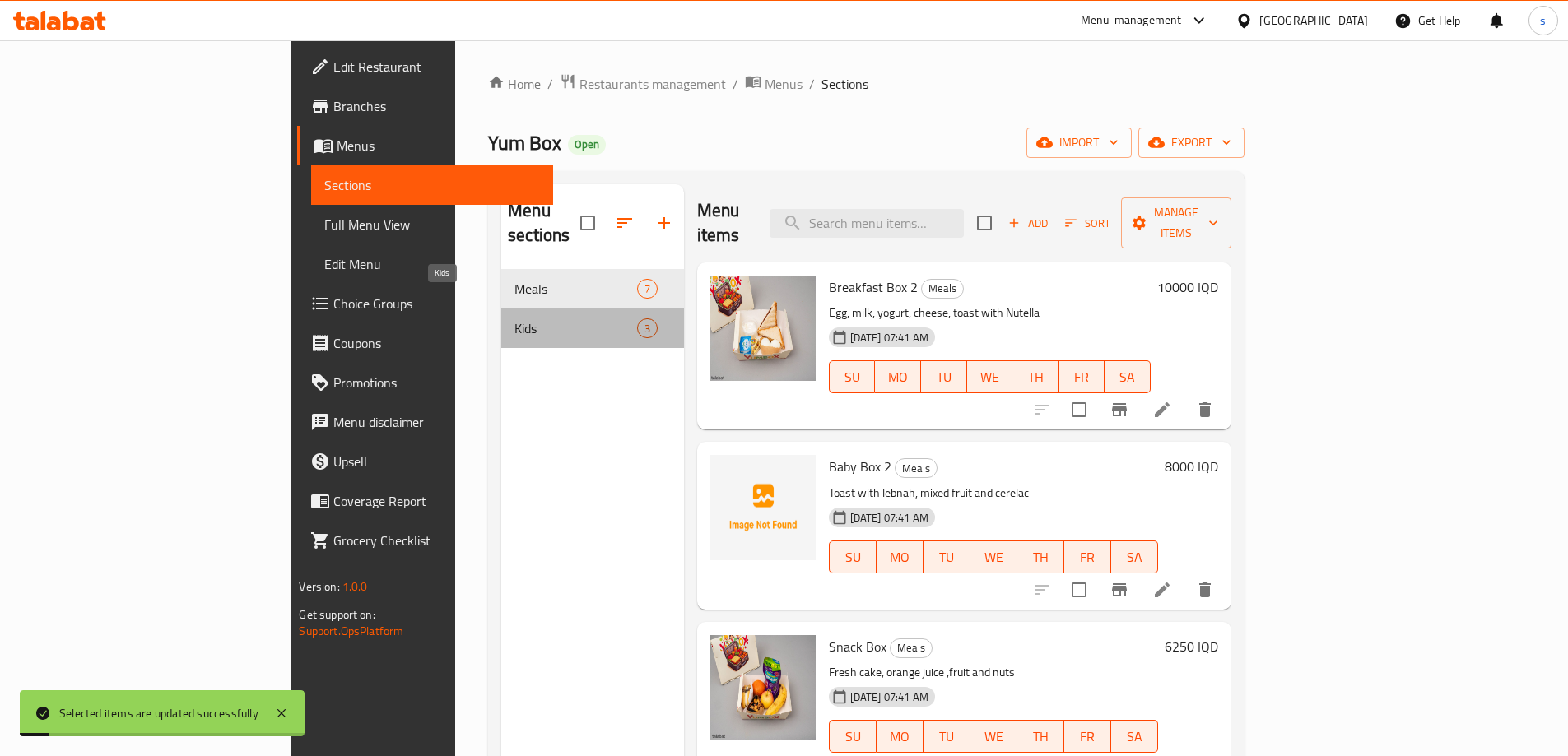
click at [514, 319] on span "Kids" at bounding box center [575, 328] width 122 height 19
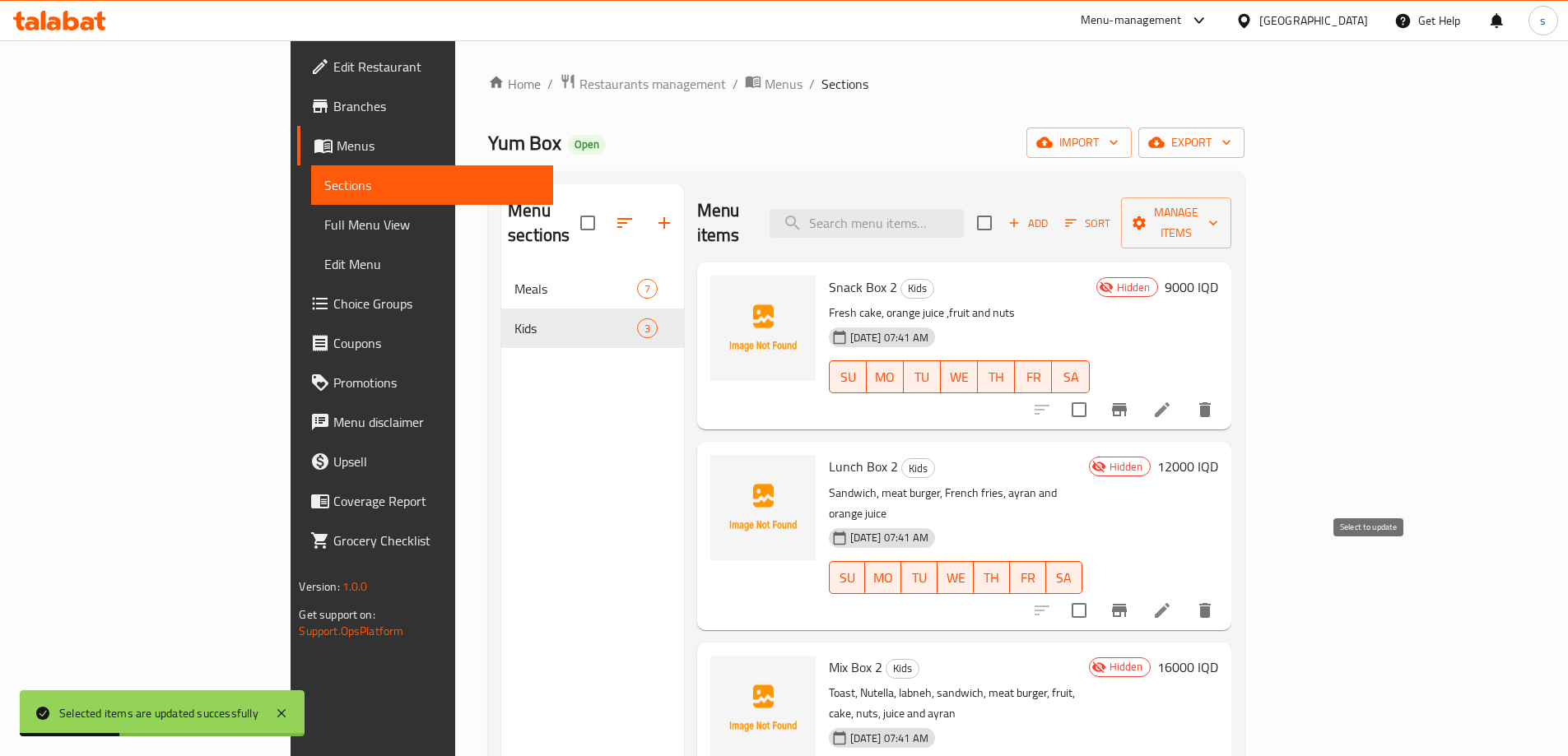
click at [1096, 593] on input "checkbox" at bounding box center [1079, 611] width 35 height 35
click at [1218, 213] on span "Manage items" at bounding box center [1176, 223] width 84 height 41
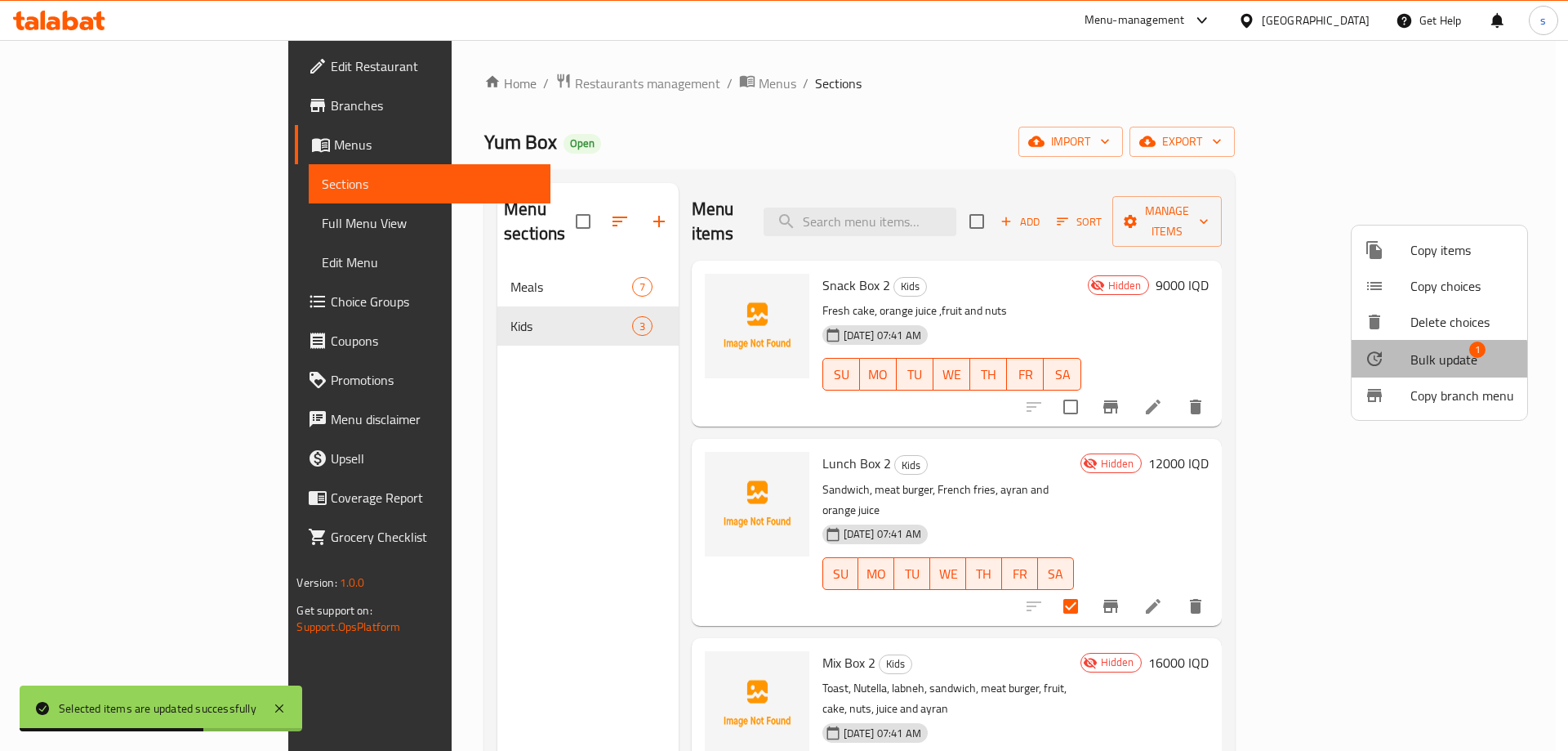
click at [1435, 366] on span "Bulk update" at bounding box center [1444, 359] width 67 height 19
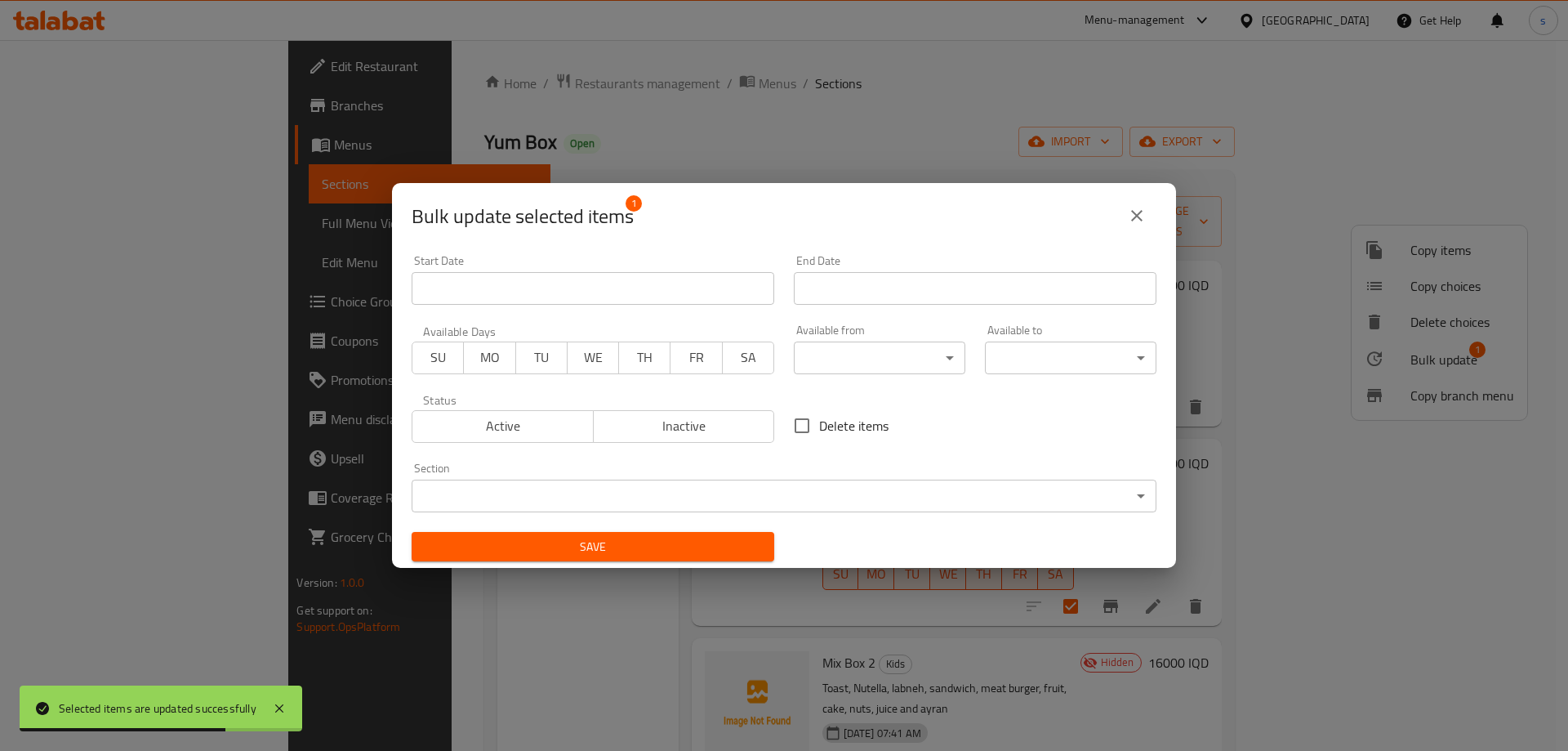
click at [848, 481] on body "Selected items are updated successfully ​ Menu-management Iraq Get Help s Edit …" at bounding box center [784, 395] width 1568 height 711
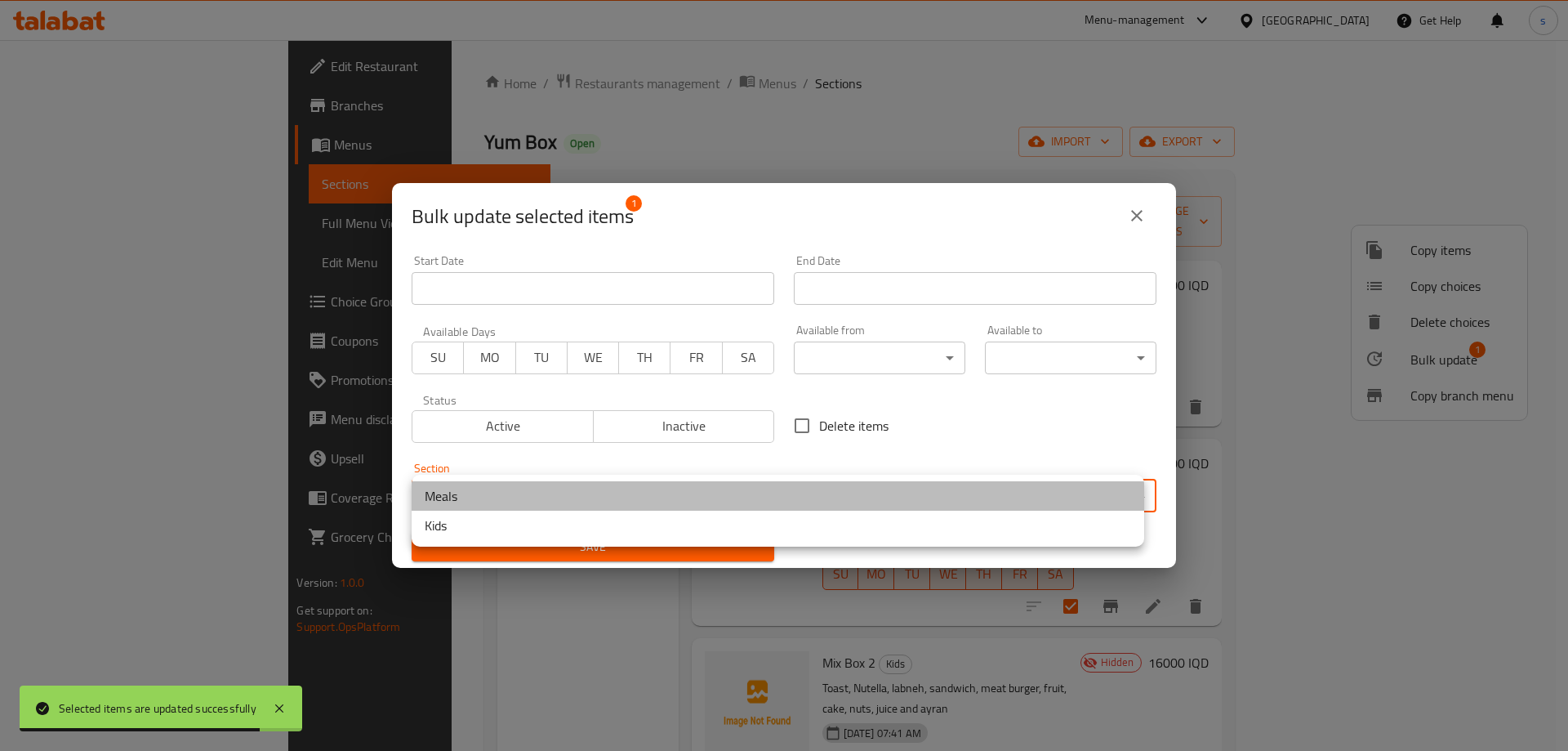
click at [561, 499] on li "Meals" at bounding box center [777, 496] width 732 height 29
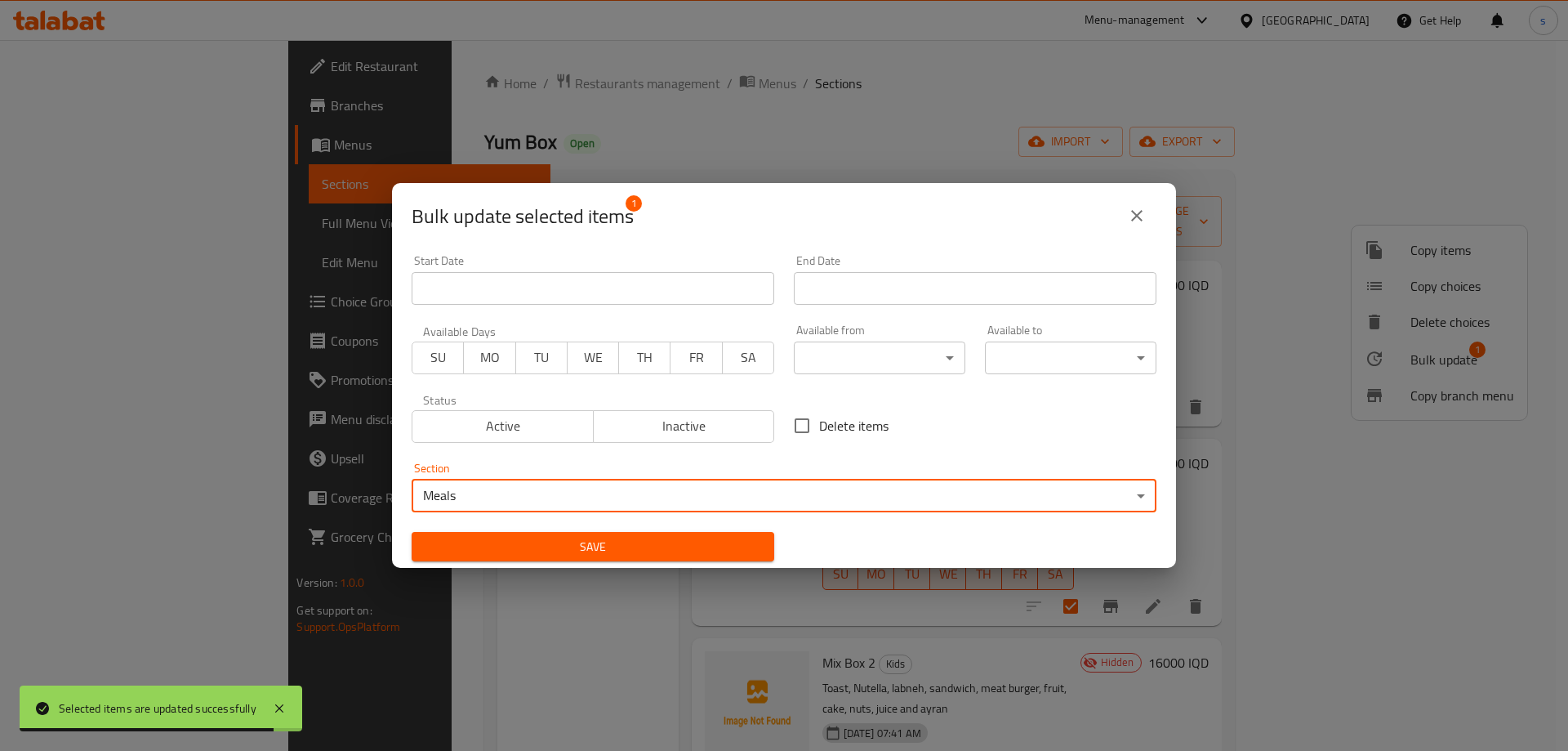
click at [568, 537] on span "Save" at bounding box center [593, 547] width 336 height 20
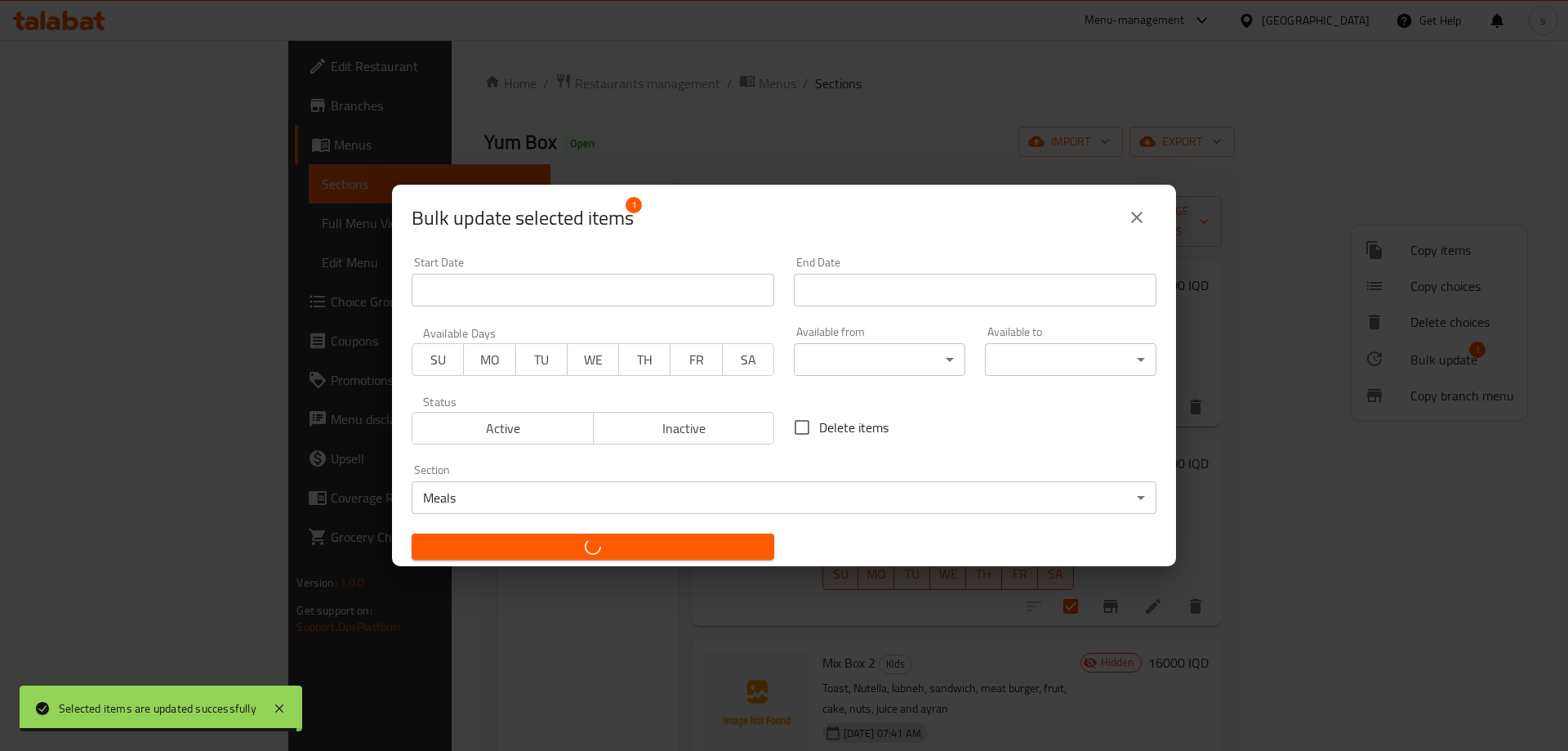
checkbox input "false"
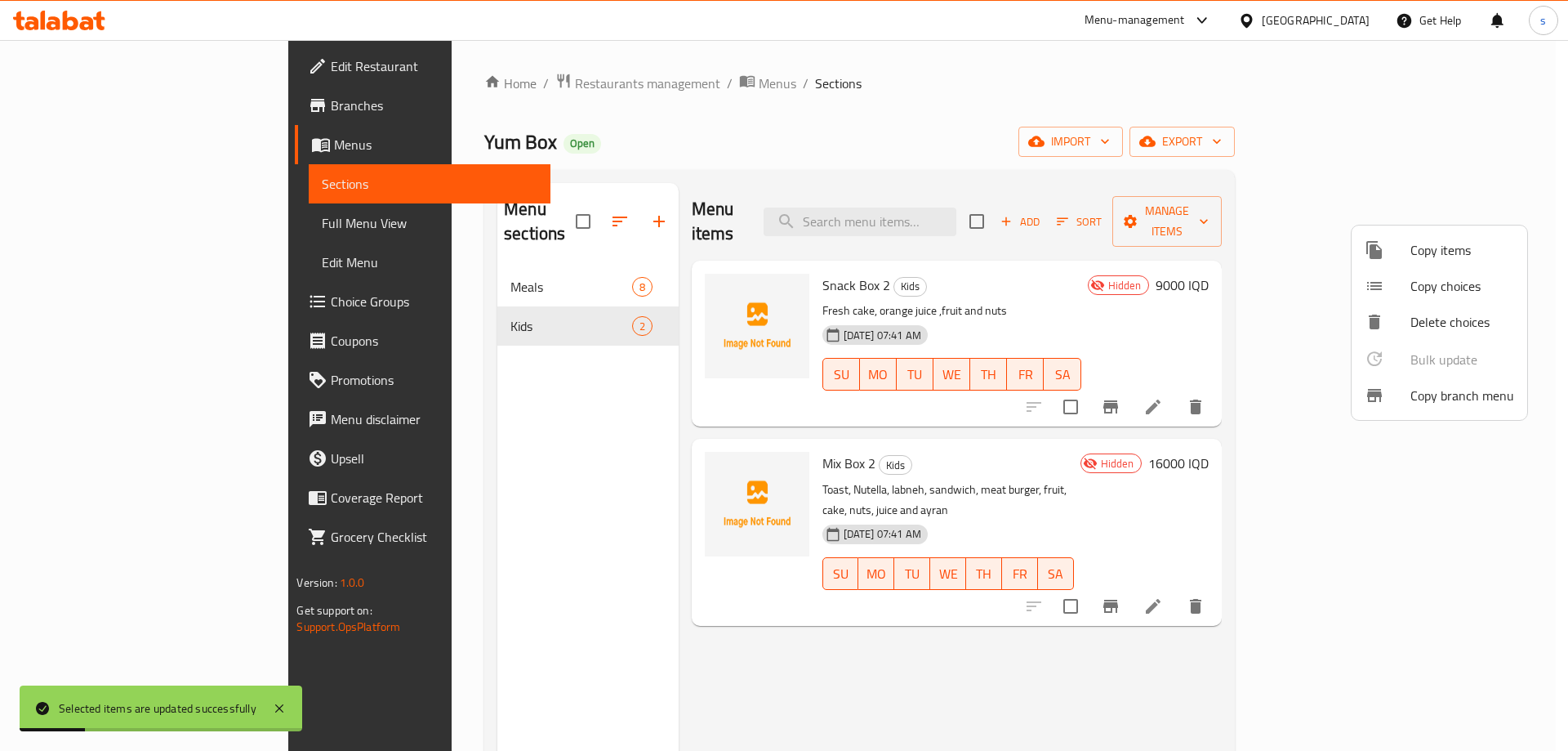
click at [111, 13] on div at bounding box center [784, 375] width 1568 height 751
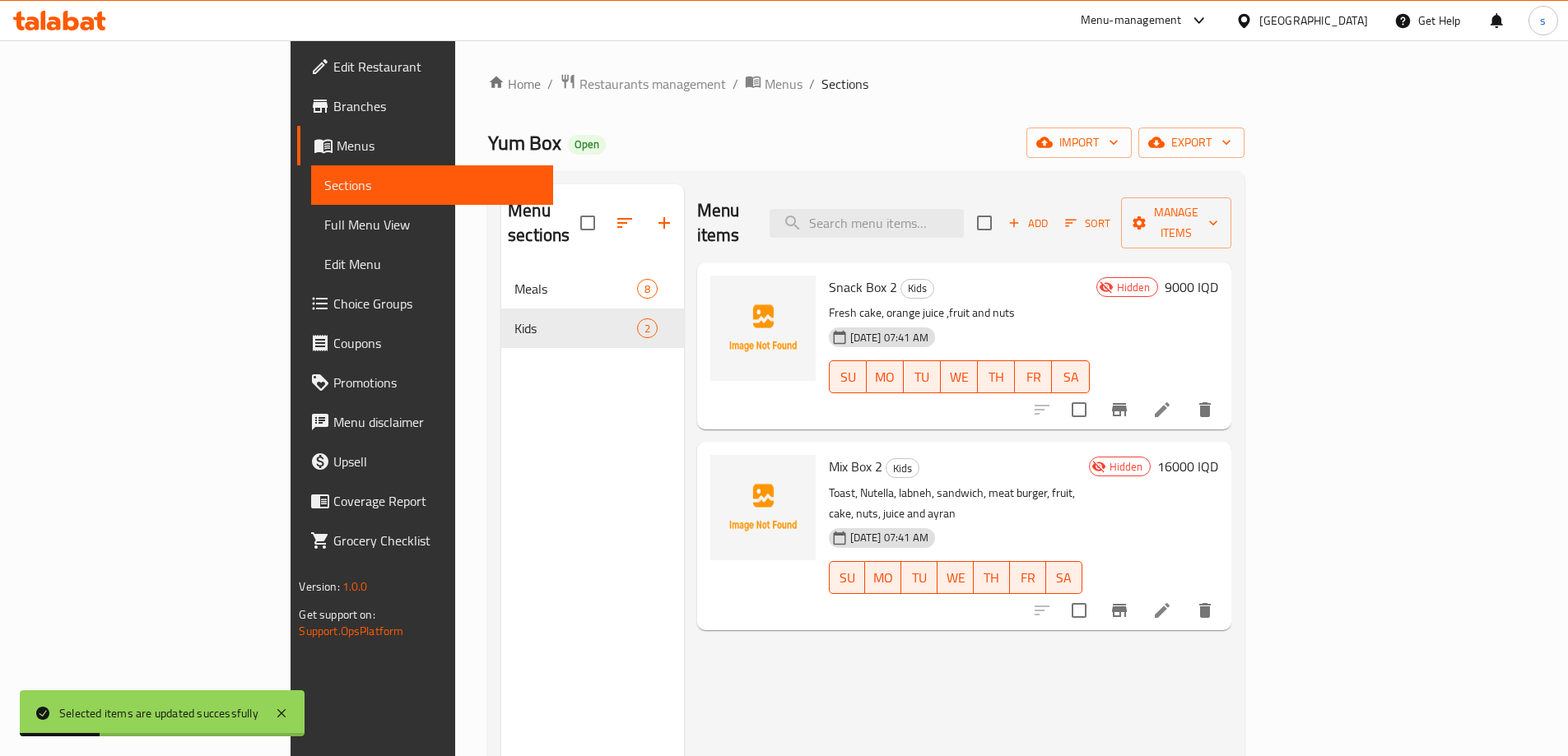
click at [99, 17] on icon at bounding box center [99, 21] width 12 height 19
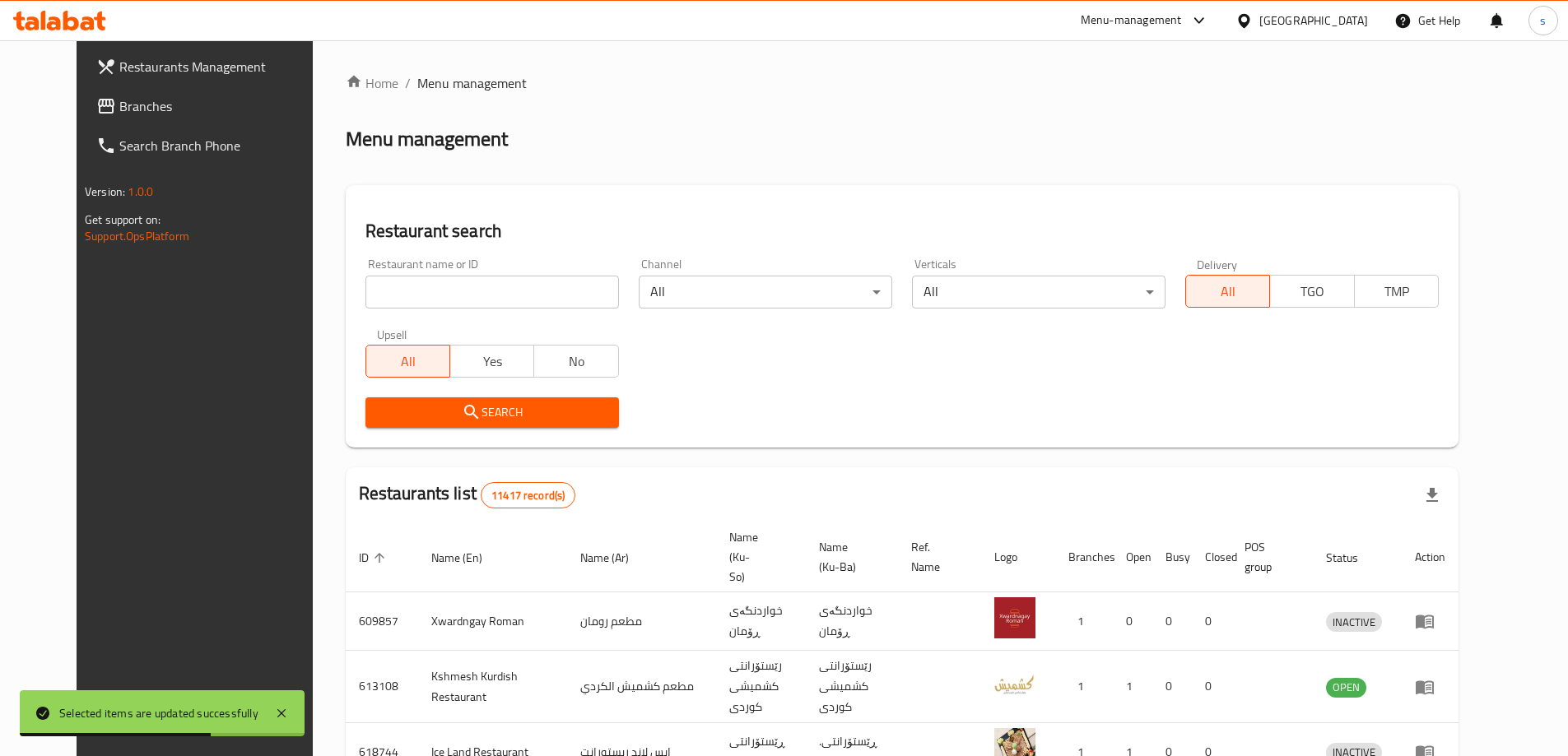
click at [474, 309] on div "Restaurant name or ID Restaurant name or ID" at bounding box center [492, 284] width 274 height 70
click at [471, 292] on input "search" at bounding box center [492, 292] width 253 height 33
click at [559, 287] on input "search" at bounding box center [492, 292] width 253 height 33
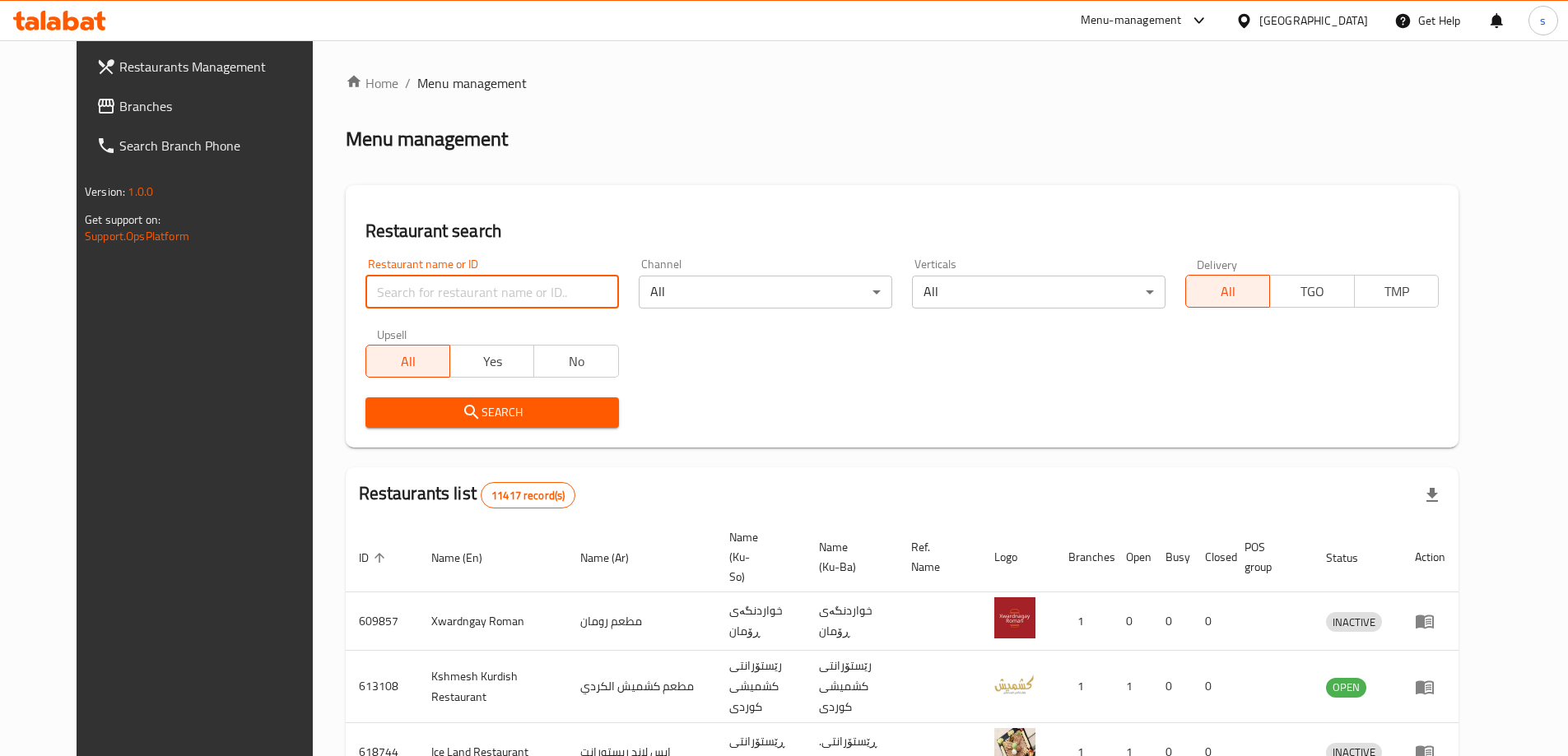
paste input "774393"
type input "774393"
click at [444, 428] on div "Search" at bounding box center [492, 413] width 274 height 50
click at [447, 413] on span "Search" at bounding box center [492, 413] width 228 height 20
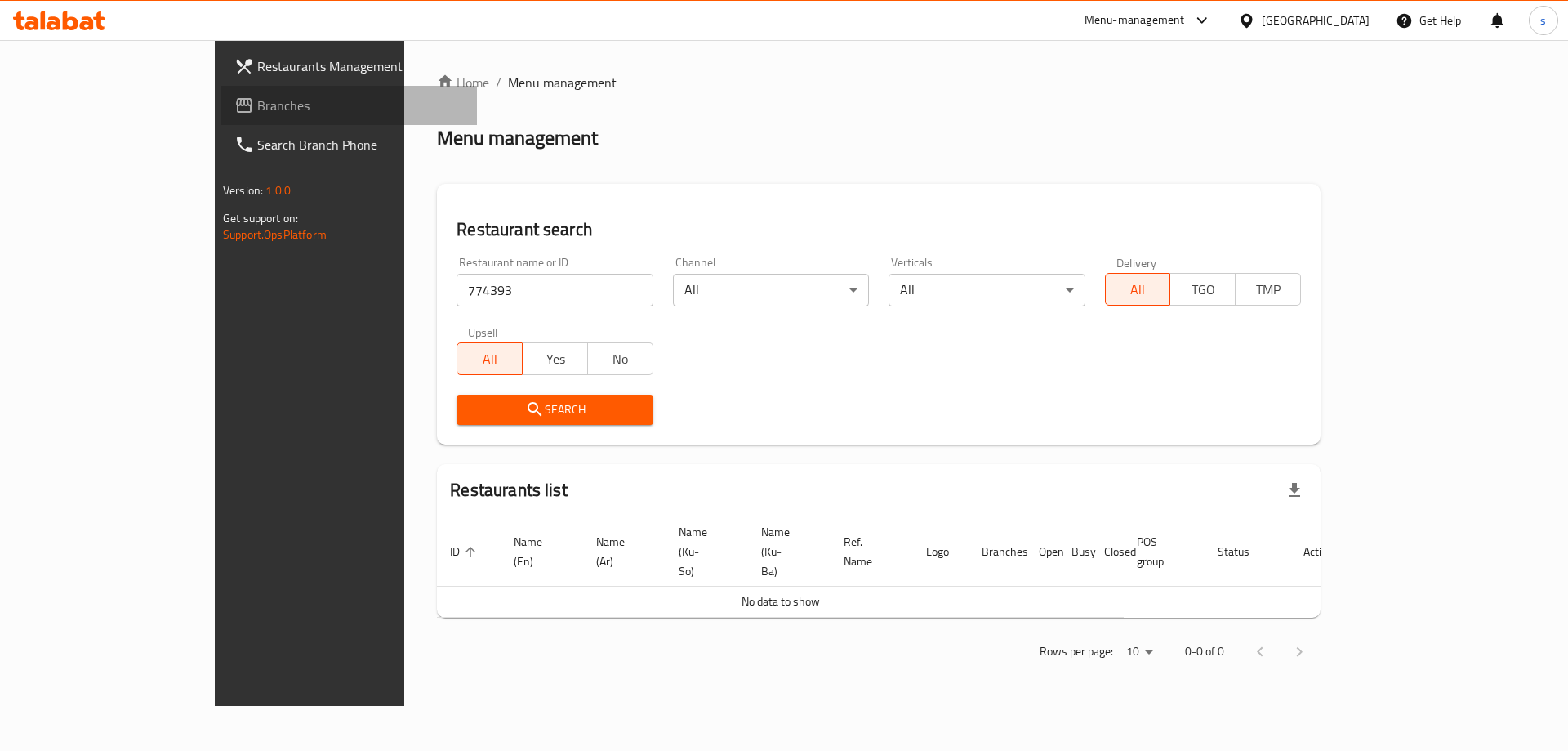
click at [221, 91] on link "Branches" at bounding box center [349, 105] width 256 height 39
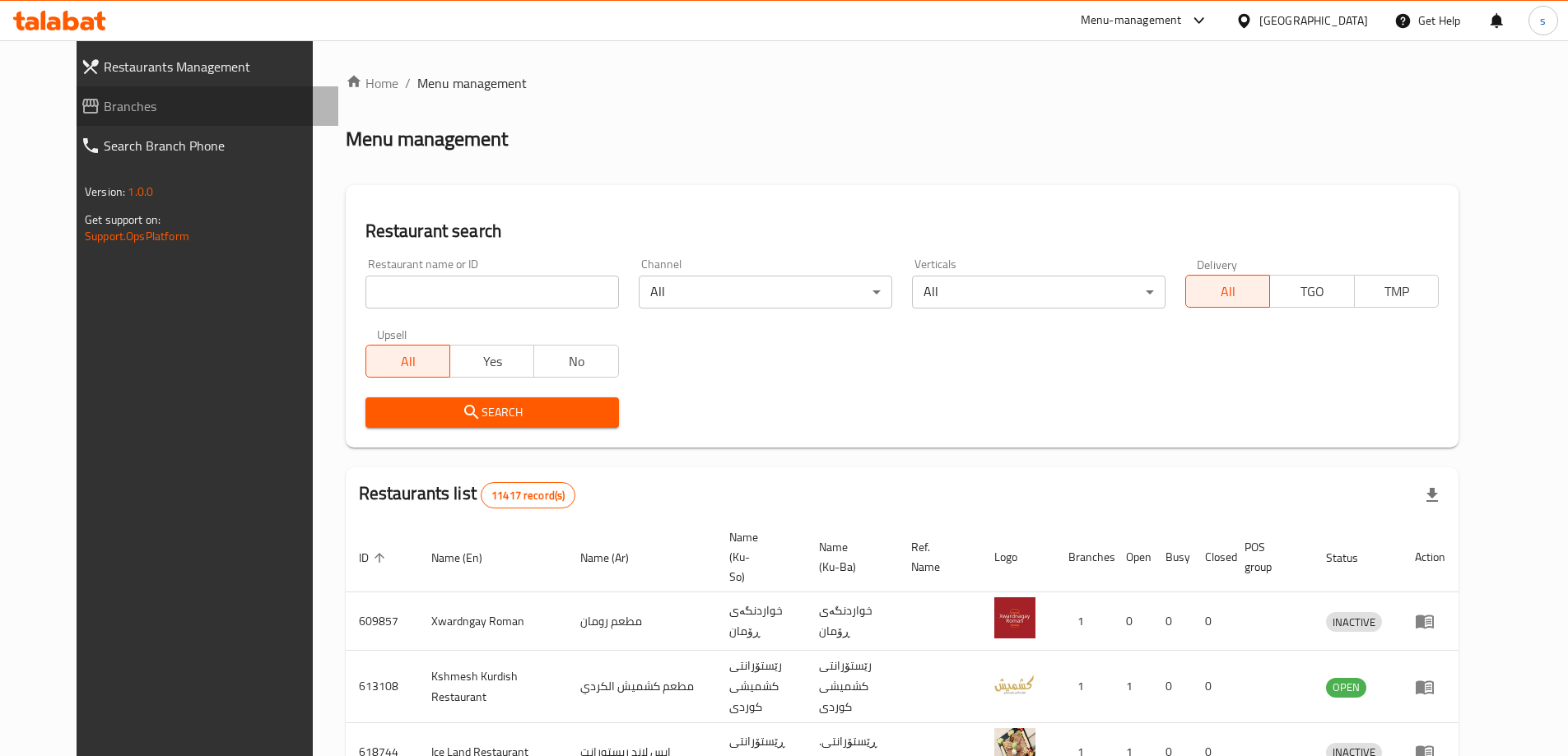
click at [108, 111] on span "Branches" at bounding box center [215, 106] width 221 height 19
click at [97, 122] on div "Restaurants Management Branches Search Branch Phone Version: 1.0.0 Get support …" at bounding box center [784, 644] width 1415 height 1206
click at [97, 122] on link "Branches" at bounding box center [203, 106] width 271 height 40
click at [381, 297] on div "Home / Menu management Menu management Restaurant search Restaurant name or ID …" at bounding box center [902, 644] width 1113 height 1140
click at [381, 297] on input "search" at bounding box center [492, 292] width 253 height 33
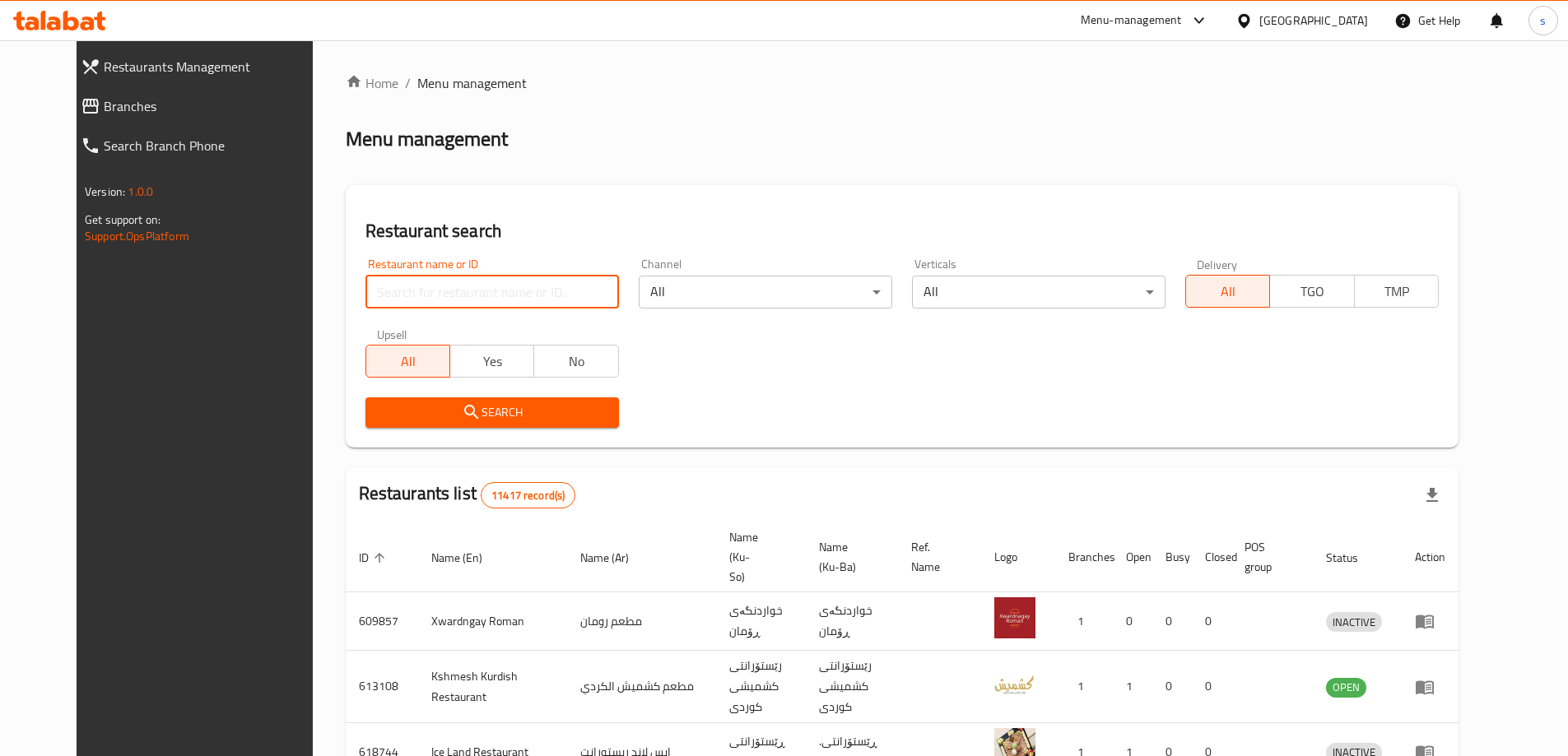
paste input "[GEOGRAPHIC_DATA]"
type input "[GEOGRAPHIC_DATA]"
click button "Search" at bounding box center [492, 412] width 253 height 30
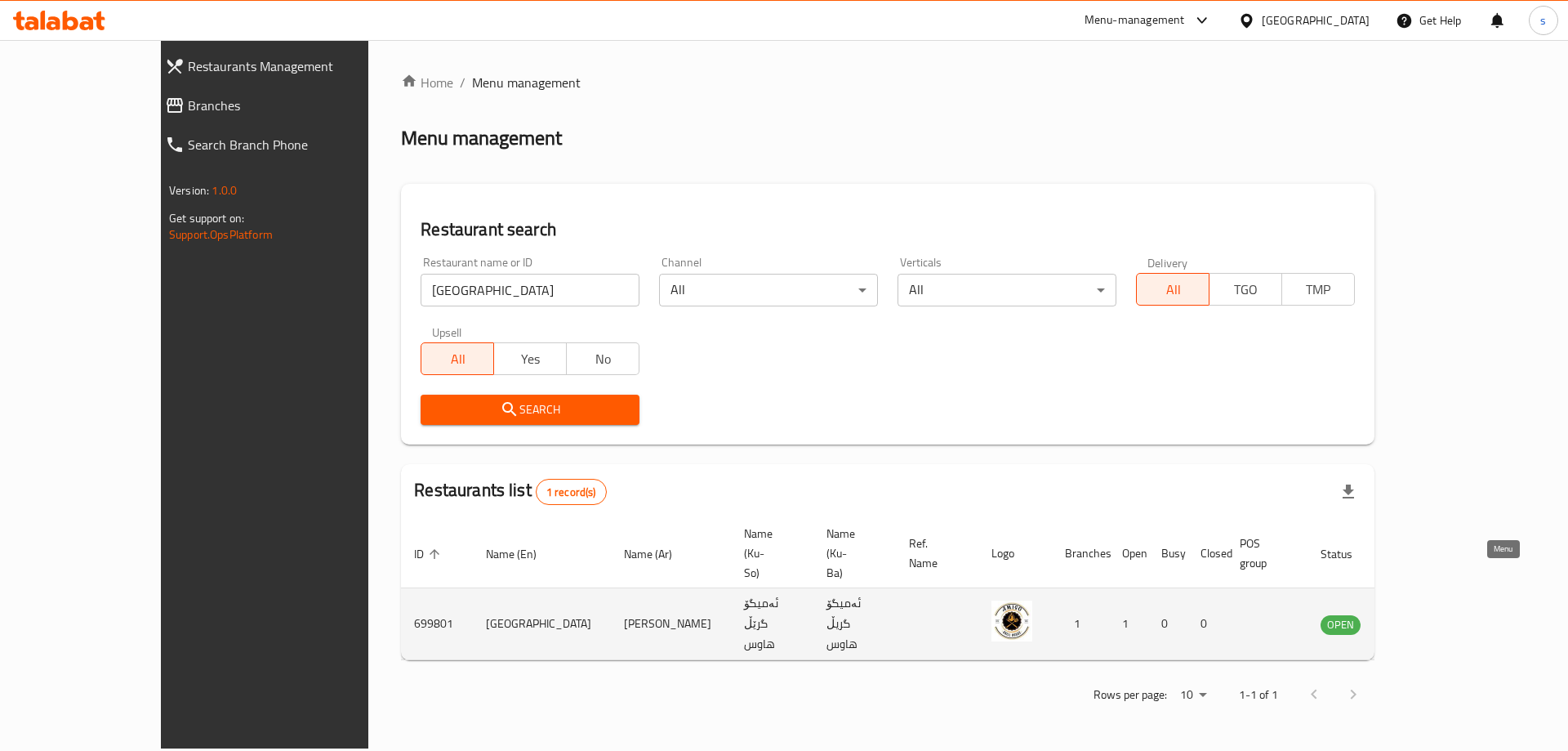
click at [1426, 615] on icon "enhanced table" at bounding box center [1415, 624] width 19 height 19
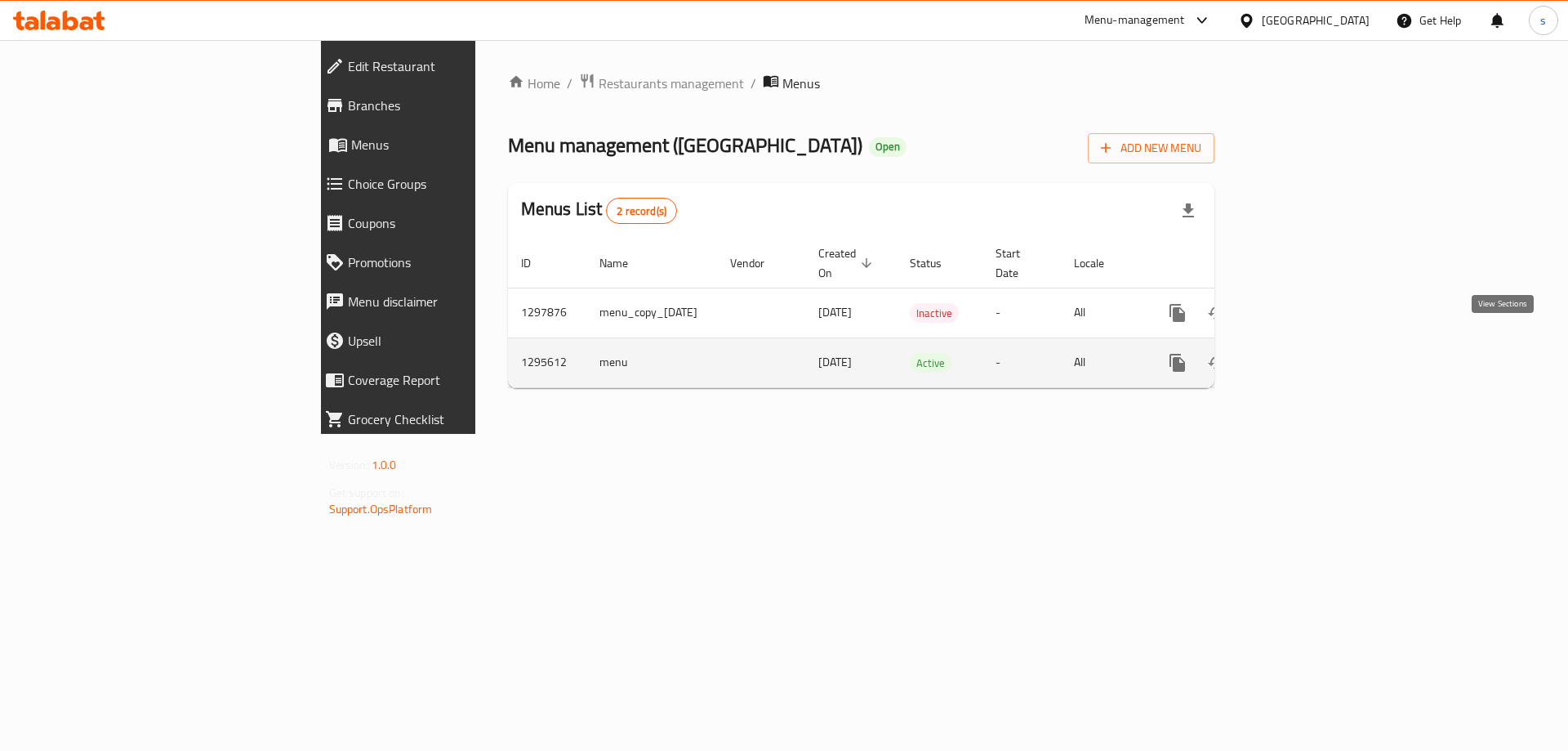
click at [1305, 353] on icon "enhanced table" at bounding box center [1295, 362] width 19 height 19
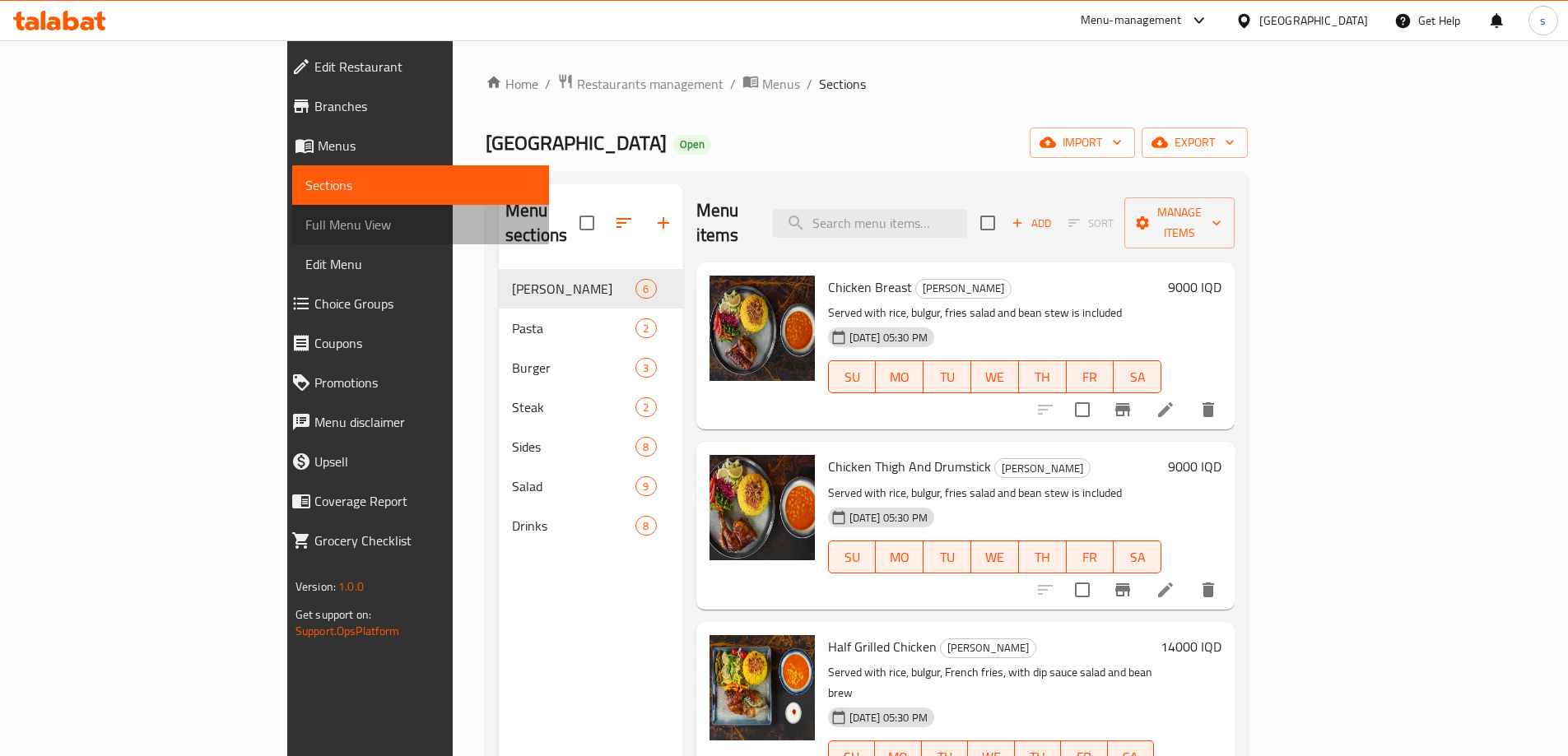
click at [305, 222] on span "Full Menu View" at bounding box center [420, 224] width 230 height 19
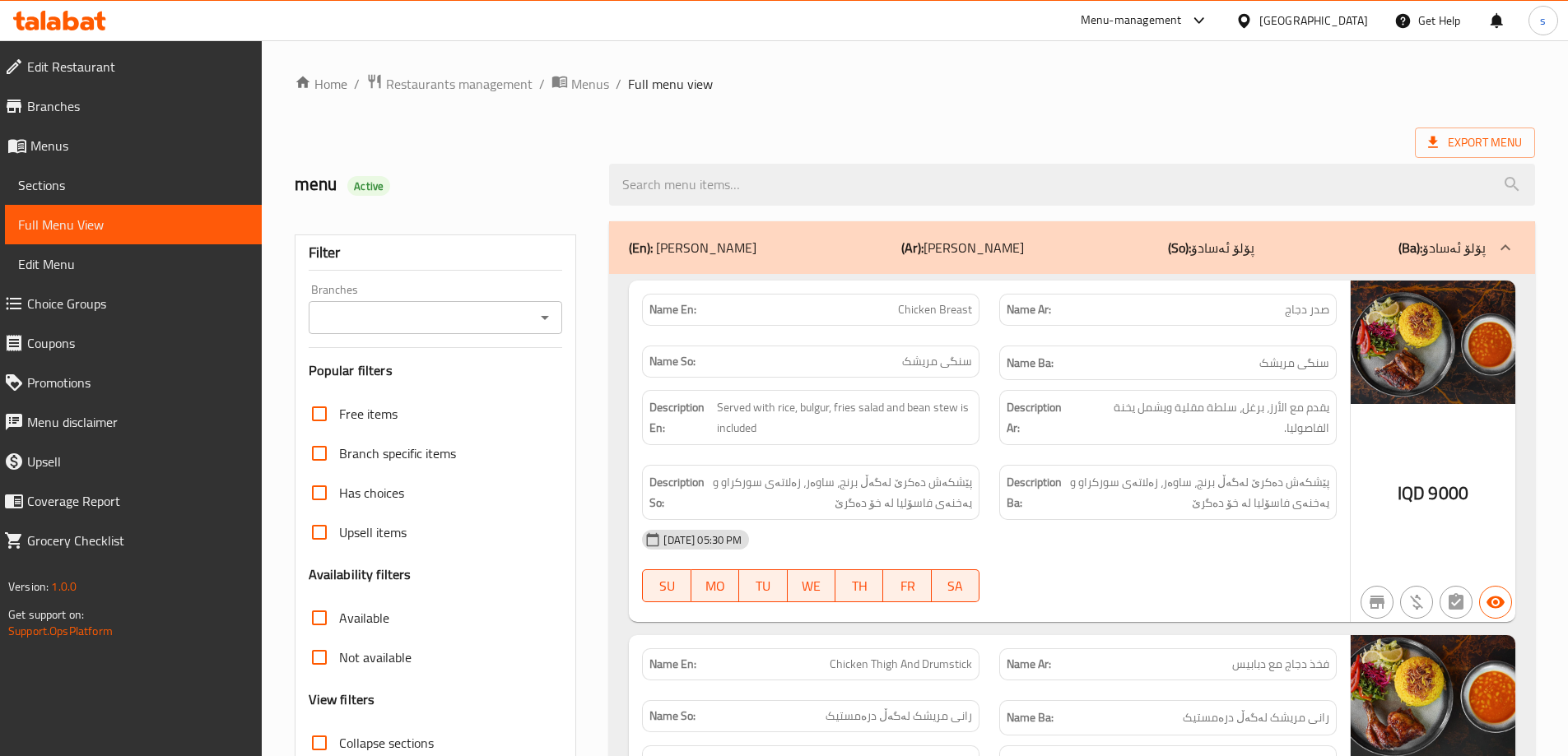
click at [551, 317] on icon "Open" at bounding box center [544, 317] width 19 height 19
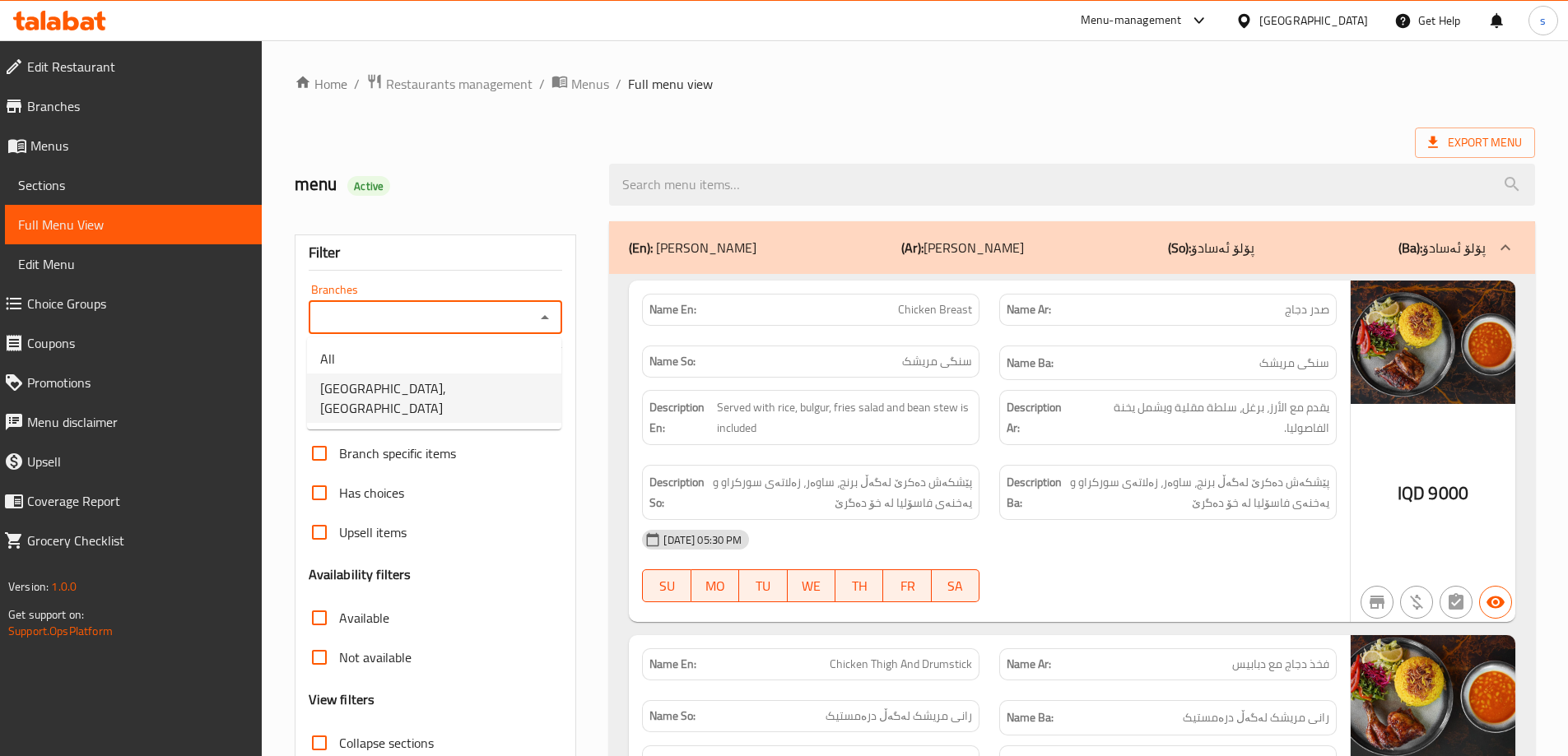
click at [532, 381] on li "[GEOGRAPHIC_DATA], [GEOGRAPHIC_DATA]" at bounding box center [434, 399] width 254 height 50
type input "[GEOGRAPHIC_DATA], [GEOGRAPHIC_DATA]"
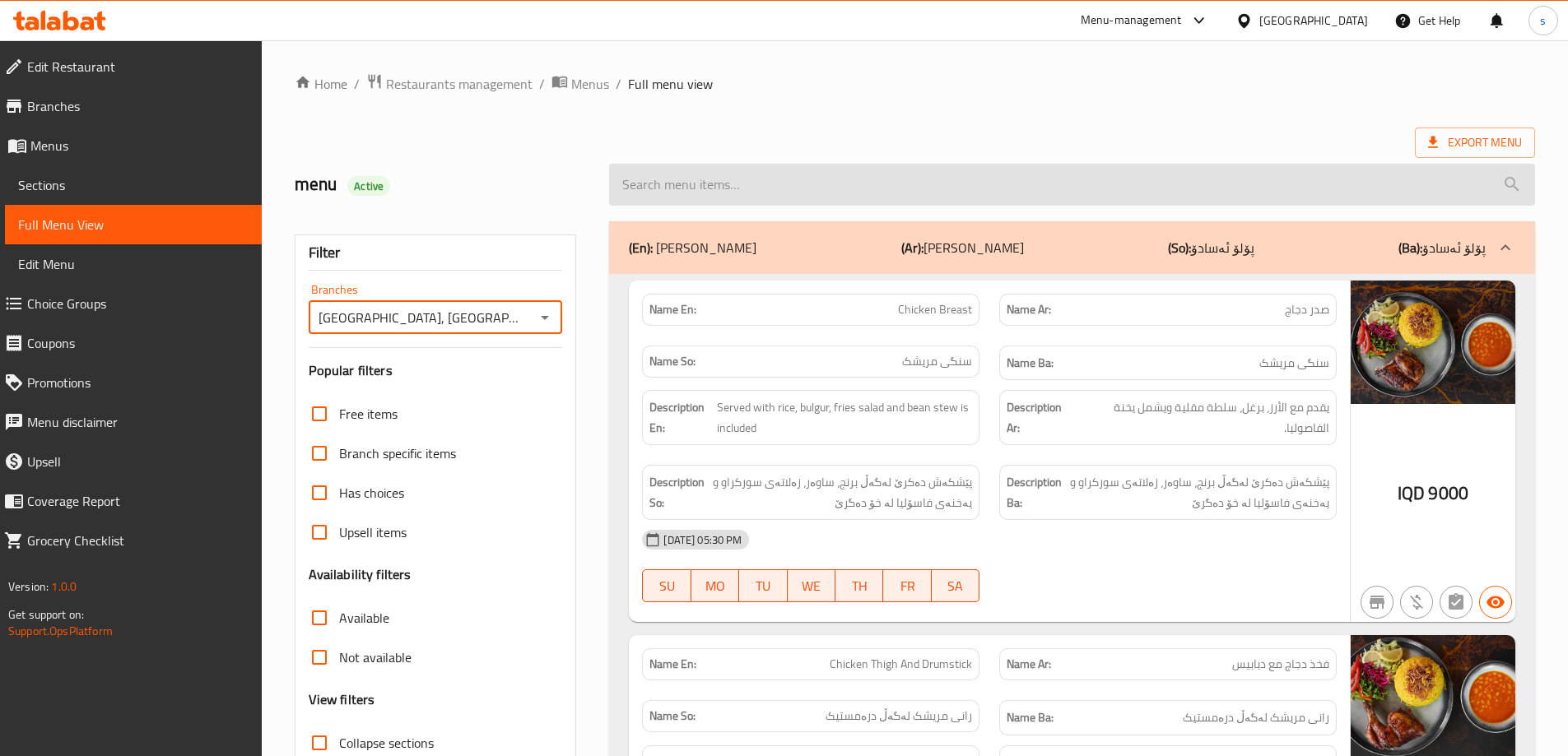
click at [665, 185] on input "search" at bounding box center [1071, 185] width 926 height 42
paste input "Fattoush Salad"
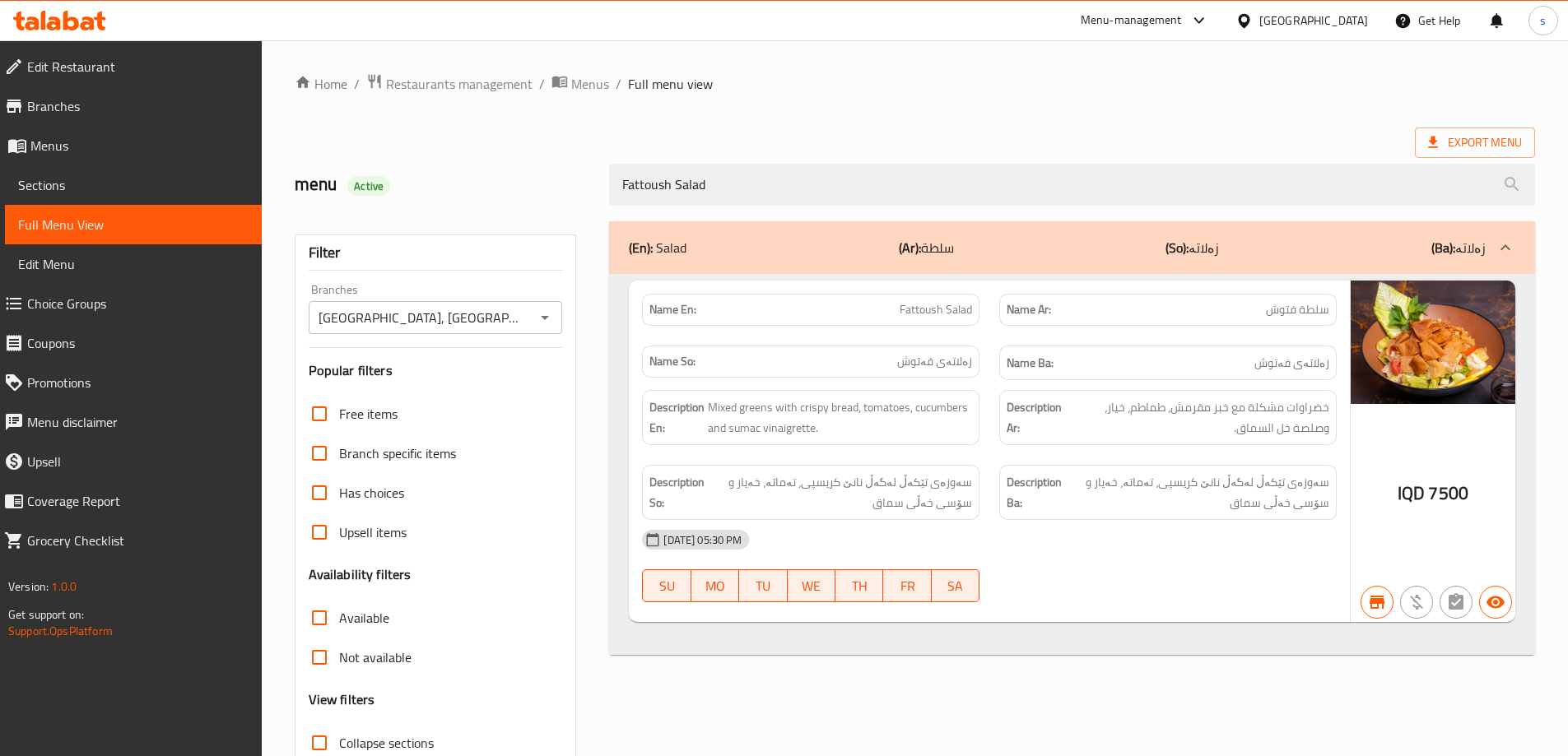
scroll to position [120, 0]
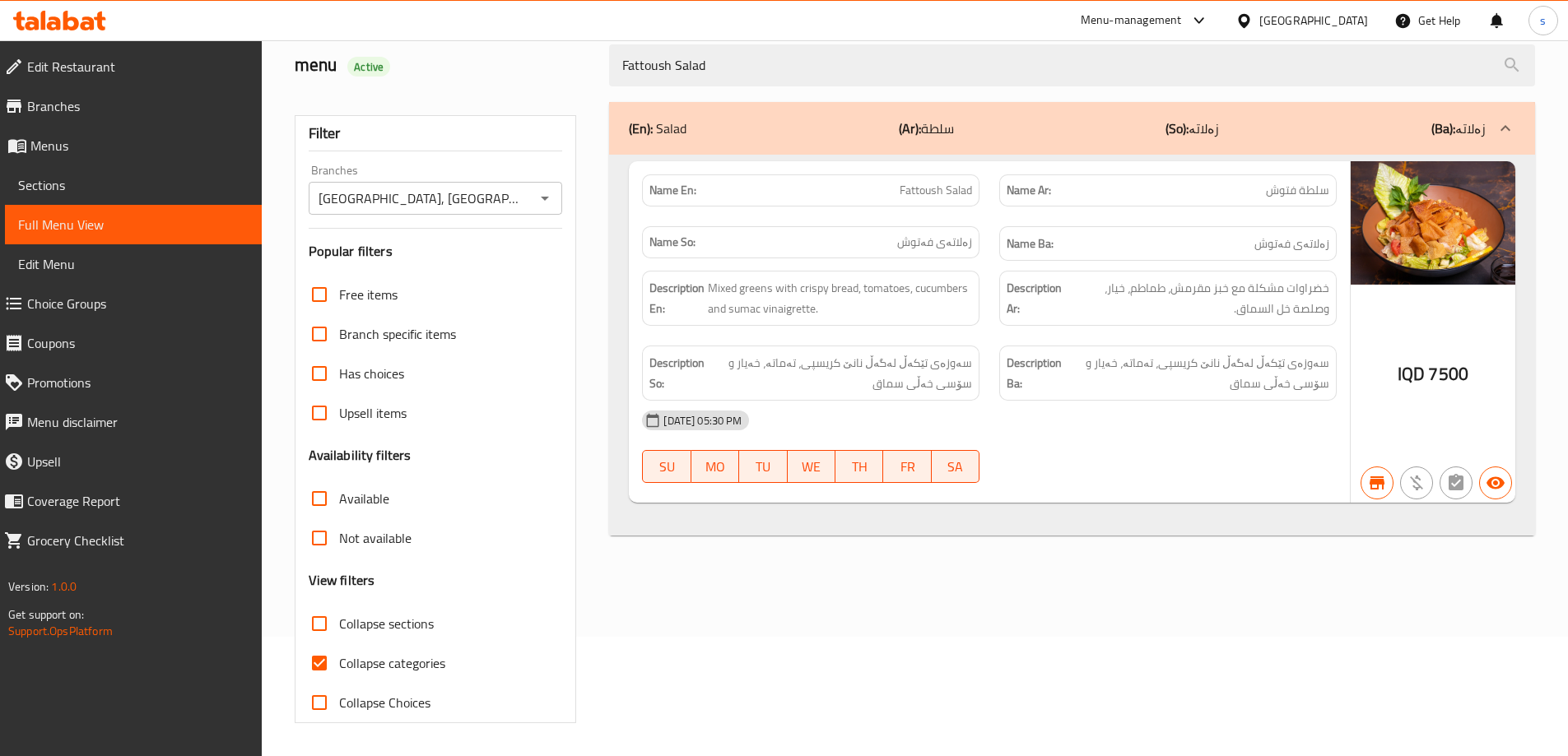
type input "Fattoush Salad"
click at [322, 653] on input "Collapse categories" at bounding box center [319, 663] width 40 height 40
checkbox input "false"
